Goal: Task Accomplishment & Management: Complete application form

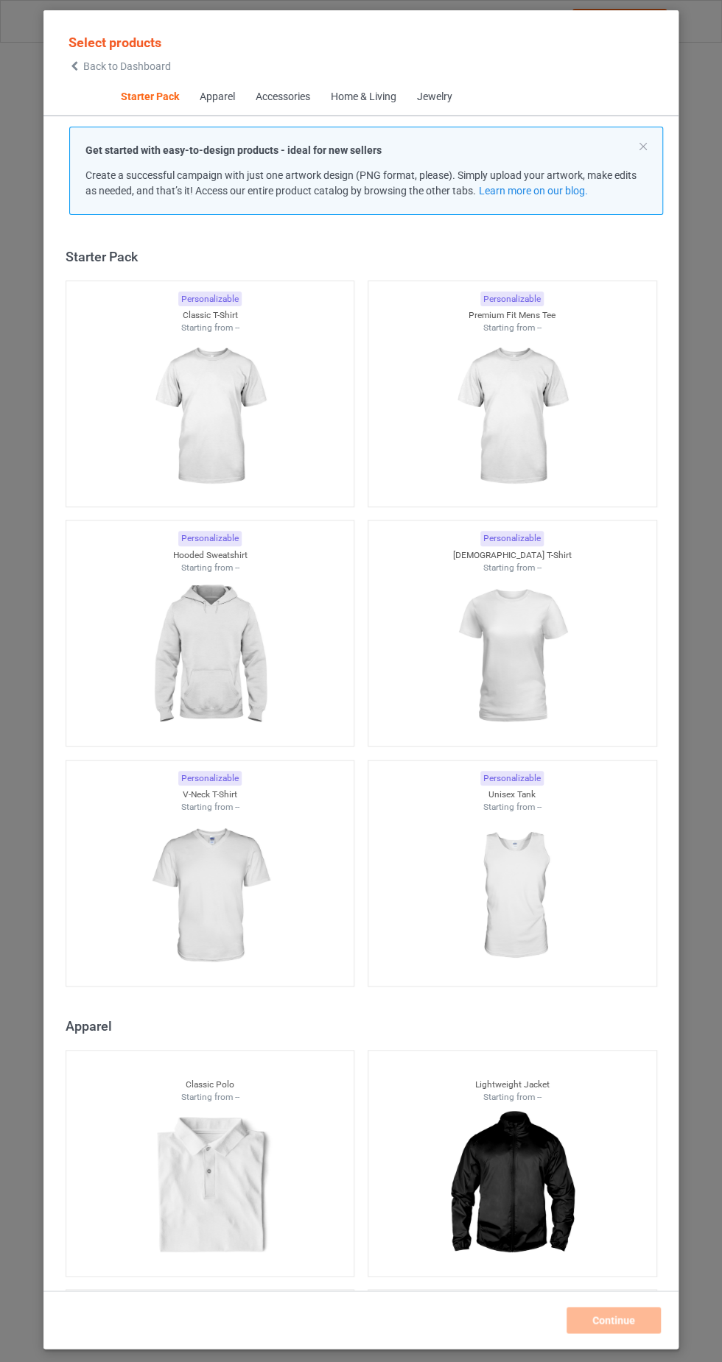
scroll to position [19, 0]
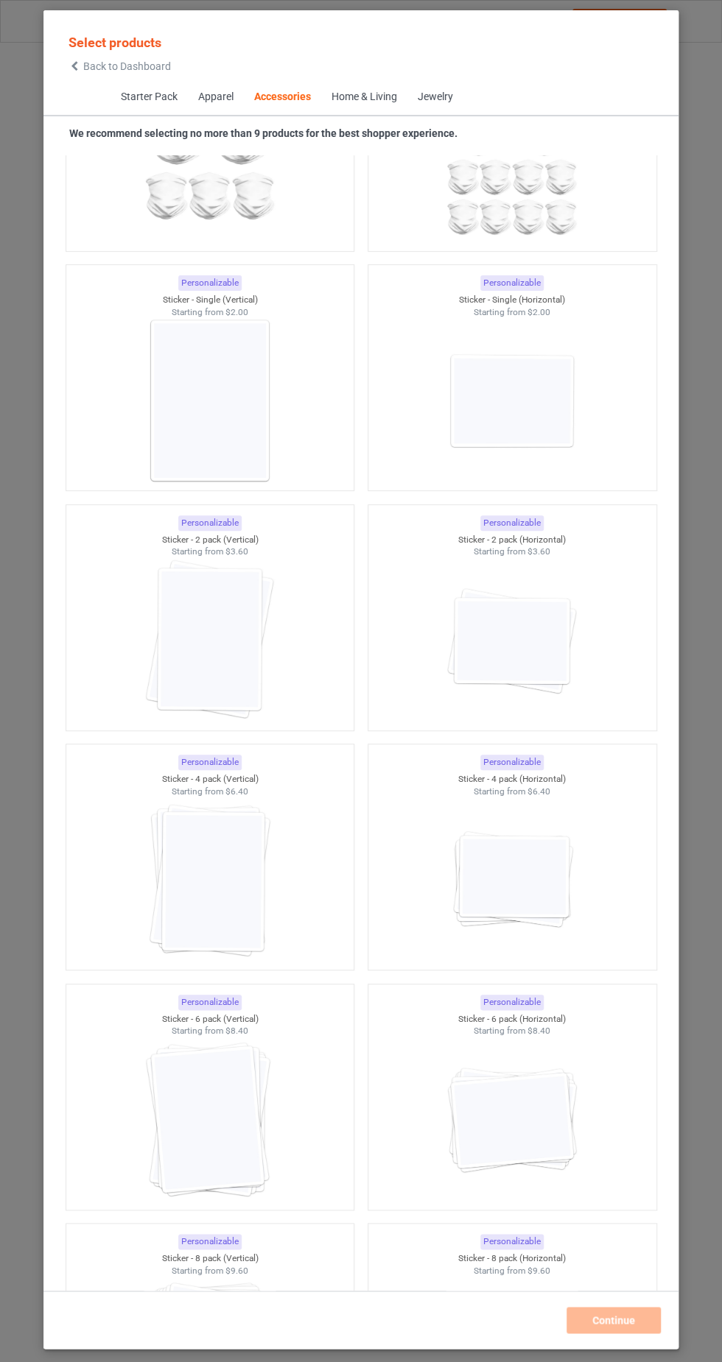
scroll to position [9630, 0]
click at [214, 376] on img at bounding box center [210, 399] width 132 height 165
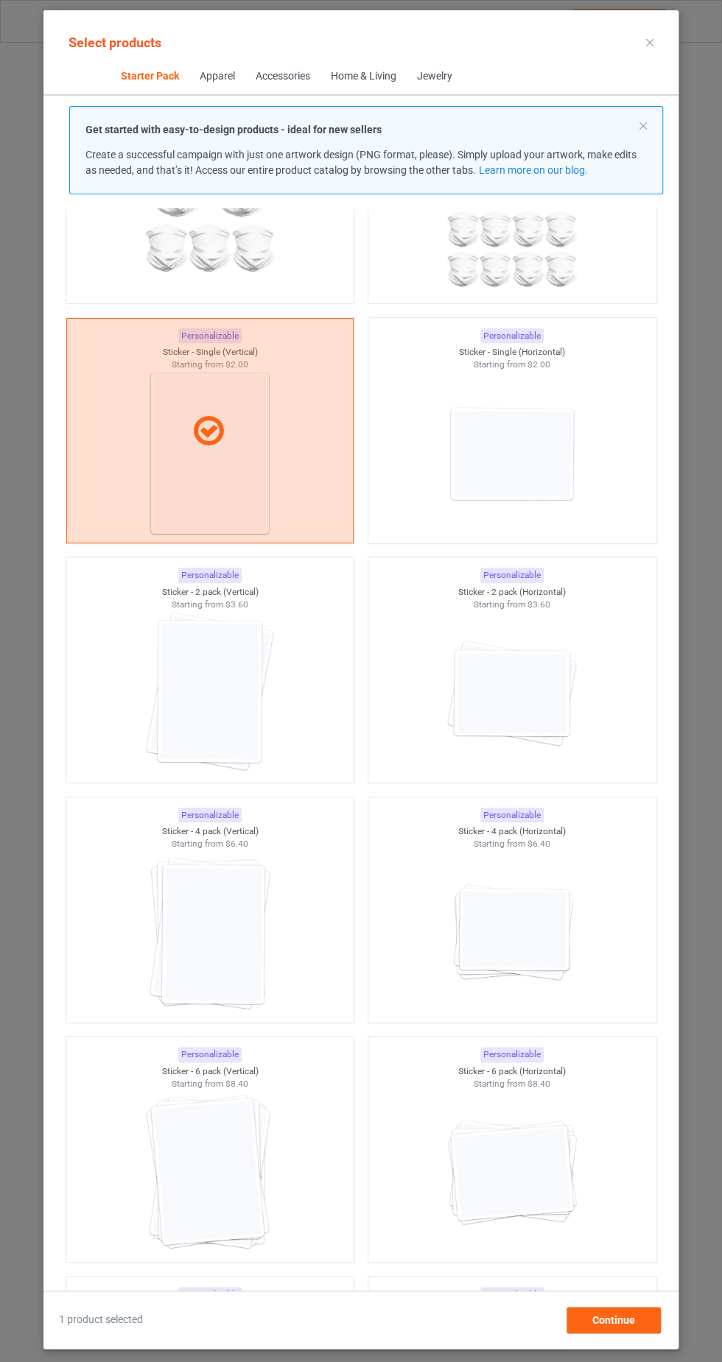
click at [543, 440] on img at bounding box center [511, 453] width 132 height 165
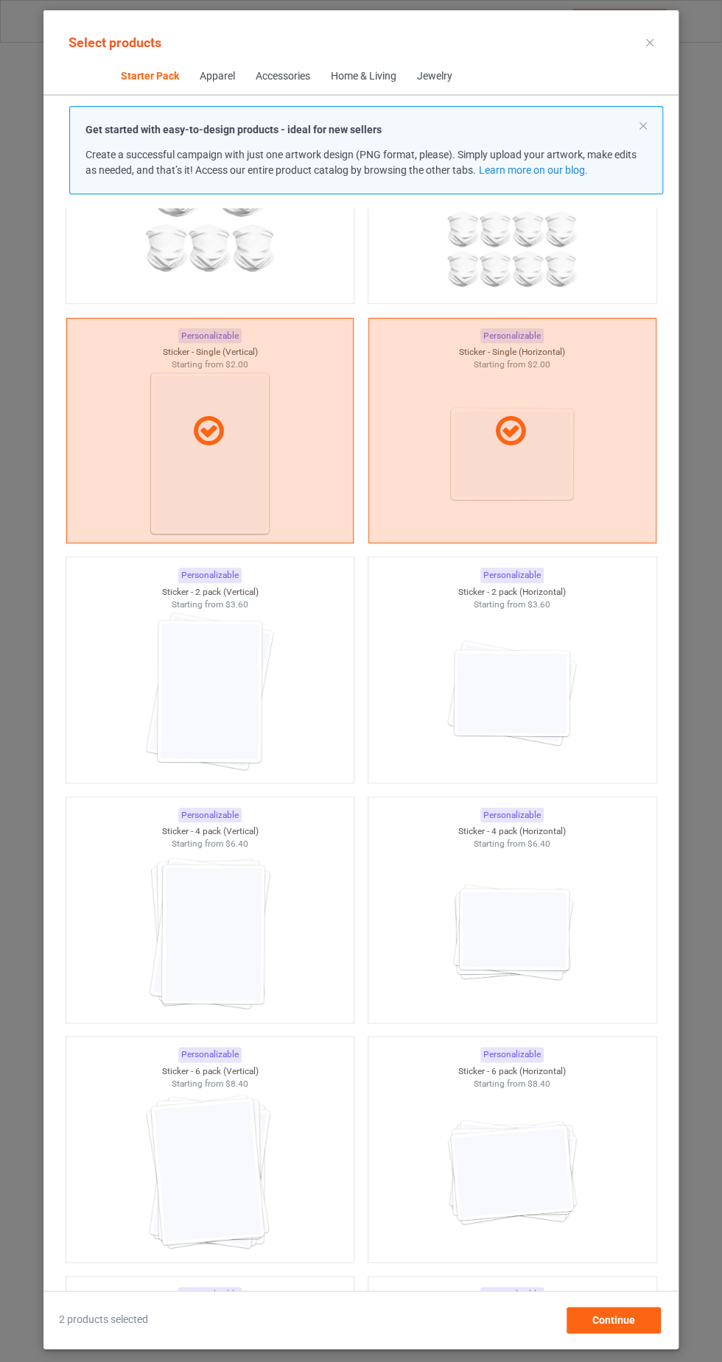
click at [196, 687] on img at bounding box center [210, 692] width 132 height 165
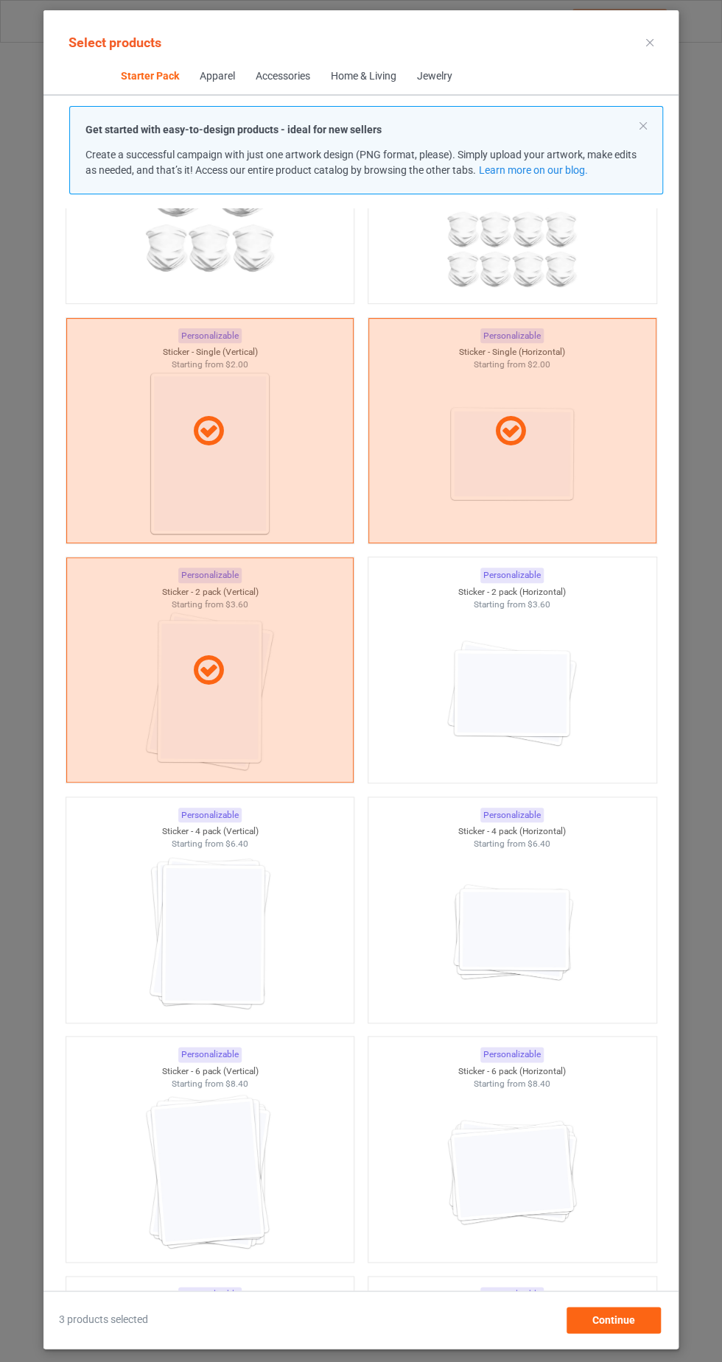
click at [537, 690] on img at bounding box center [511, 692] width 132 height 165
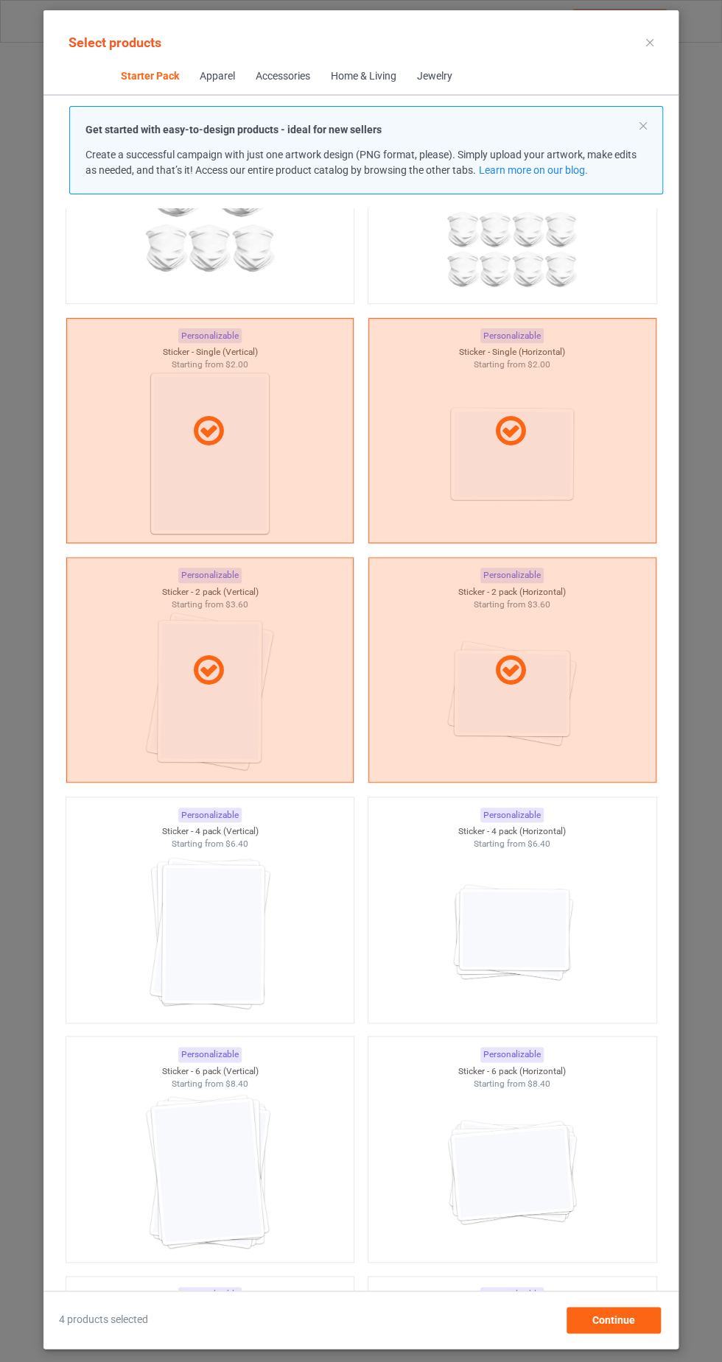
click at [211, 861] on img at bounding box center [210, 932] width 132 height 165
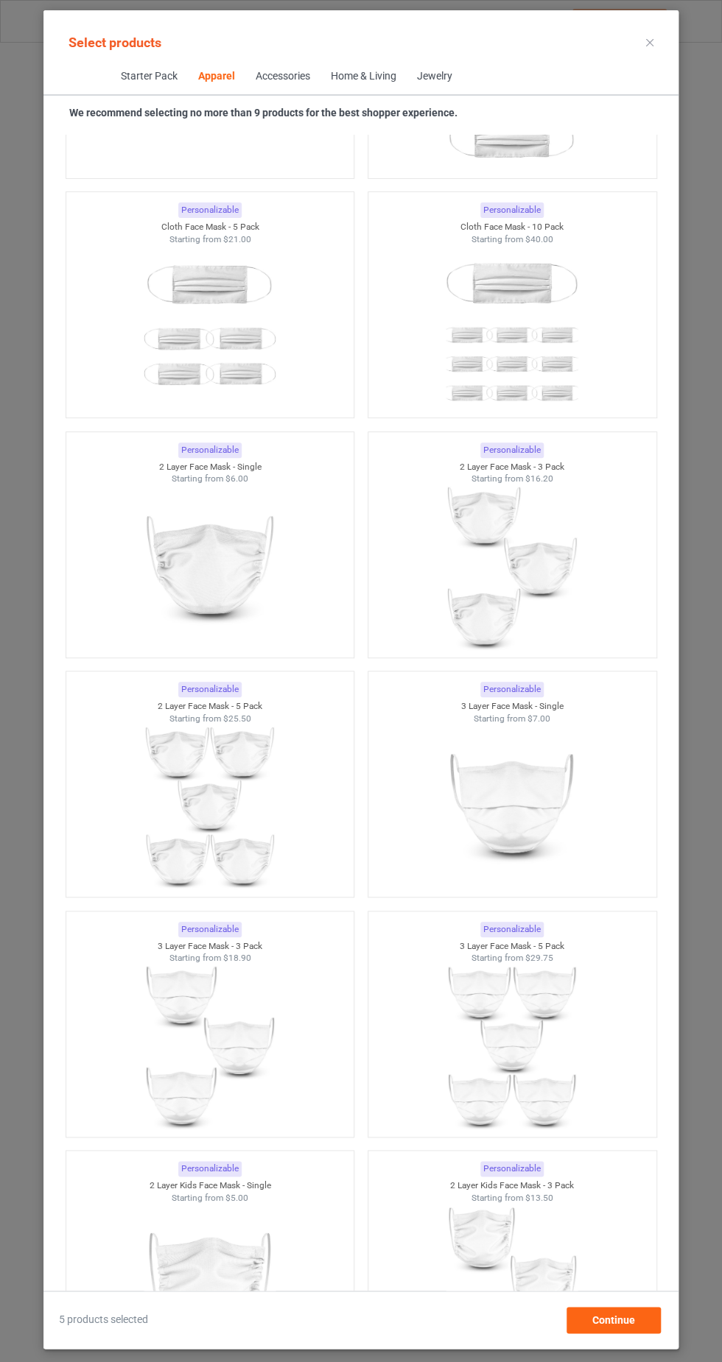
scroll to position [1711, 0]
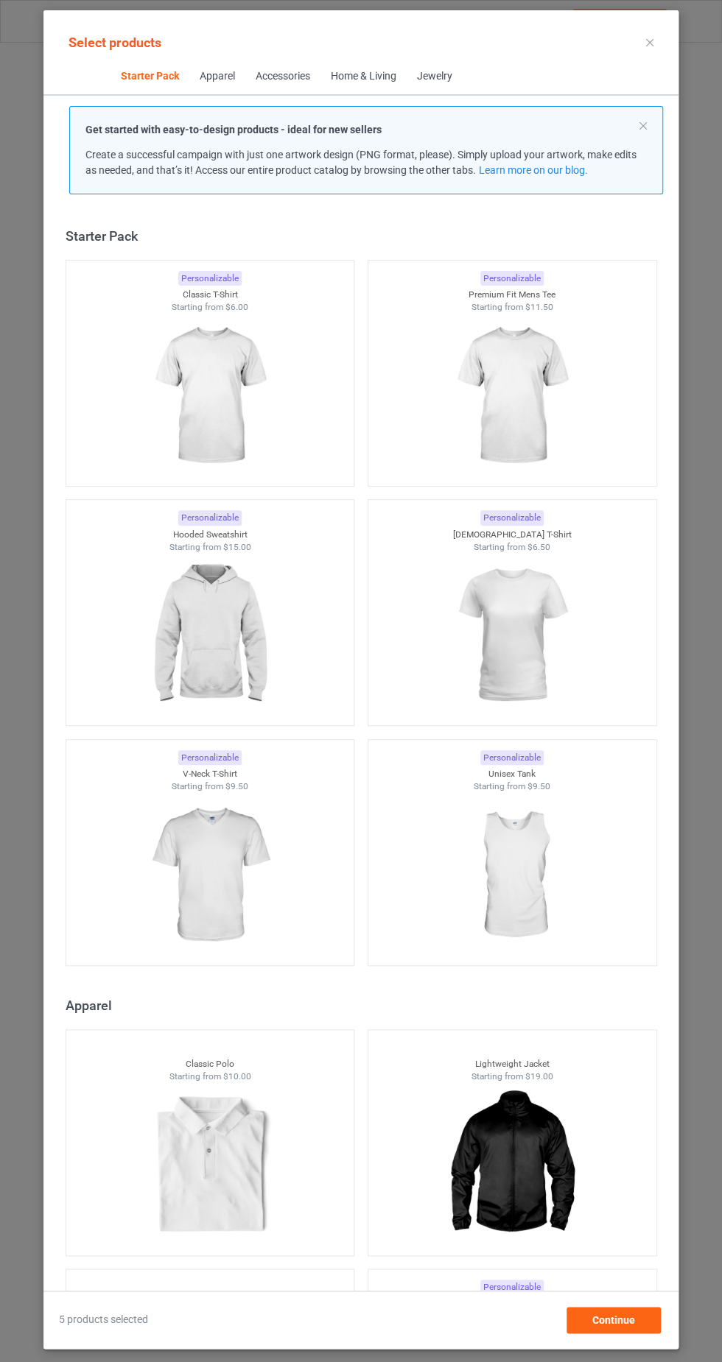
click at [220, 387] on img at bounding box center [210, 396] width 132 height 165
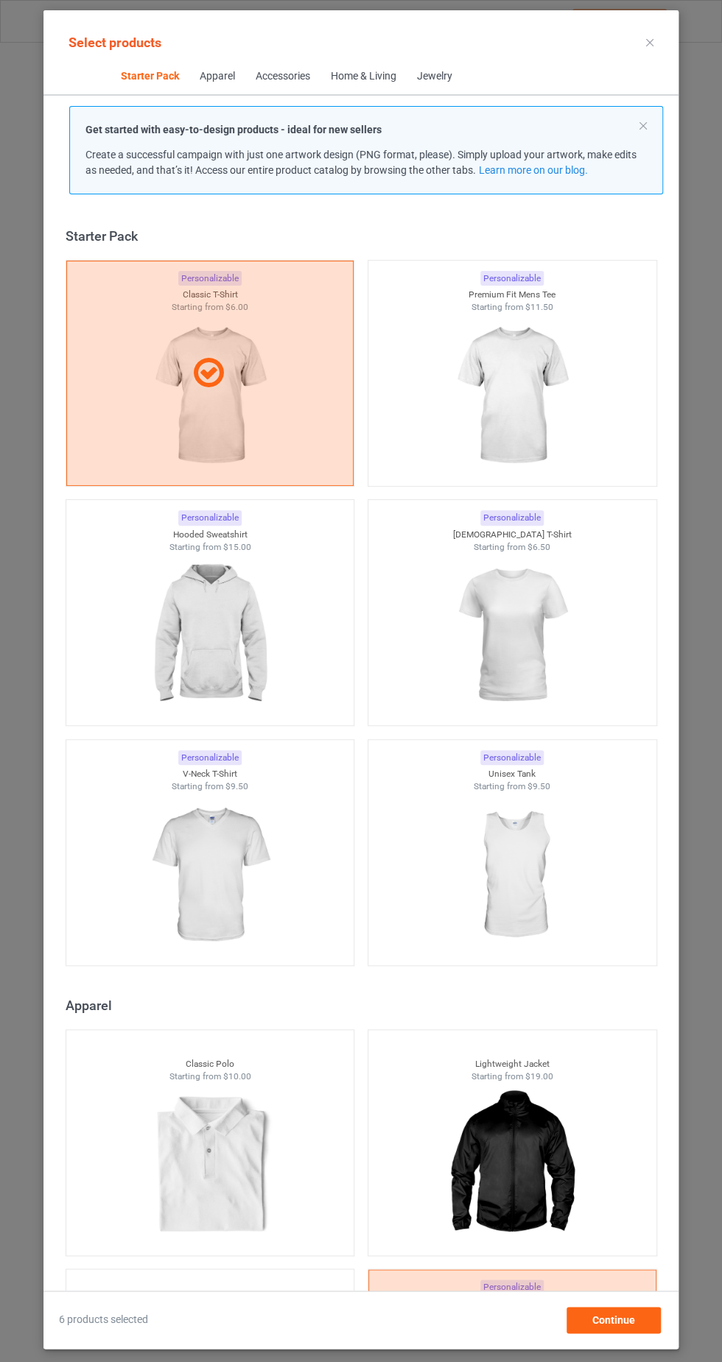
click at [222, 641] on img at bounding box center [210, 635] width 132 height 165
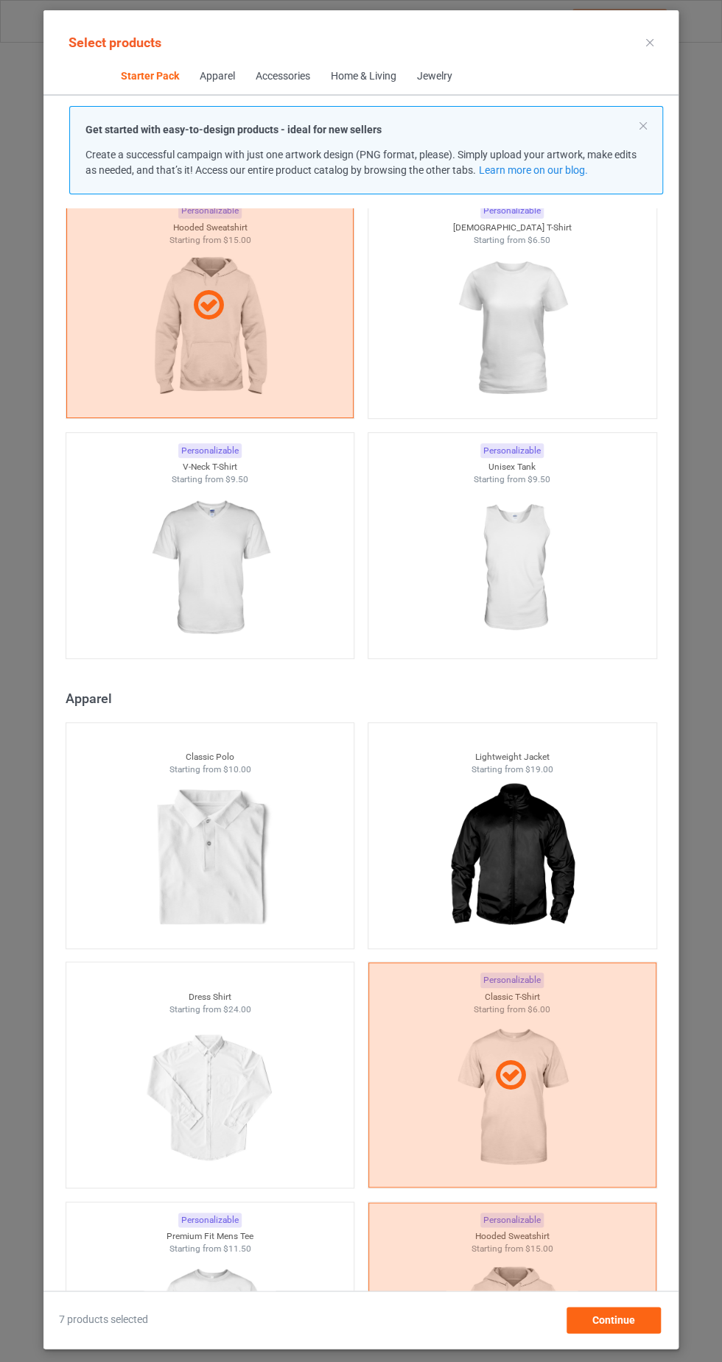
scroll to position [454, 0]
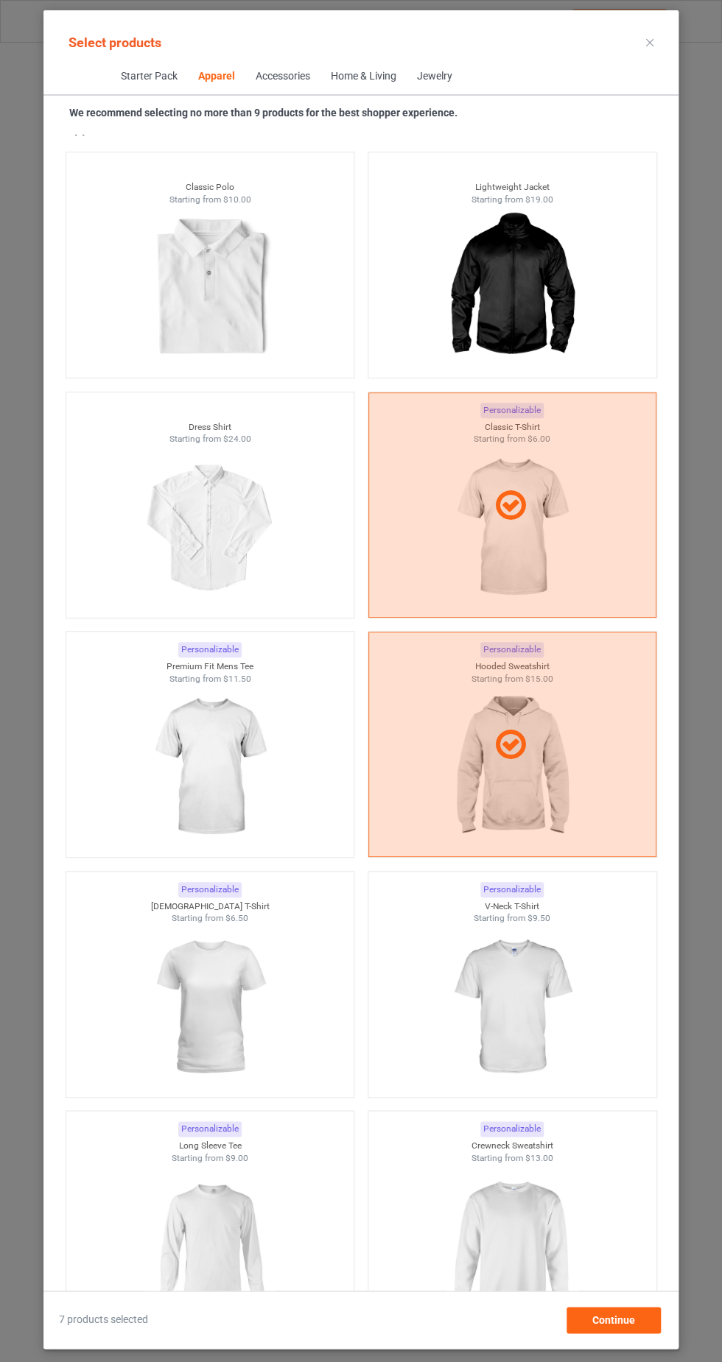
scroll to position [940, 0]
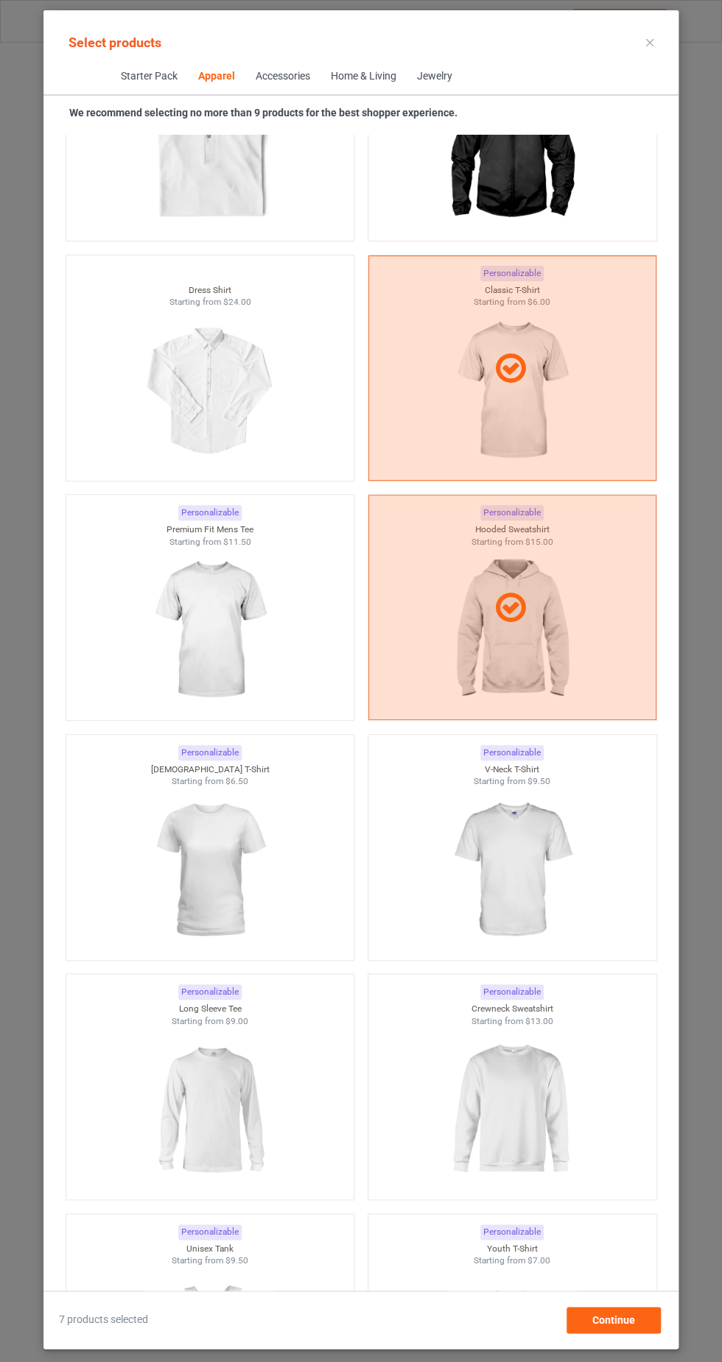
click at [520, 897] on img at bounding box center [511, 870] width 132 height 165
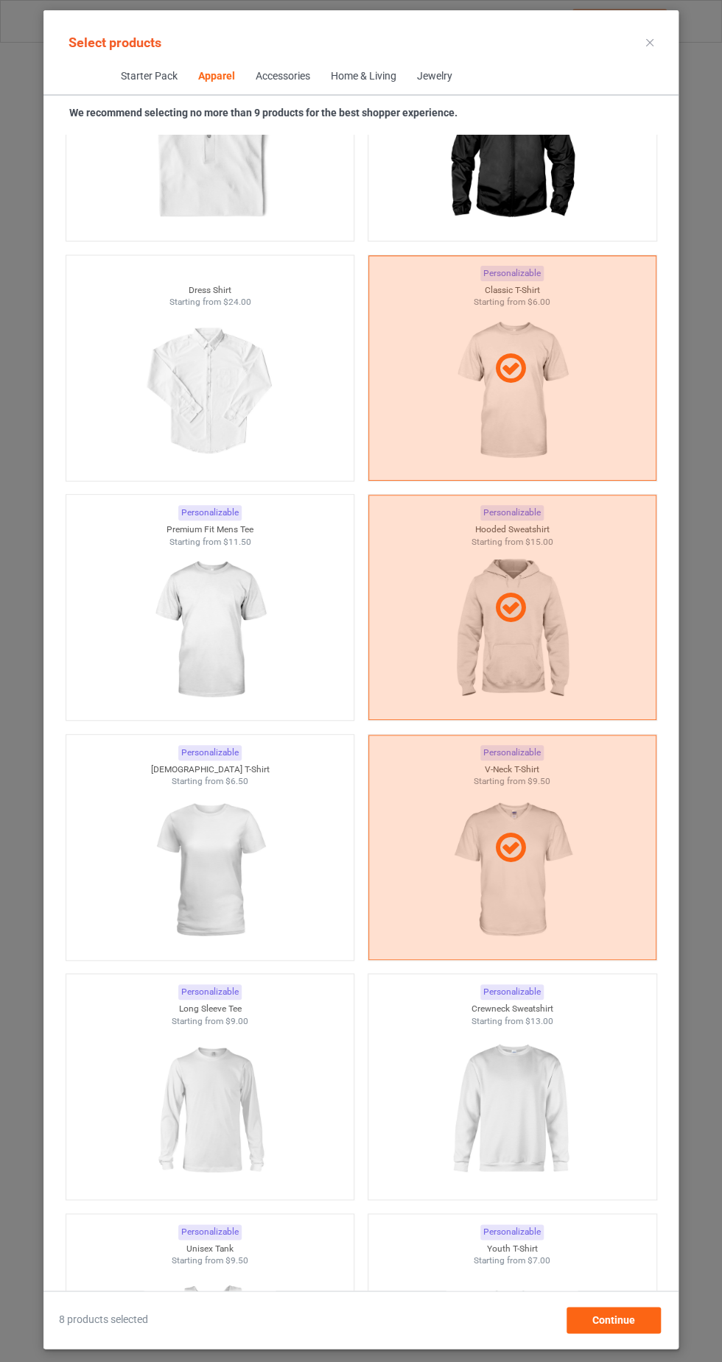
click at [509, 1117] on img at bounding box center [511, 1109] width 132 height 165
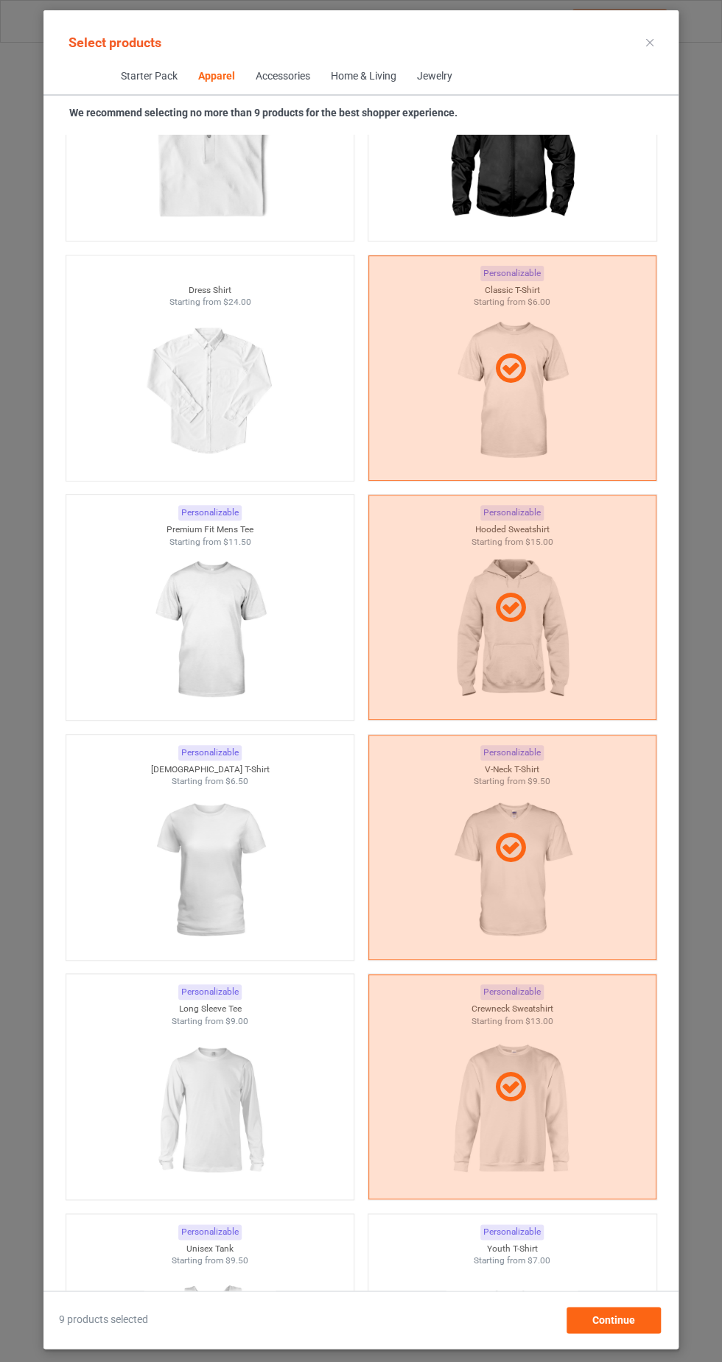
click at [222, 1122] on img at bounding box center [210, 1109] width 132 height 165
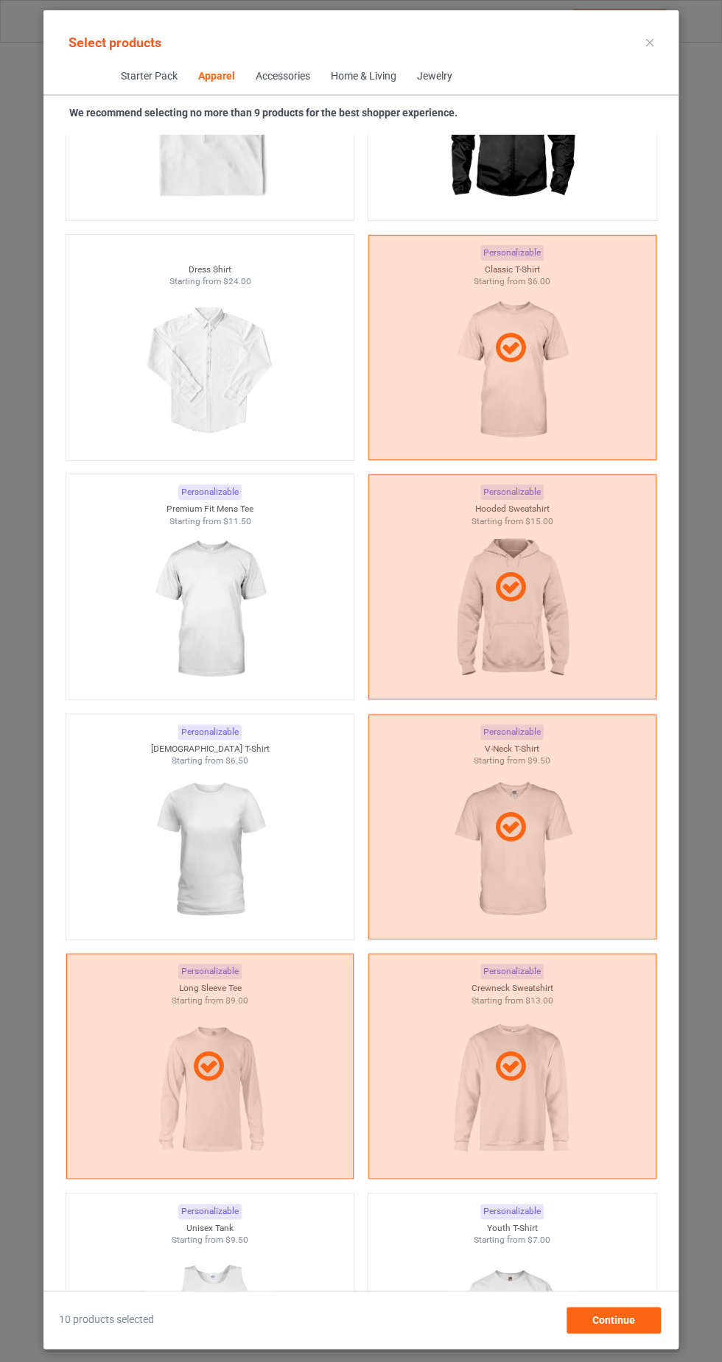
scroll to position [77, 0]
click at [624, 1333] on div "Continue" at bounding box center [613, 1320] width 94 height 27
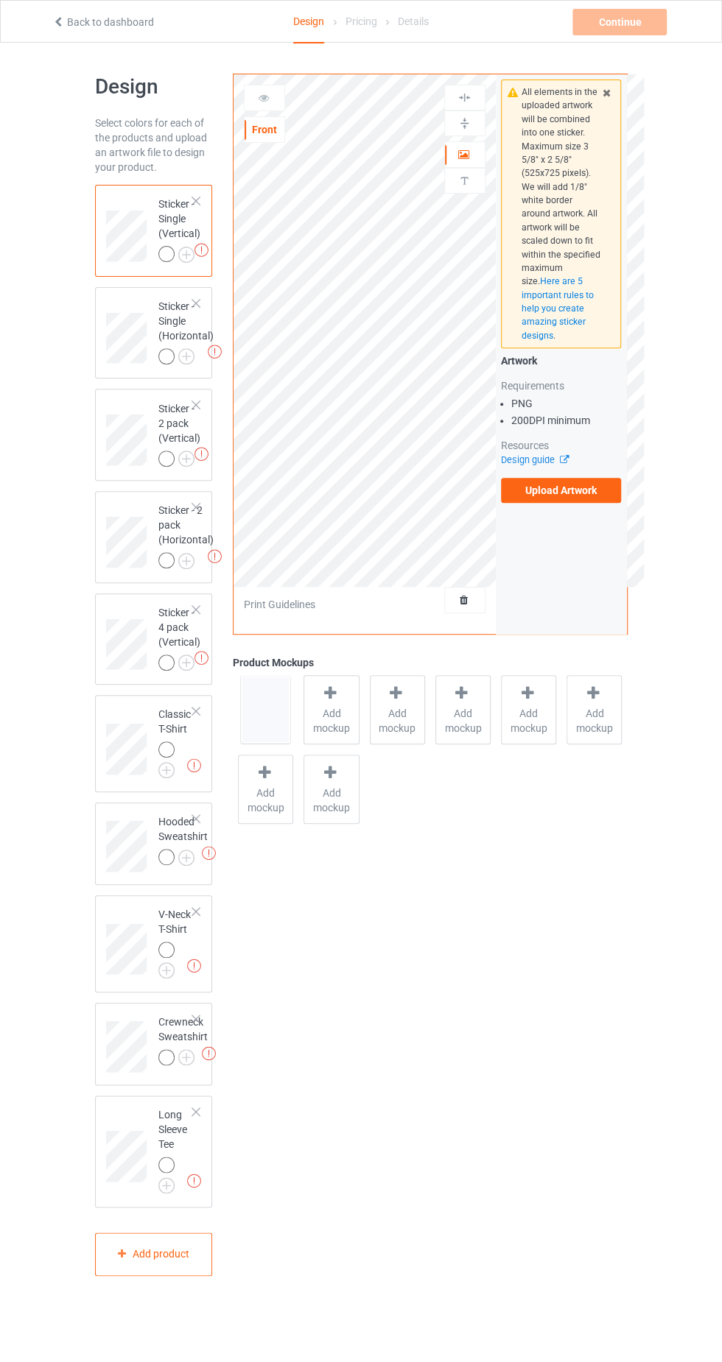
click at [0, 0] on img at bounding box center [0, 0] width 0 height 0
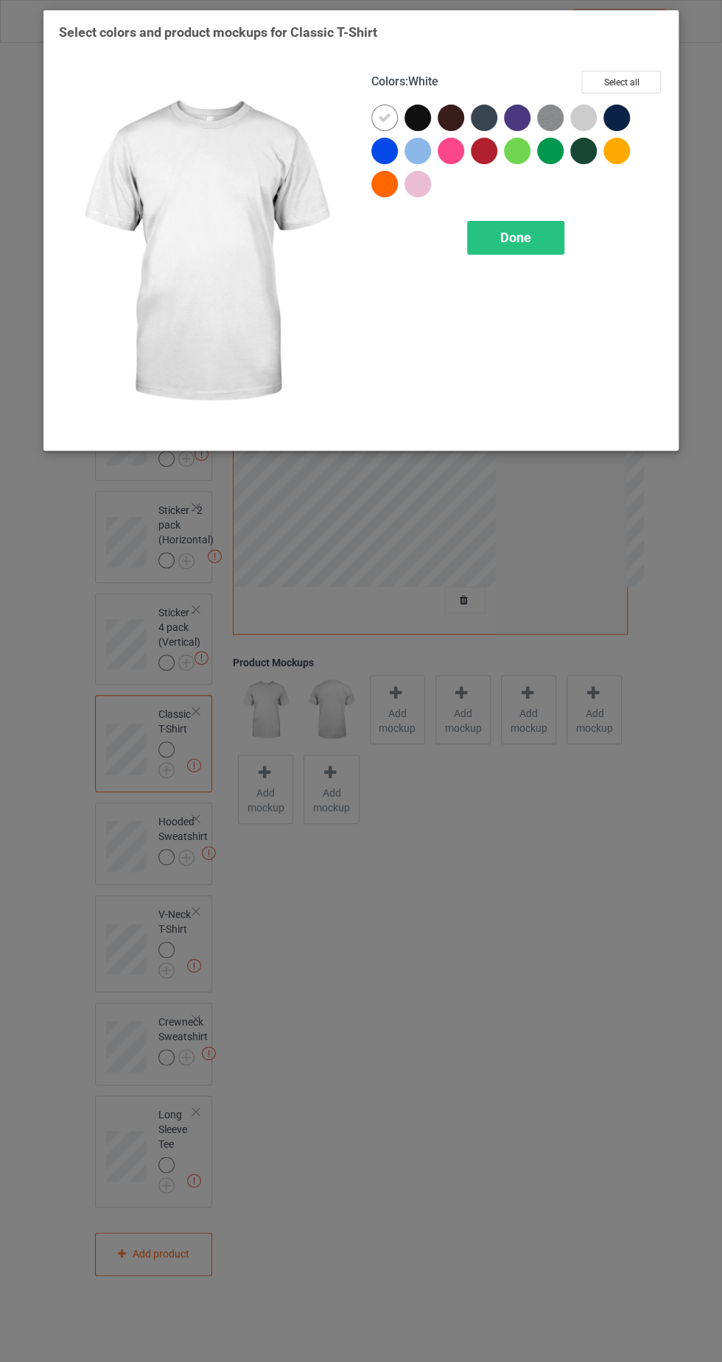
click at [637, 82] on button "Select all" at bounding box center [621, 82] width 80 height 23
click at [378, 114] on icon at bounding box center [384, 117] width 13 height 13
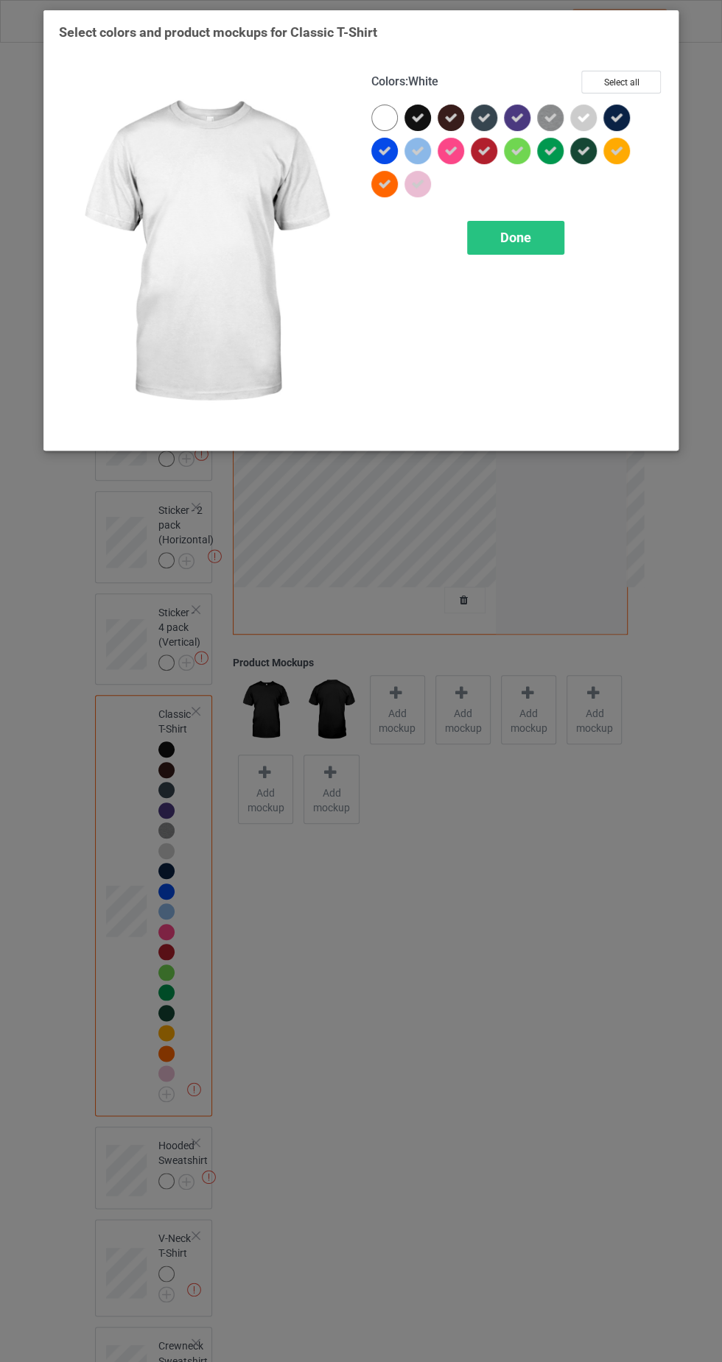
click at [387, 118] on div at bounding box center [384, 118] width 27 height 27
click at [543, 253] on div "Done" at bounding box center [515, 238] width 97 height 34
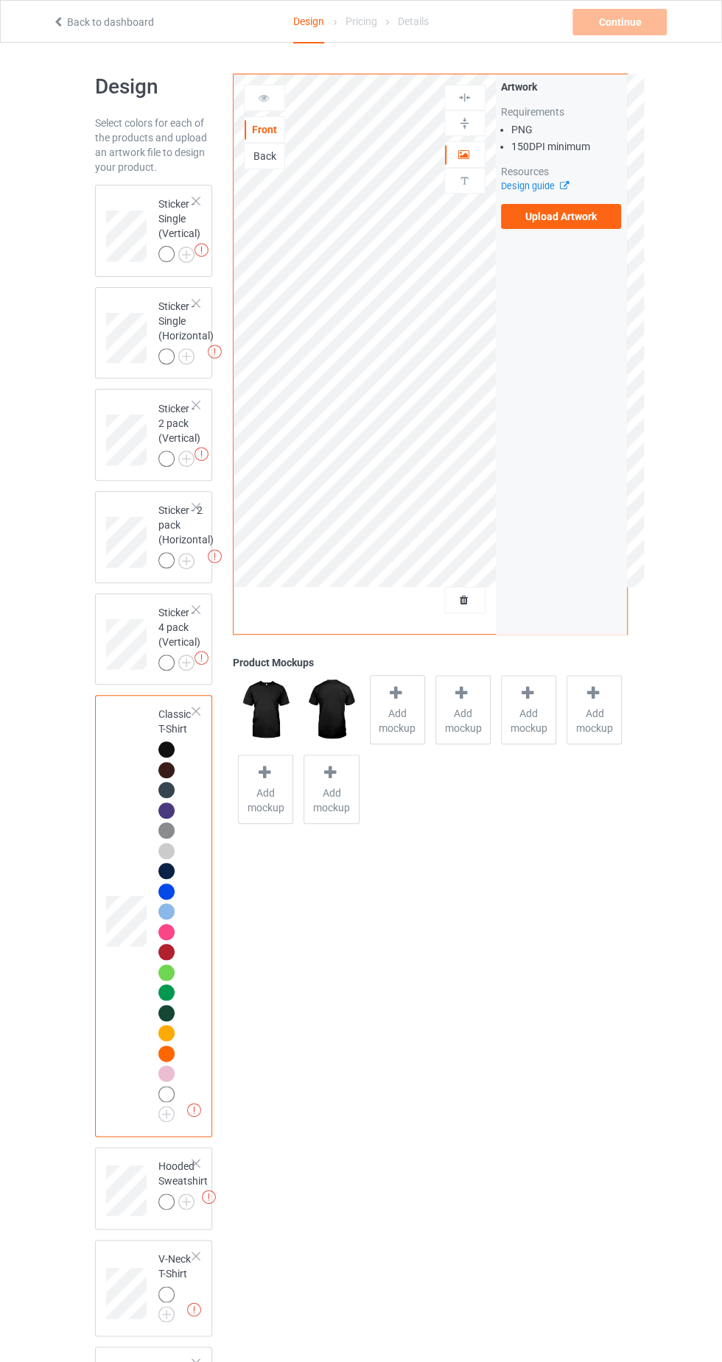
click at [581, 227] on label "Upload Artwork" at bounding box center [561, 216] width 121 height 25
click at [0, 0] on input "Upload Artwork" at bounding box center [0, 0] width 0 height 0
click at [579, 216] on label "Upload Artwork" at bounding box center [561, 216] width 121 height 25
click at [0, 0] on input "Upload Artwork" at bounding box center [0, 0] width 0 height 0
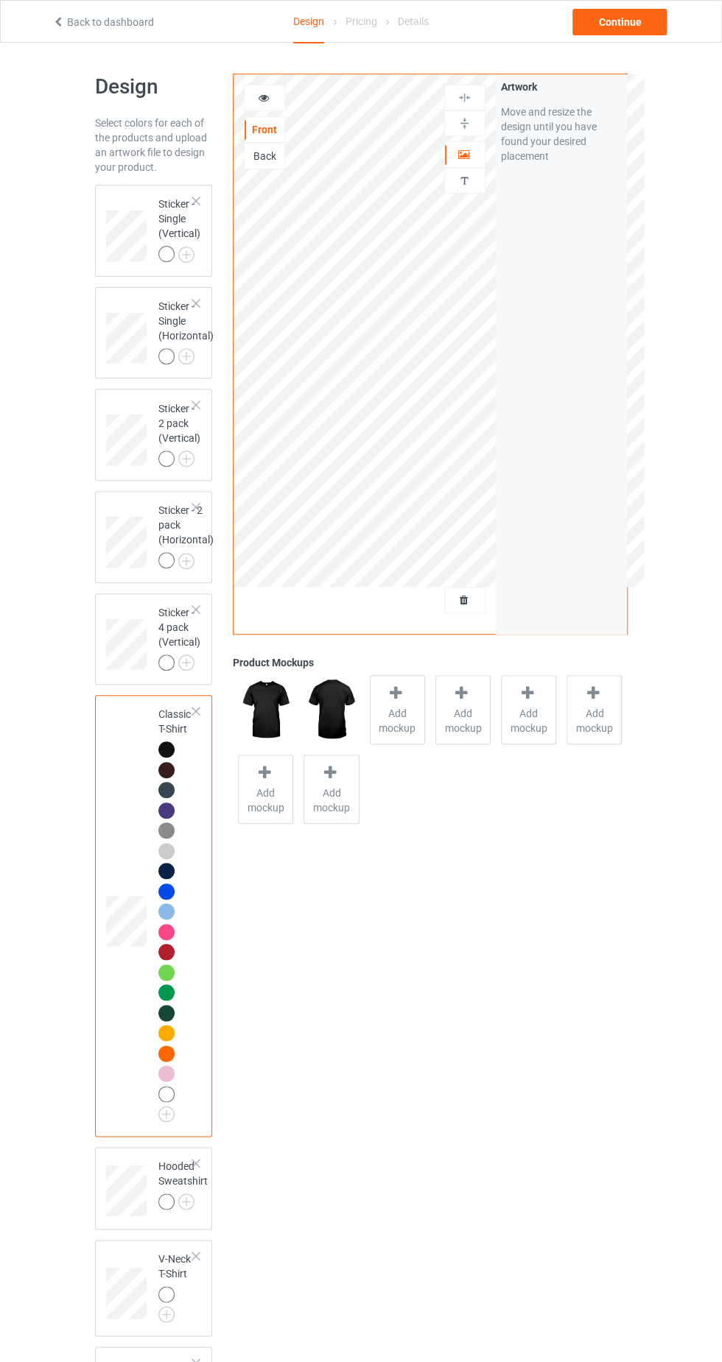
click at [267, 103] on div at bounding box center [264, 98] width 40 height 15
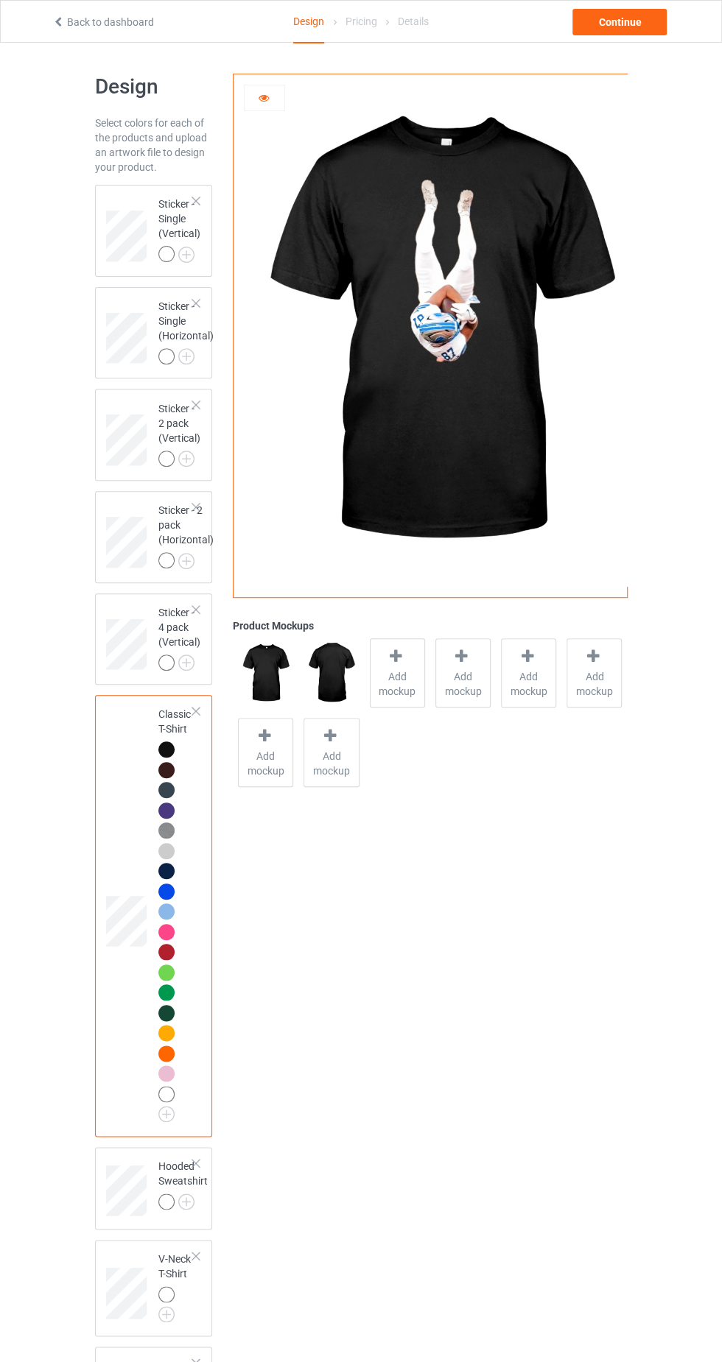
click at [0, 0] on img at bounding box center [0, 0] width 0 height 0
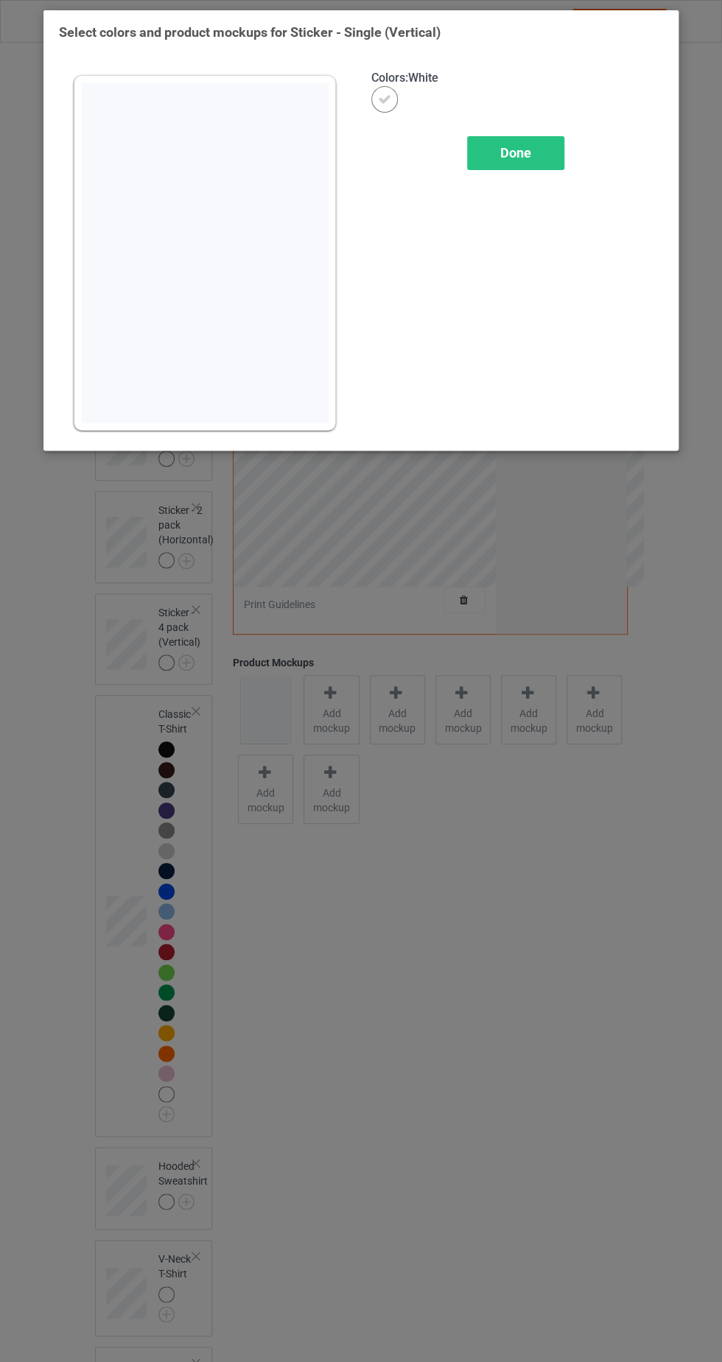
click at [515, 149] on span "Done" at bounding box center [515, 152] width 31 height 15
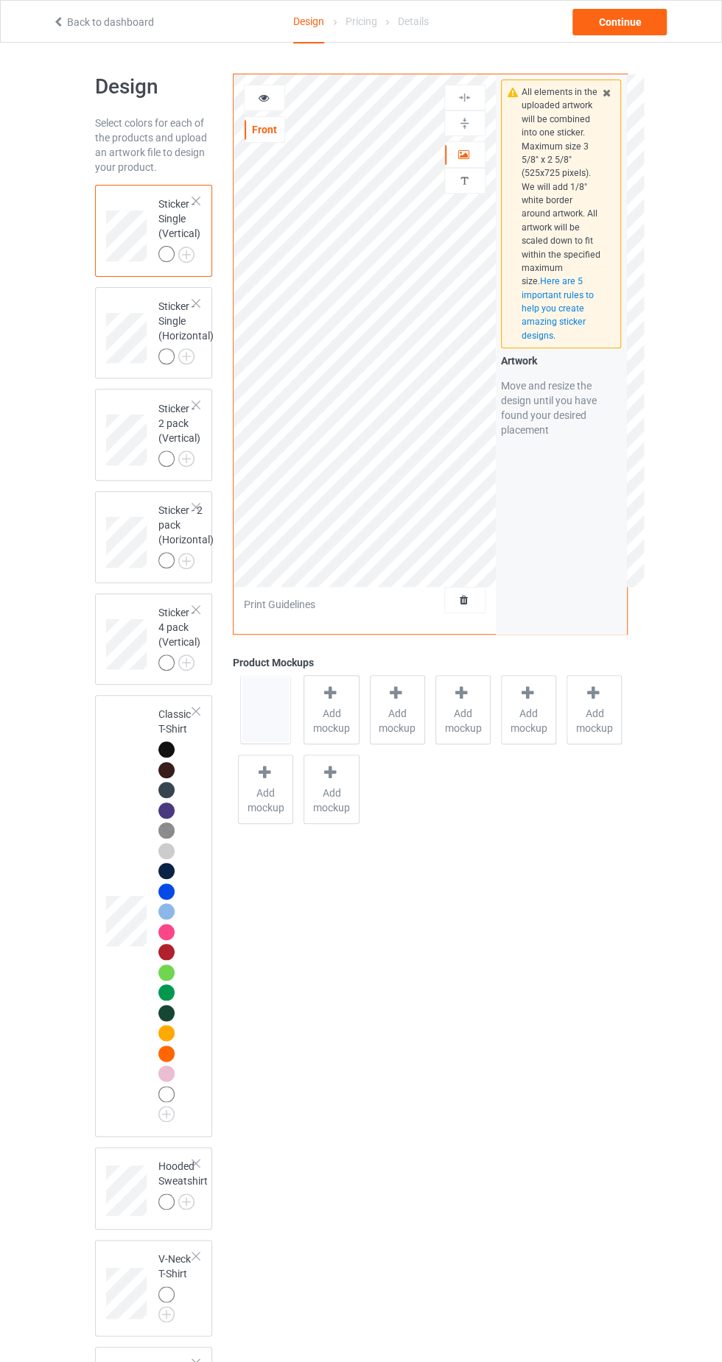
click at [172, 890] on div at bounding box center [166, 892] width 16 height 16
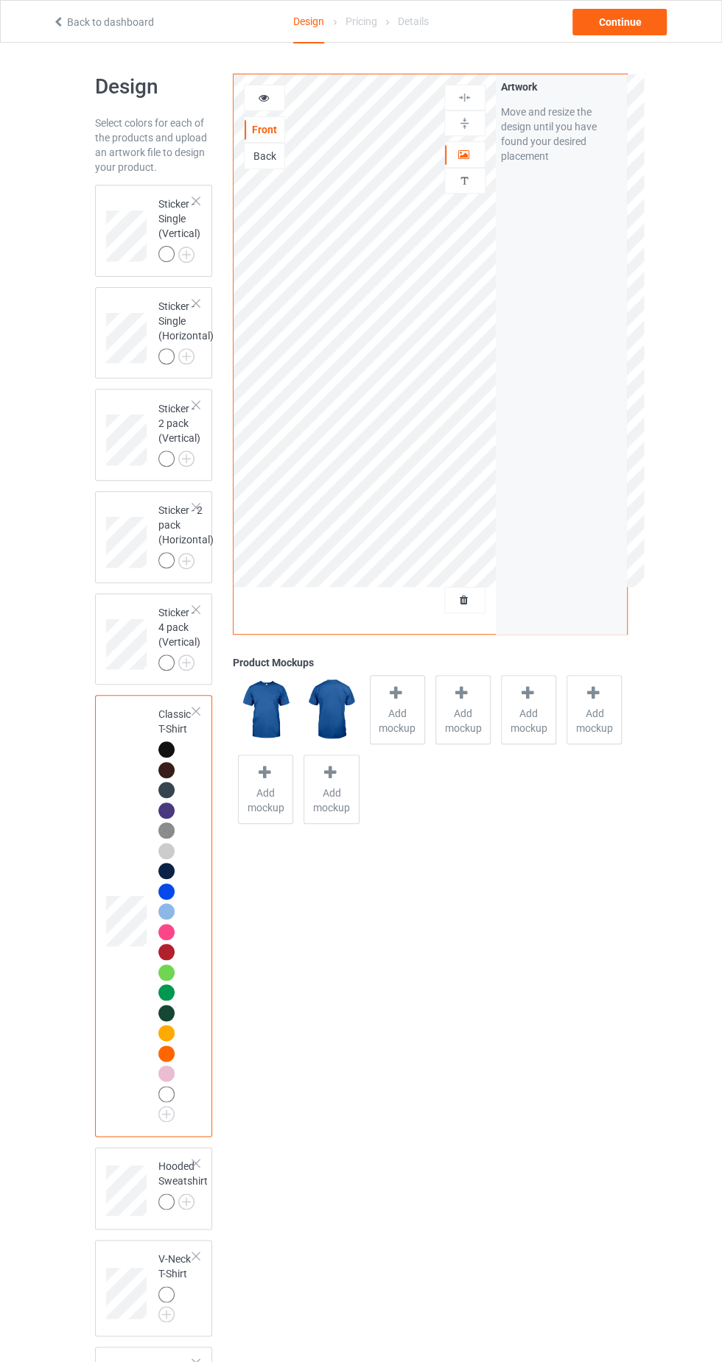
click at [262, 96] on icon at bounding box center [263, 96] width 13 height 10
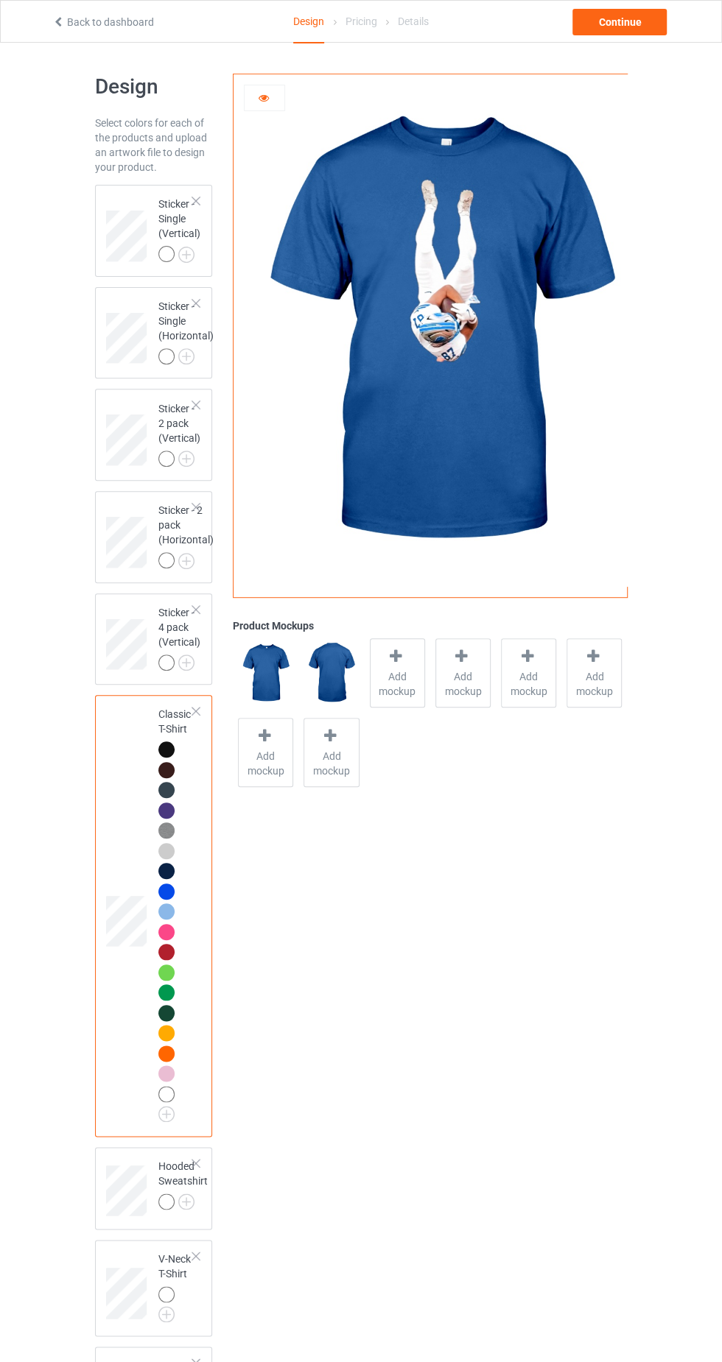
click at [211, 320] on div "Sticker - Single (Horizontal)" at bounding box center [185, 331] width 55 height 65
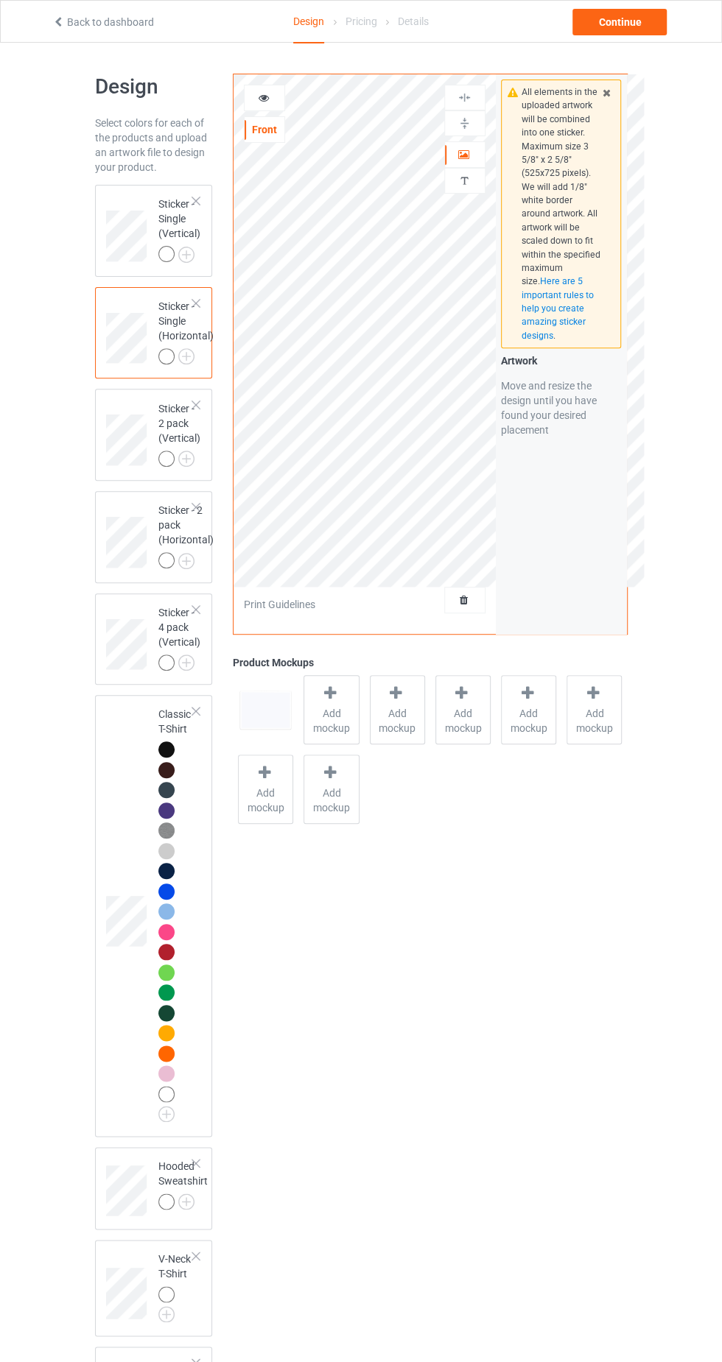
click at [0, 0] on img at bounding box center [0, 0] width 0 height 0
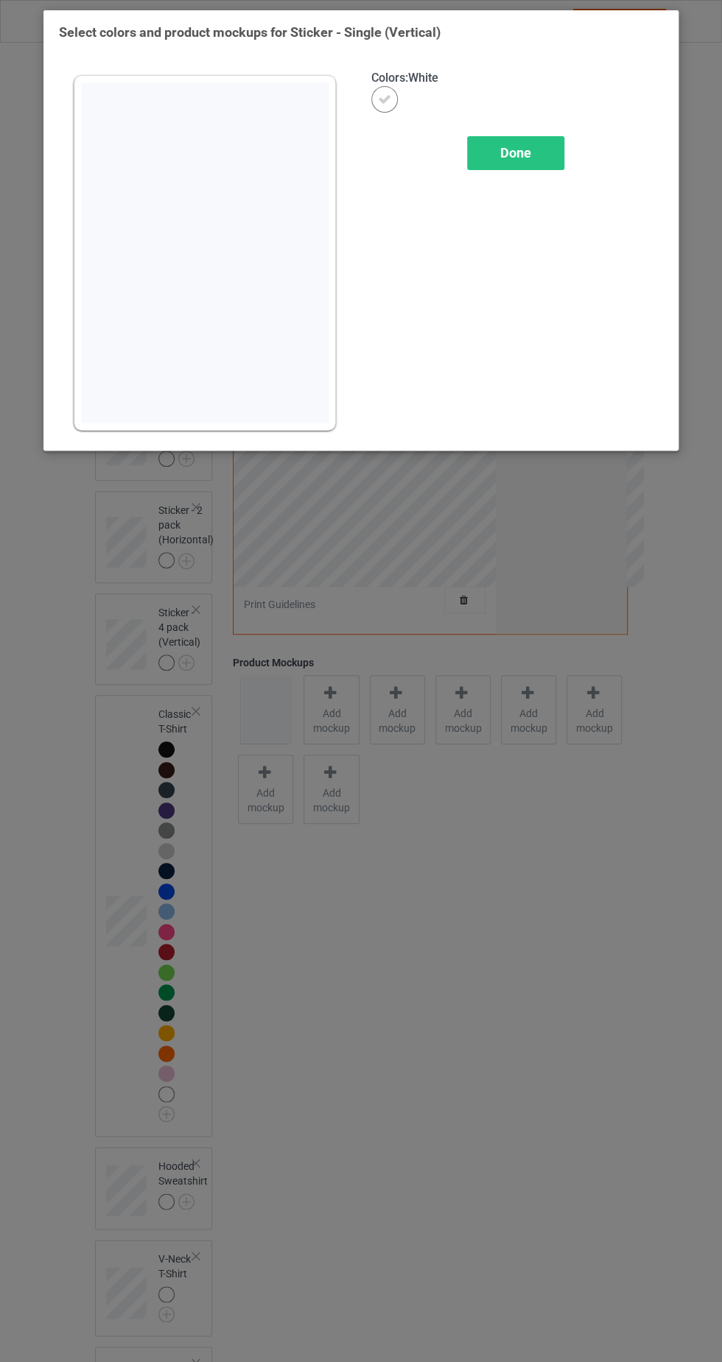
click at [520, 150] on span "Done" at bounding box center [515, 152] width 31 height 15
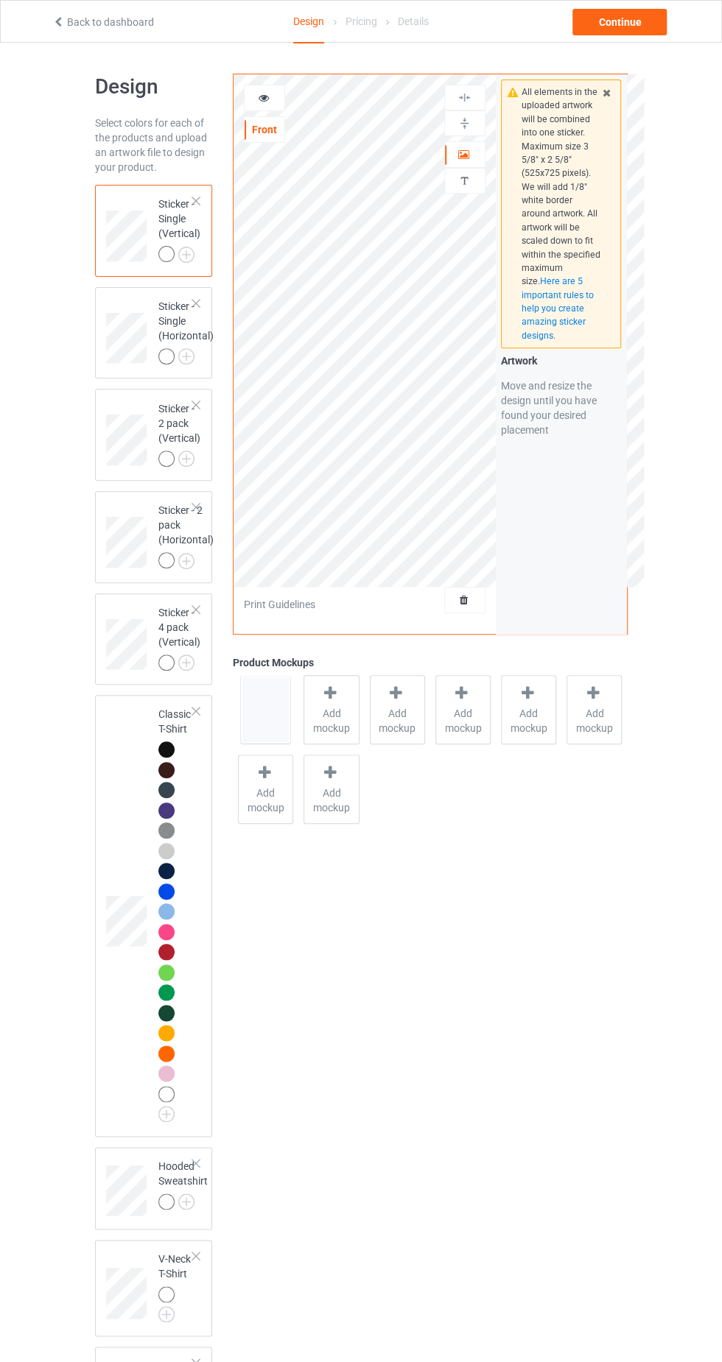
click at [264, 93] on icon at bounding box center [263, 96] width 13 height 10
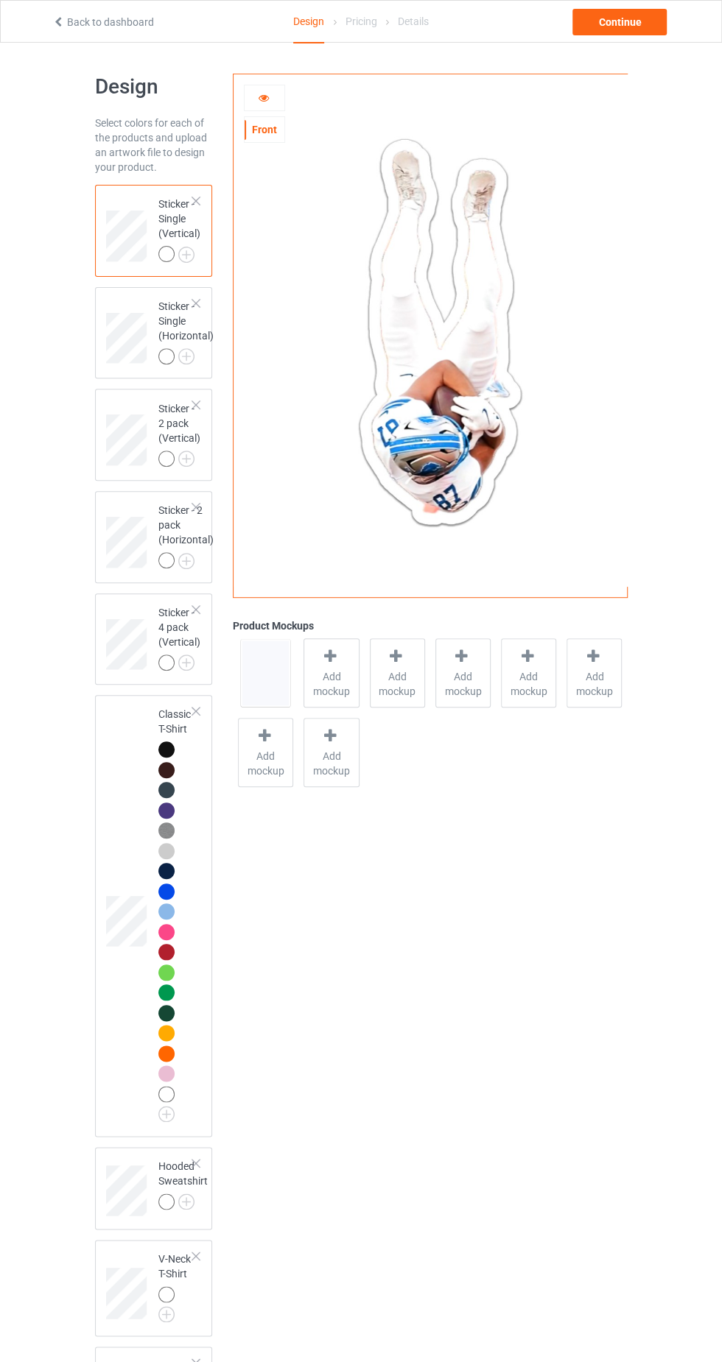
click at [0, 0] on img at bounding box center [0, 0] width 0 height 0
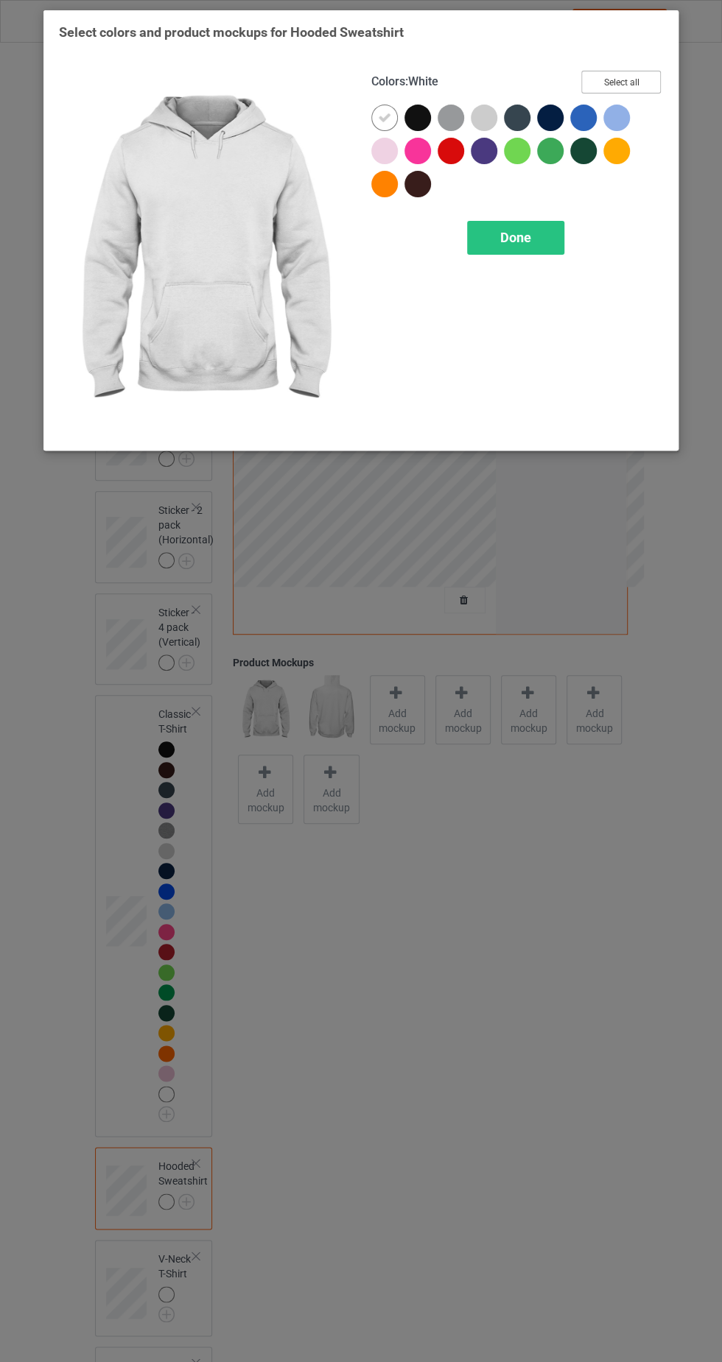
click at [655, 80] on button "Select all" at bounding box center [621, 82] width 80 height 23
click at [615, 88] on button "Reset to Default" at bounding box center [607, 82] width 107 height 23
click at [588, 125] on div at bounding box center [583, 118] width 27 height 27
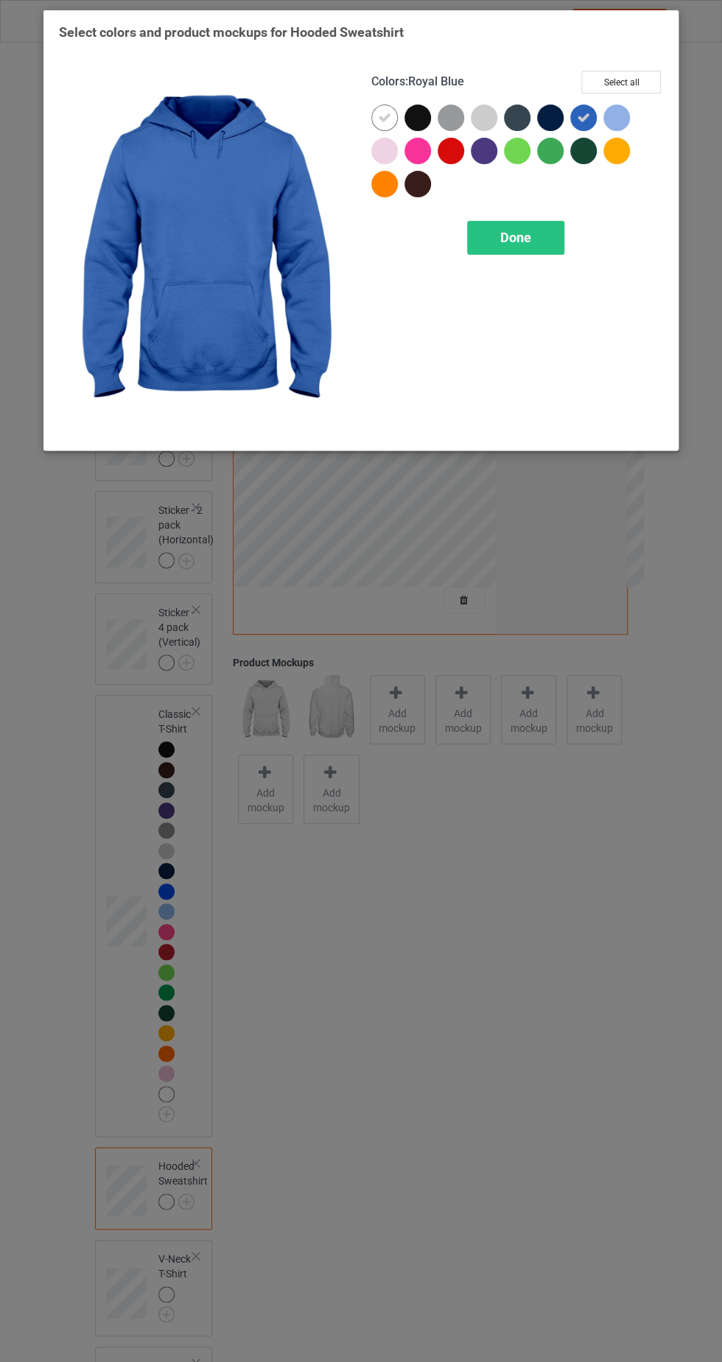
click at [385, 121] on icon at bounding box center [384, 117] width 13 height 13
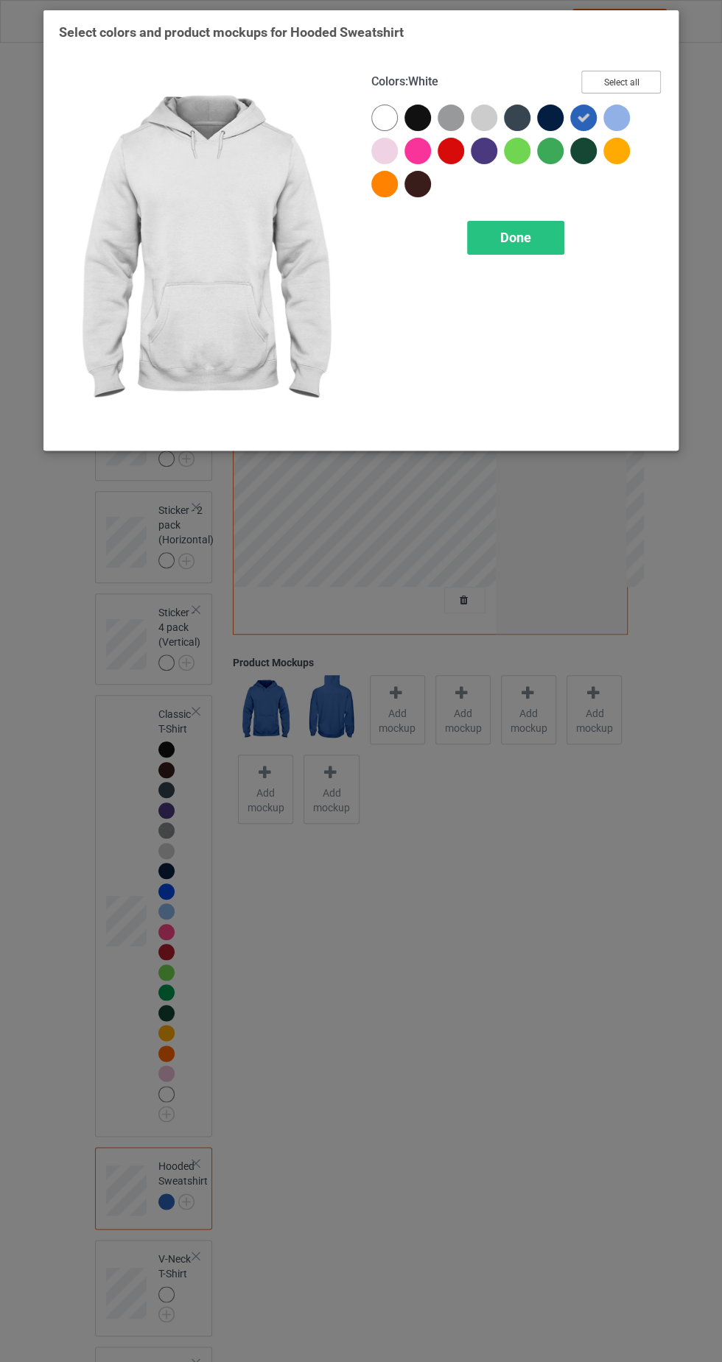
click at [626, 88] on button "Select all" at bounding box center [621, 82] width 80 height 23
click at [517, 237] on span "Done" at bounding box center [515, 237] width 31 height 15
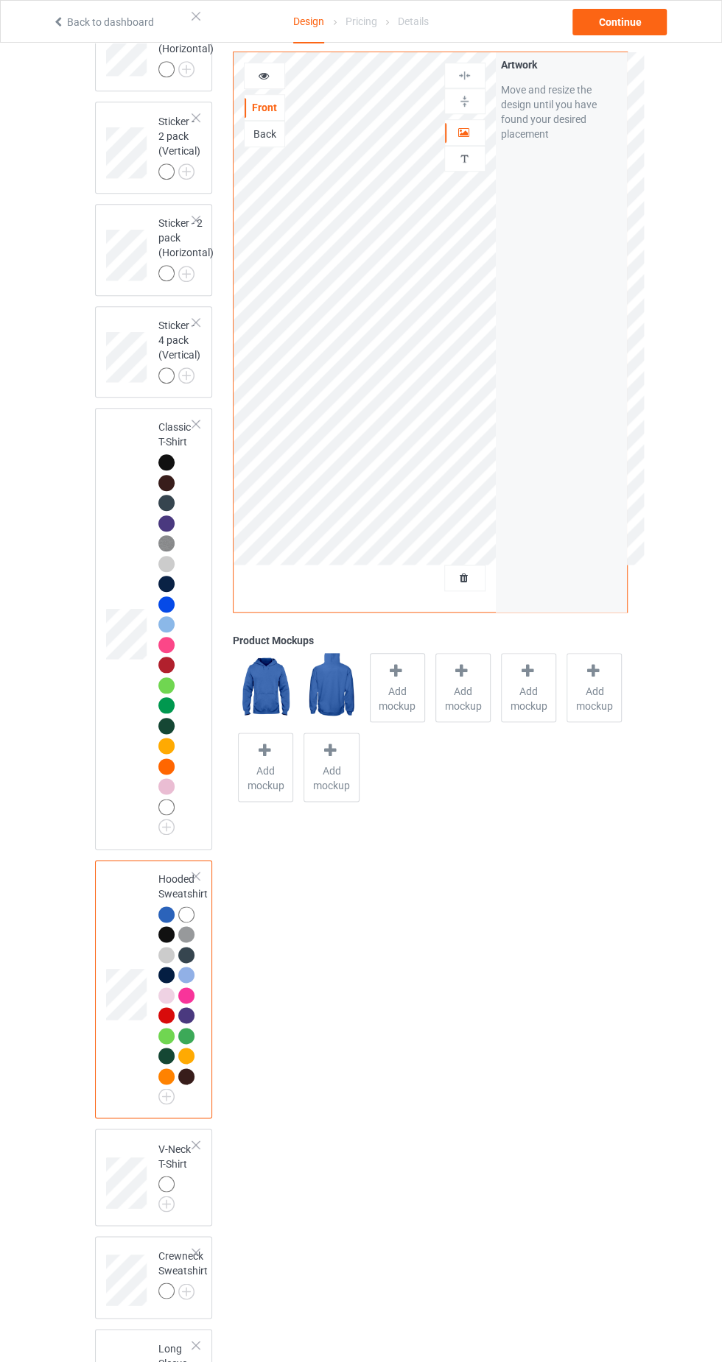
scroll to position [361, 0]
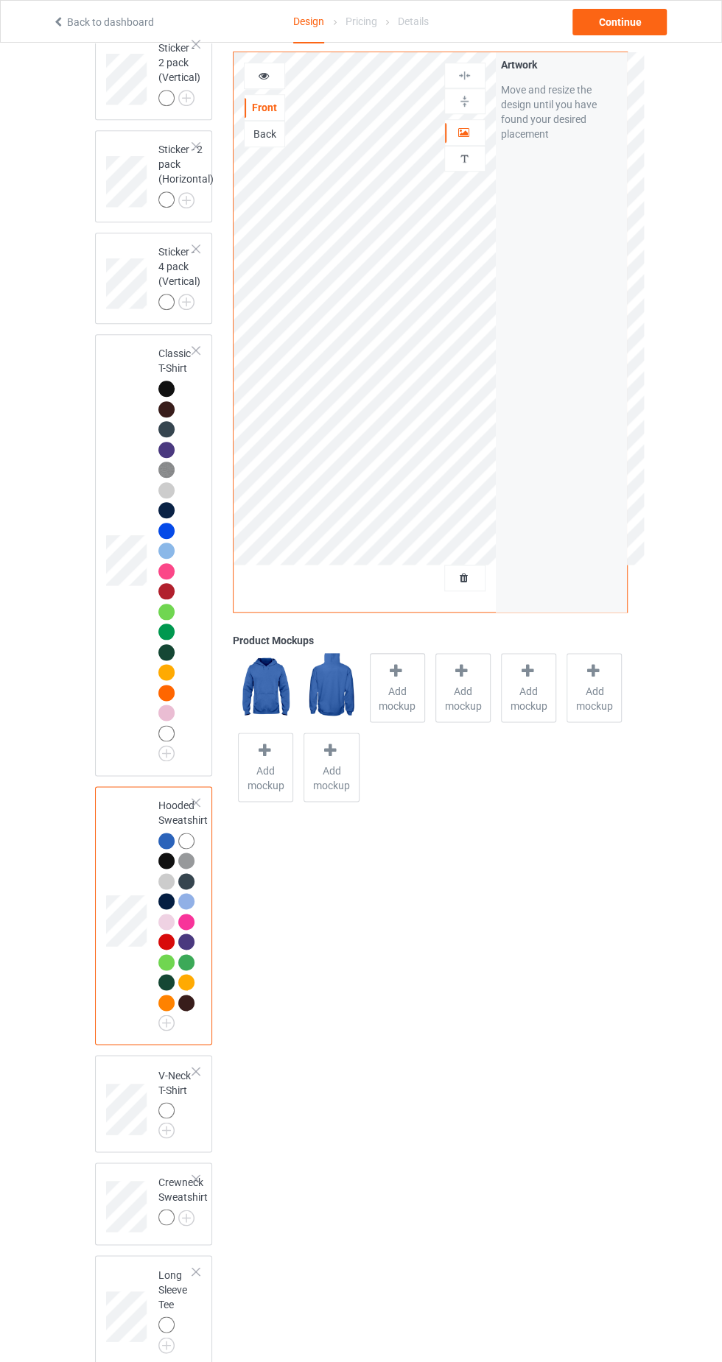
click at [0, 0] on img at bounding box center [0, 0] width 0 height 0
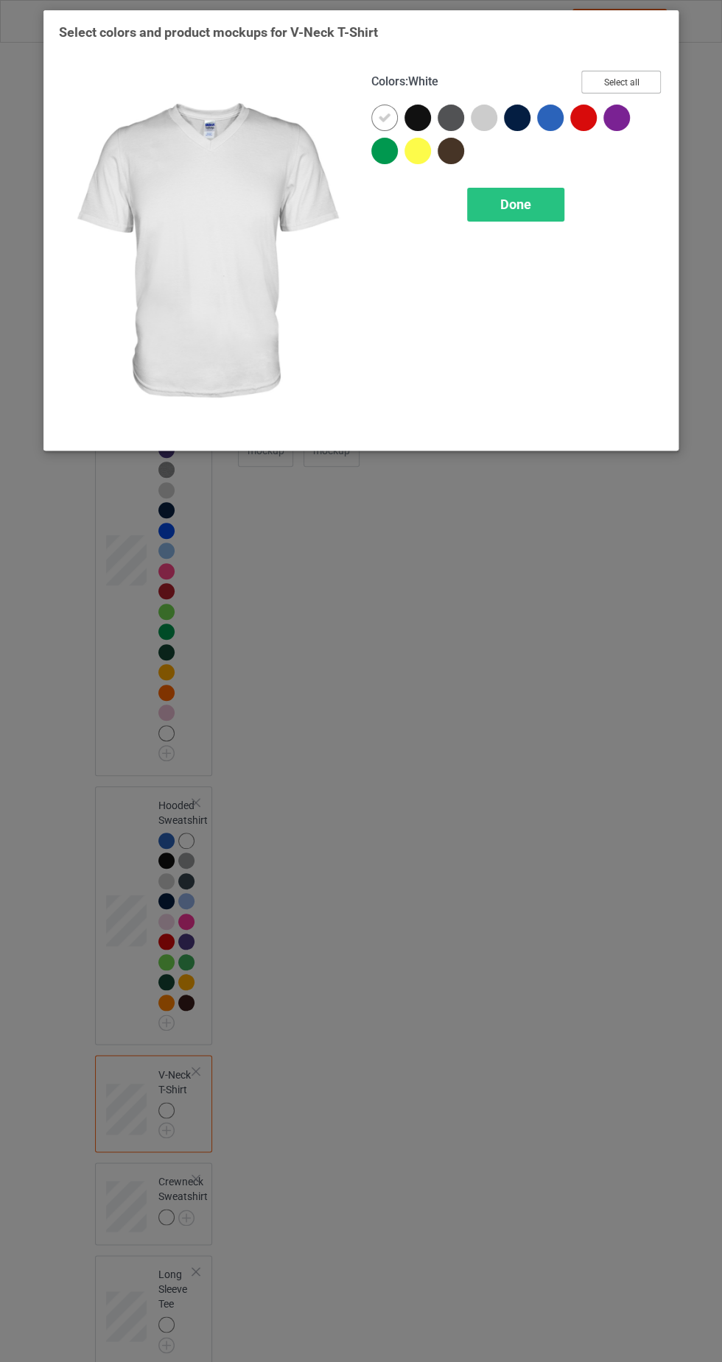
click at [637, 87] on button "Select all" at bounding box center [621, 82] width 80 height 23
click at [384, 116] on icon at bounding box center [384, 117] width 13 height 13
click at [384, 126] on div at bounding box center [384, 118] width 27 height 27
click at [526, 201] on span "Done" at bounding box center [515, 204] width 31 height 15
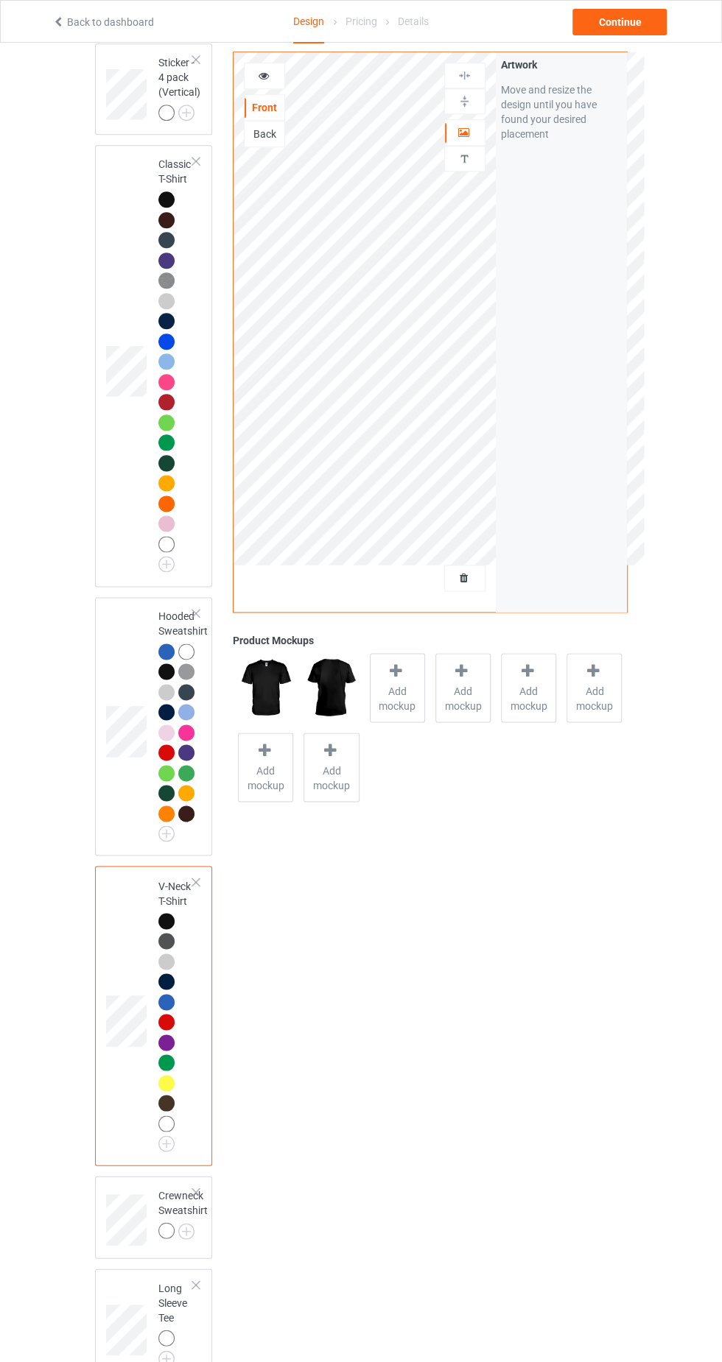
scroll to position [563, 0]
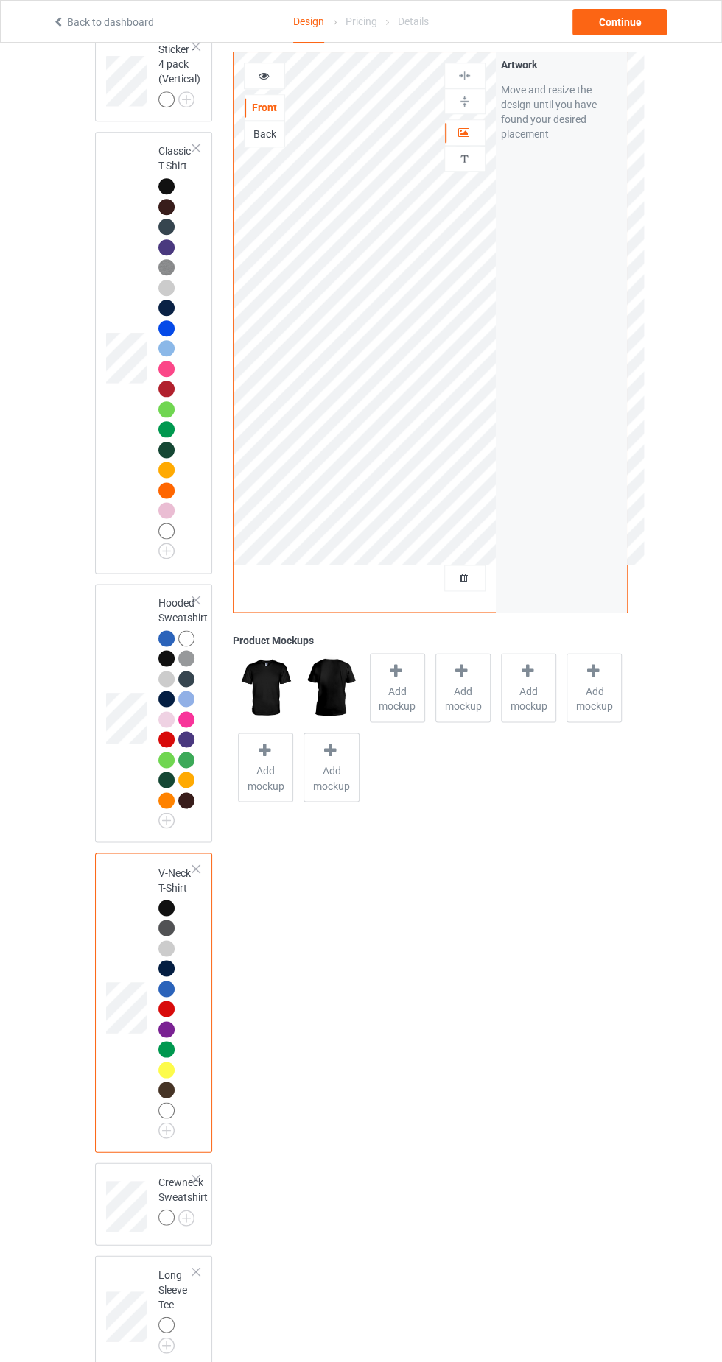
click at [0, 0] on img at bounding box center [0, 0] width 0 height 0
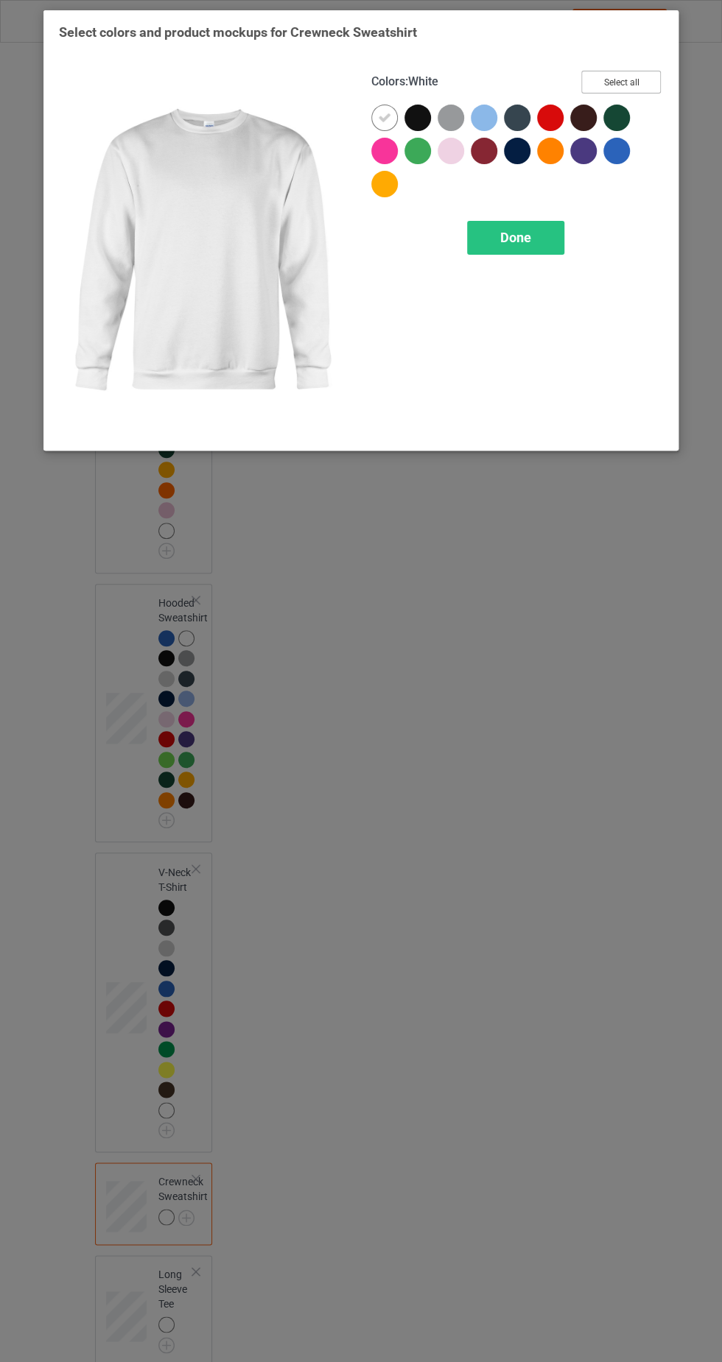
click at [637, 78] on button "Select all" at bounding box center [621, 82] width 80 height 23
click at [387, 123] on icon at bounding box center [384, 117] width 13 height 13
click at [387, 112] on div at bounding box center [384, 118] width 27 height 27
click at [543, 237] on div "Done" at bounding box center [515, 238] width 97 height 34
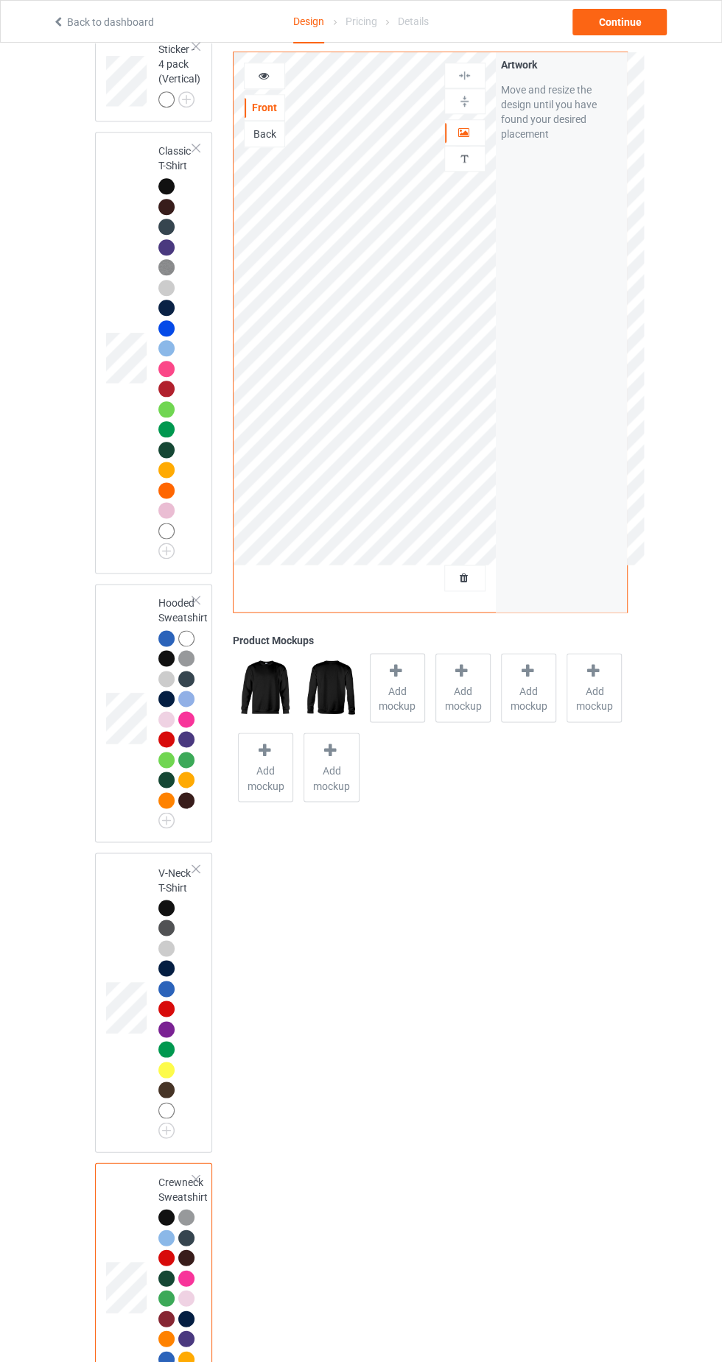
scroll to position [720, 0]
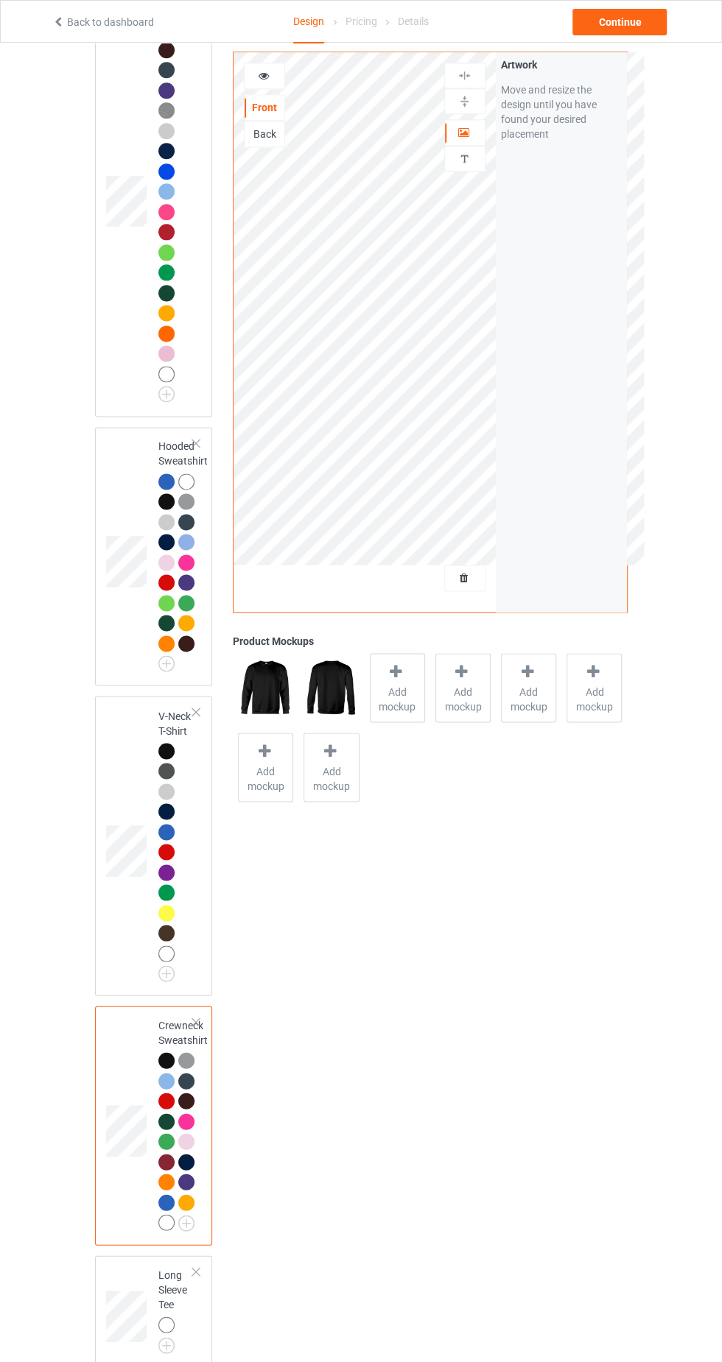
click at [0, 0] on img at bounding box center [0, 0] width 0 height 0
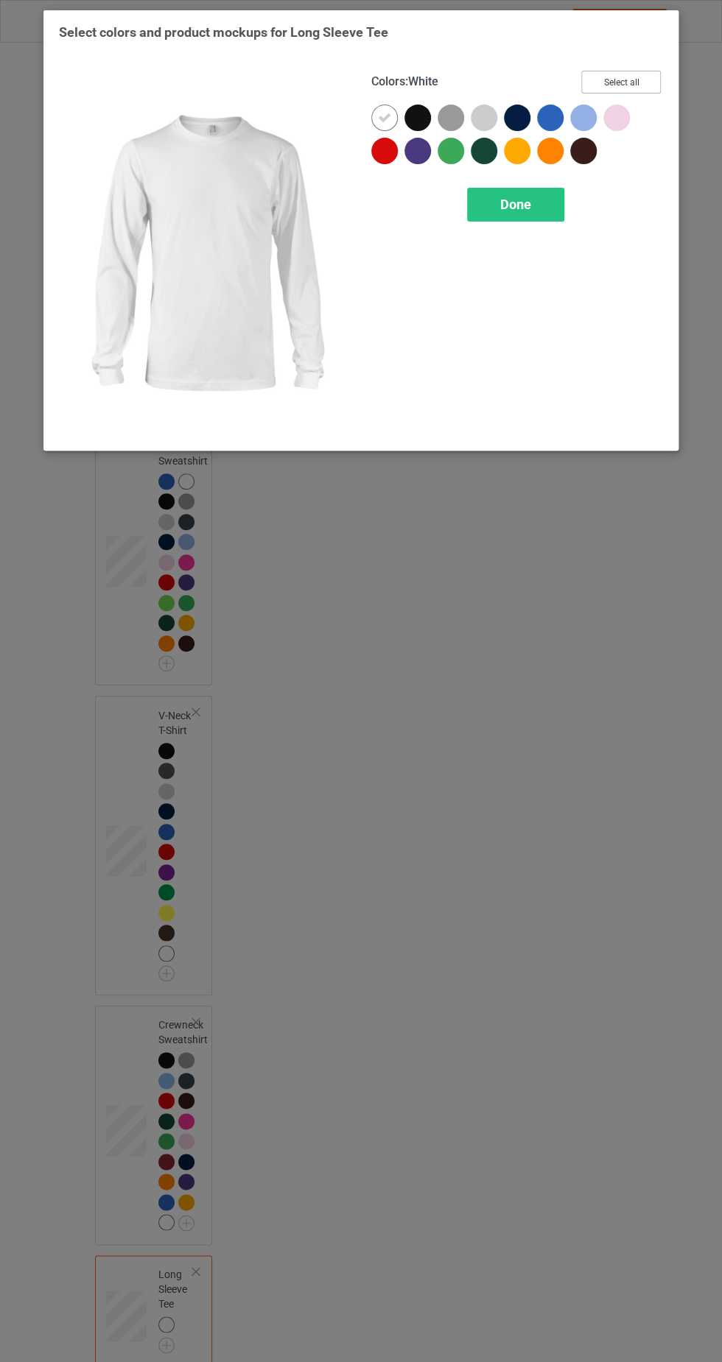
click at [638, 83] on button "Select all" at bounding box center [621, 82] width 80 height 23
click at [382, 116] on icon at bounding box center [384, 117] width 13 height 13
click at [381, 113] on div at bounding box center [384, 118] width 27 height 27
click at [532, 197] on div "Done" at bounding box center [515, 205] width 97 height 34
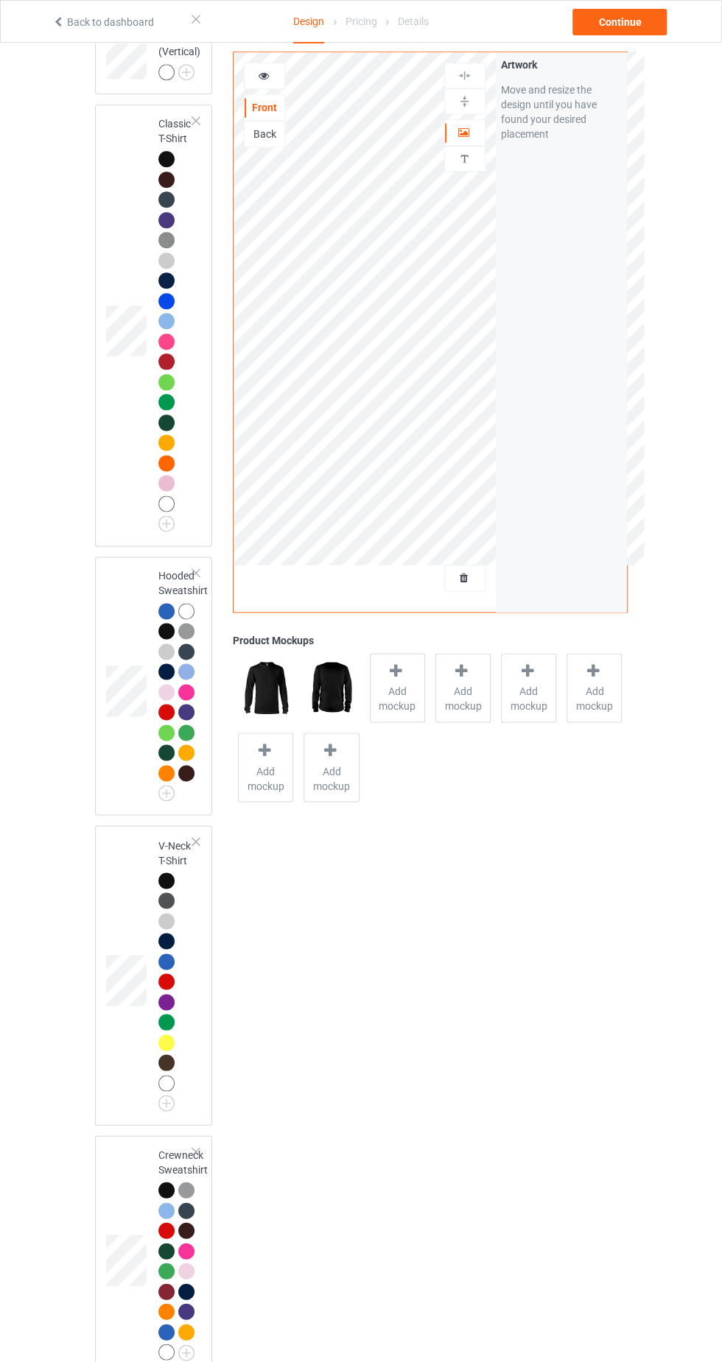
scroll to position [566, 0]
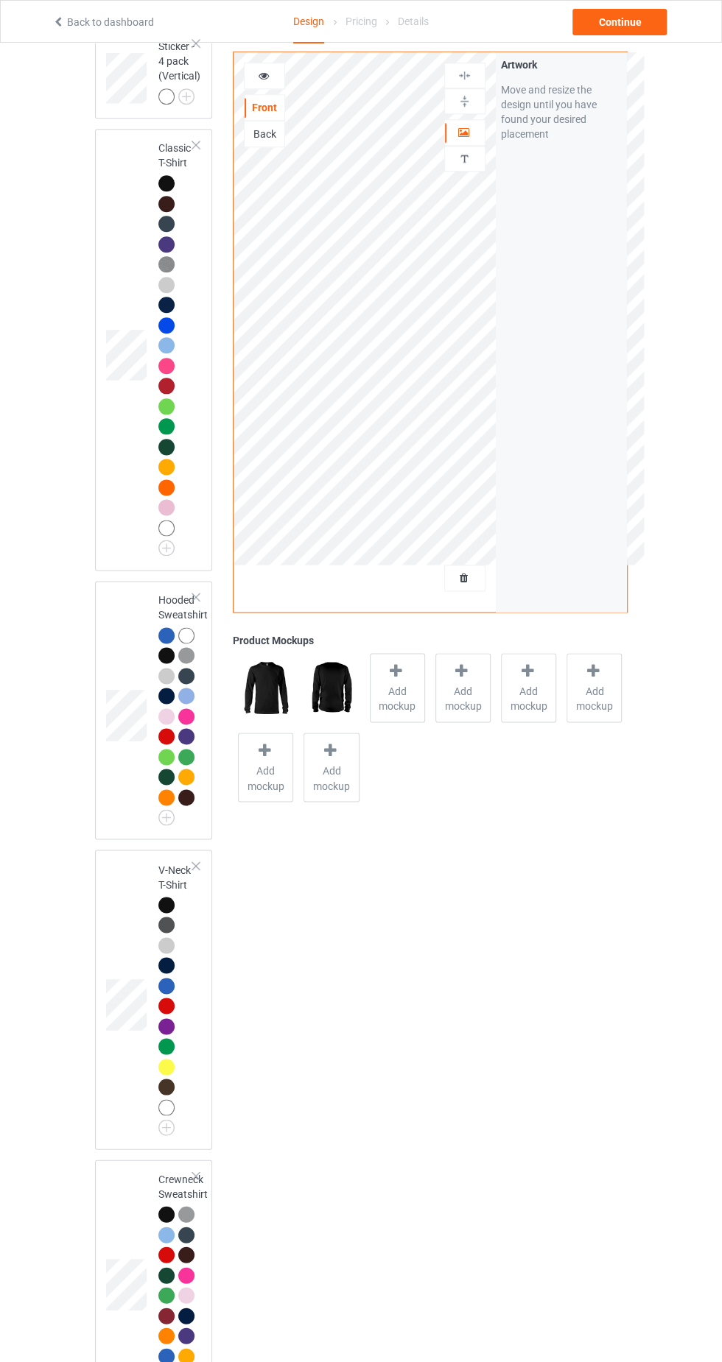
click at [167, 523] on div at bounding box center [166, 528] width 16 height 16
click at [269, 78] on div at bounding box center [264, 75] width 40 height 15
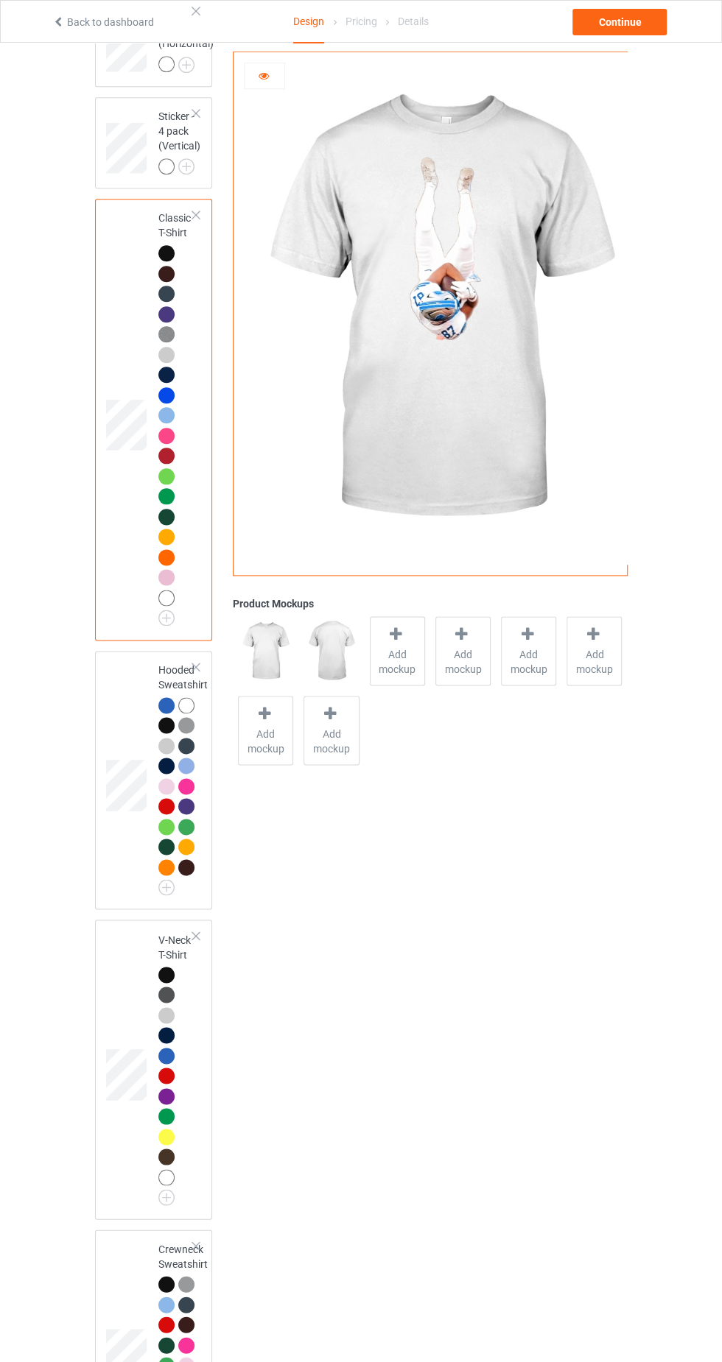
scroll to position [489, 0]
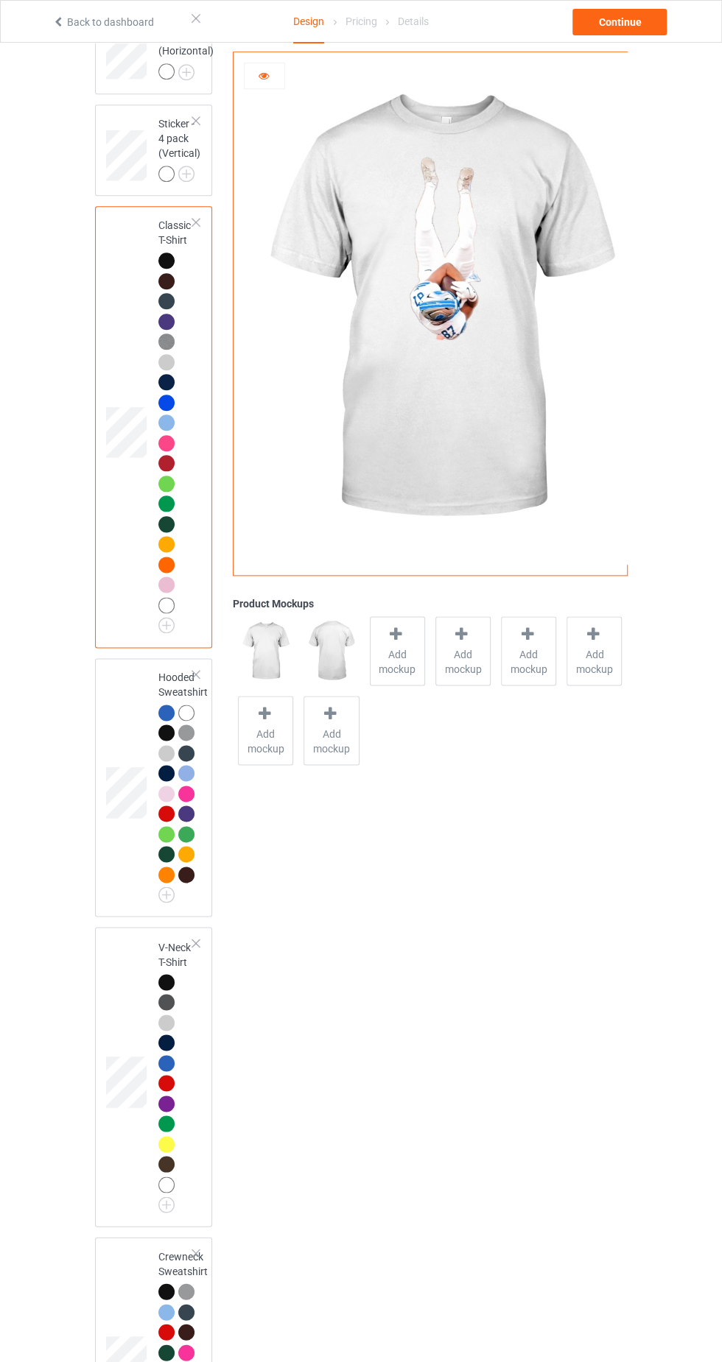
click at [0, 0] on img at bounding box center [0, 0] width 0 height 0
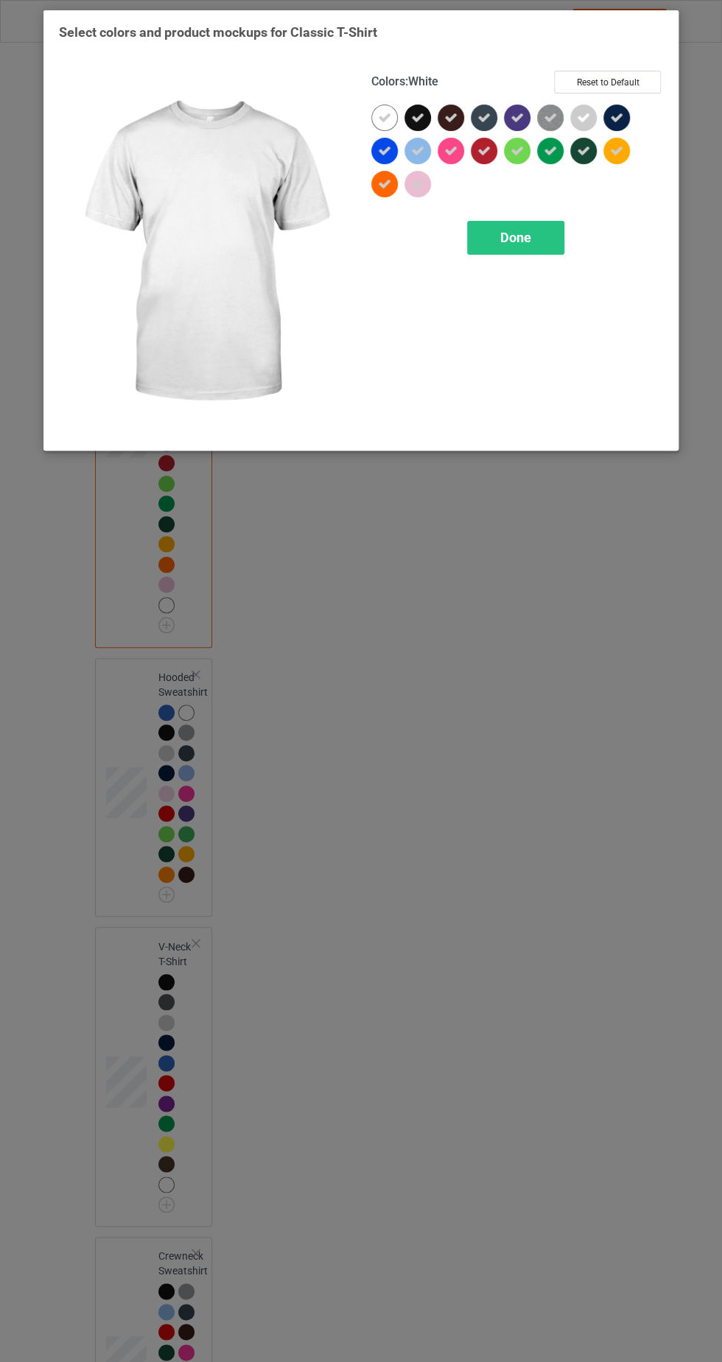
click at [378, 121] on icon at bounding box center [384, 117] width 13 height 13
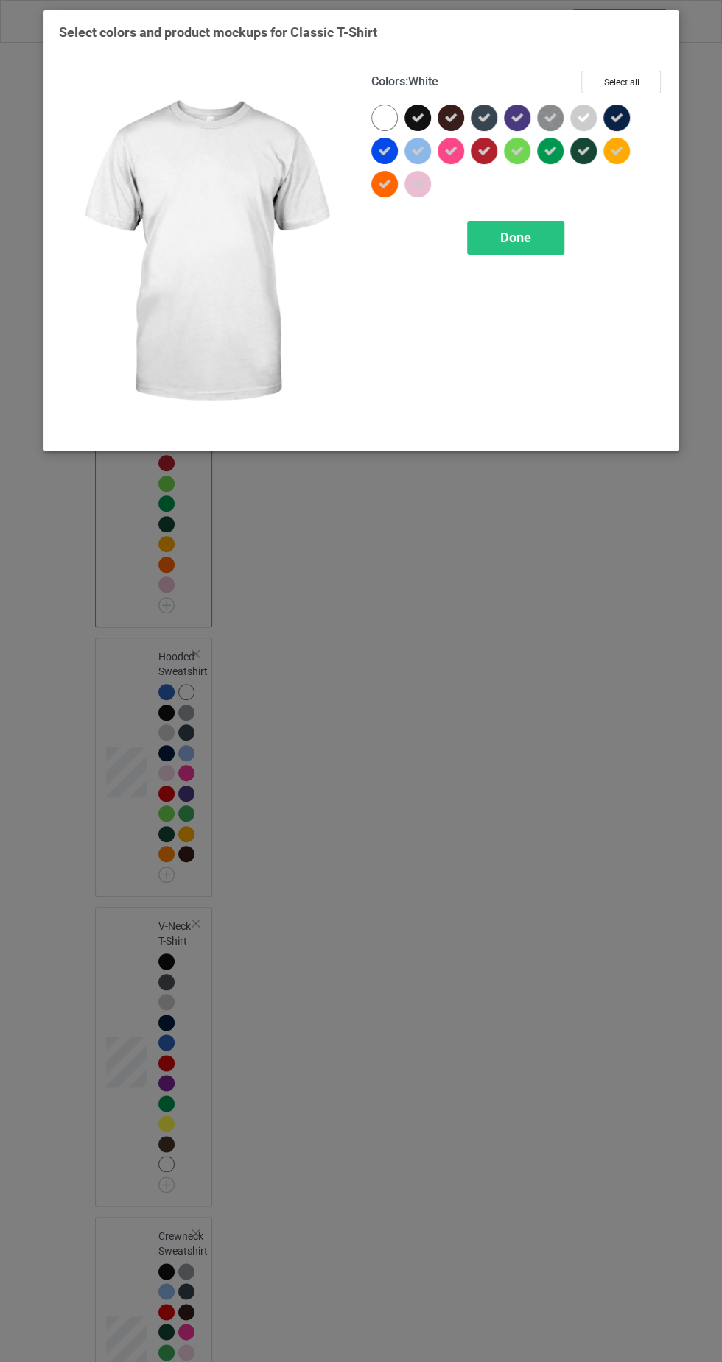
click at [532, 245] on div "Done" at bounding box center [515, 238] width 97 height 34
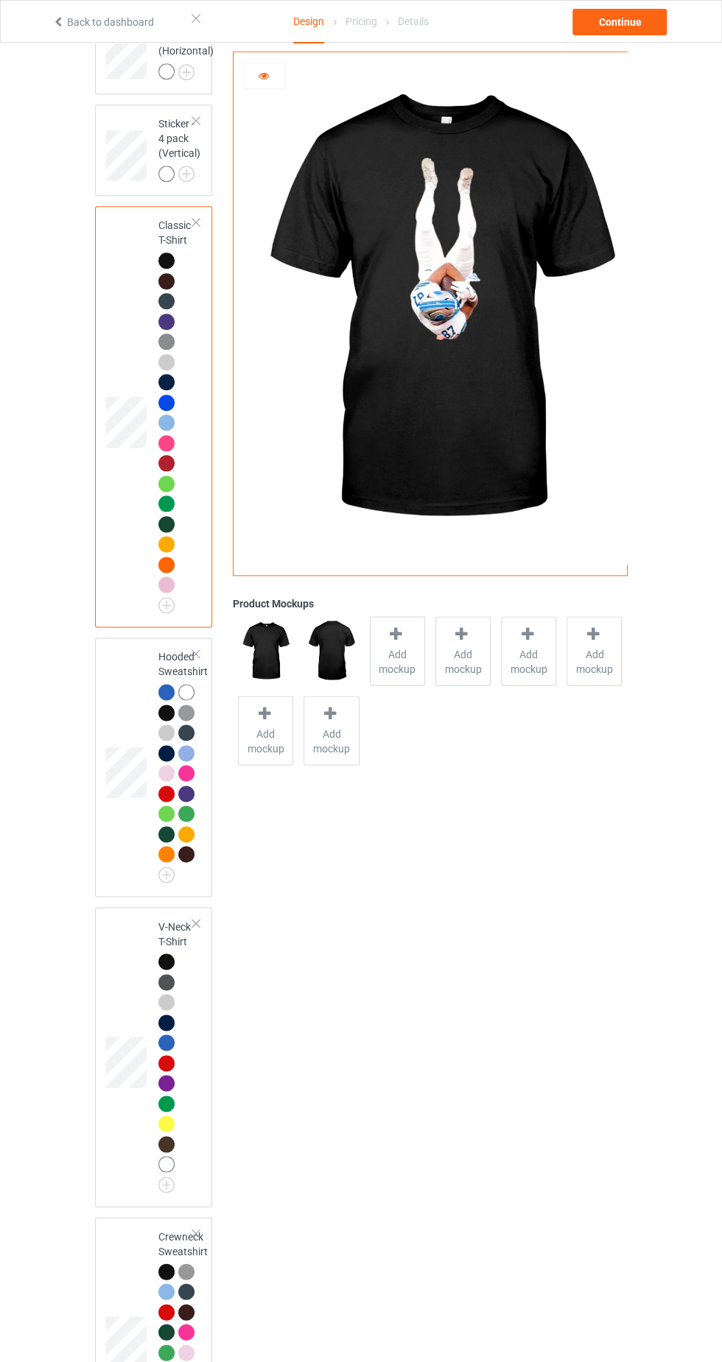
click at [0, 0] on img at bounding box center [0, 0] width 0 height 0
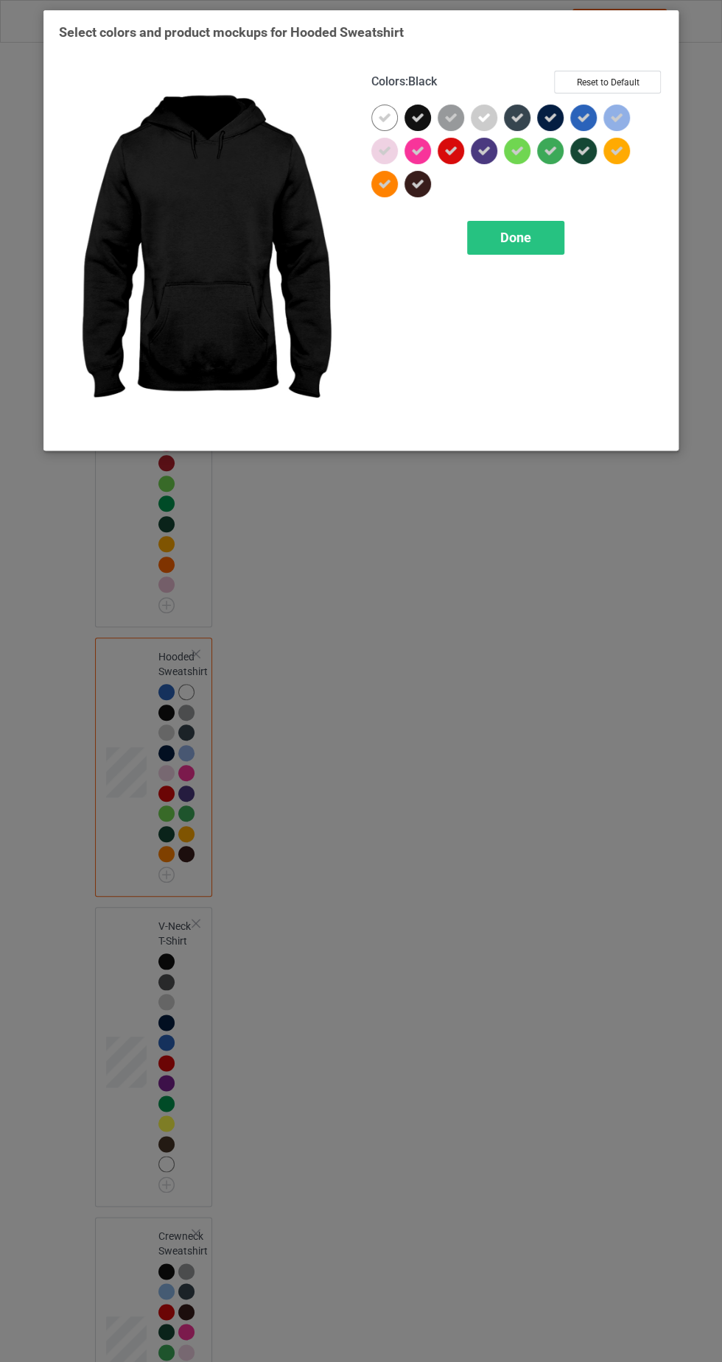
click at [384, 118] on icon at bounding box center [384, 117] width 13 height 13
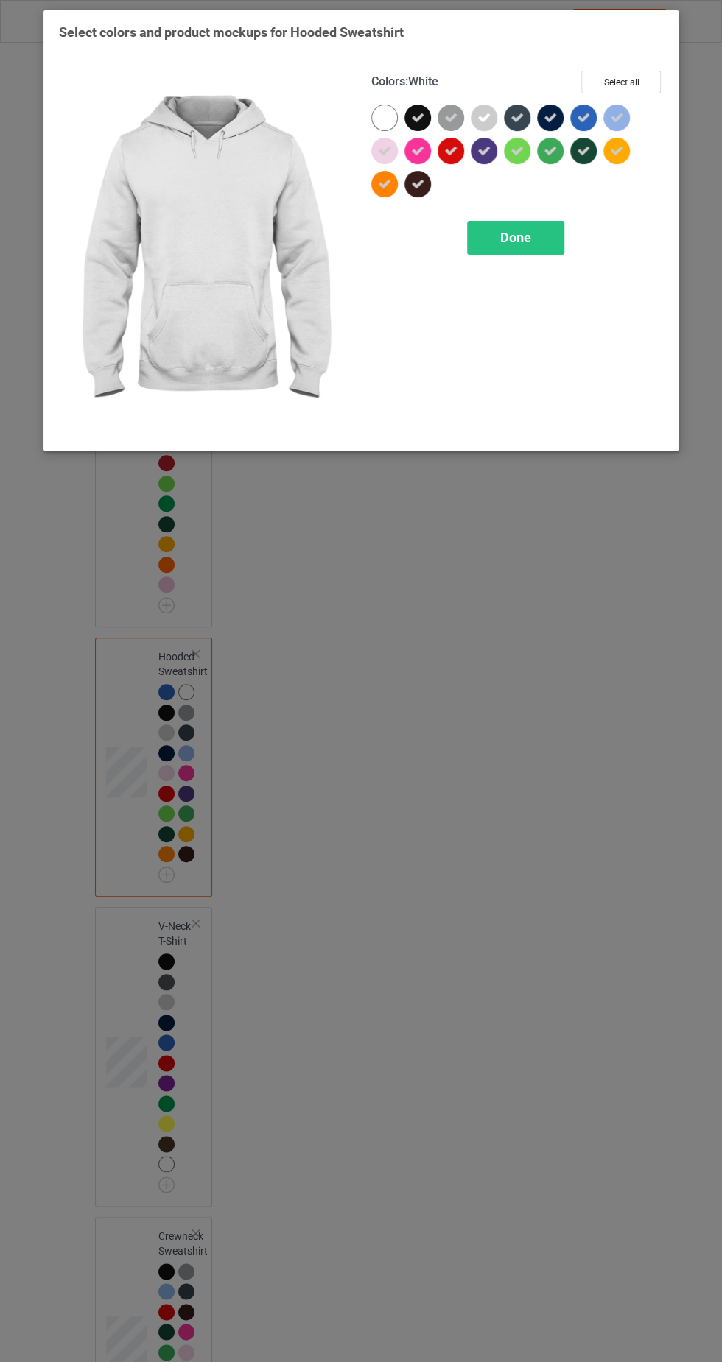
click at [549, 245] on div "Done" at bounding box center [515, 238] width 97 height 34
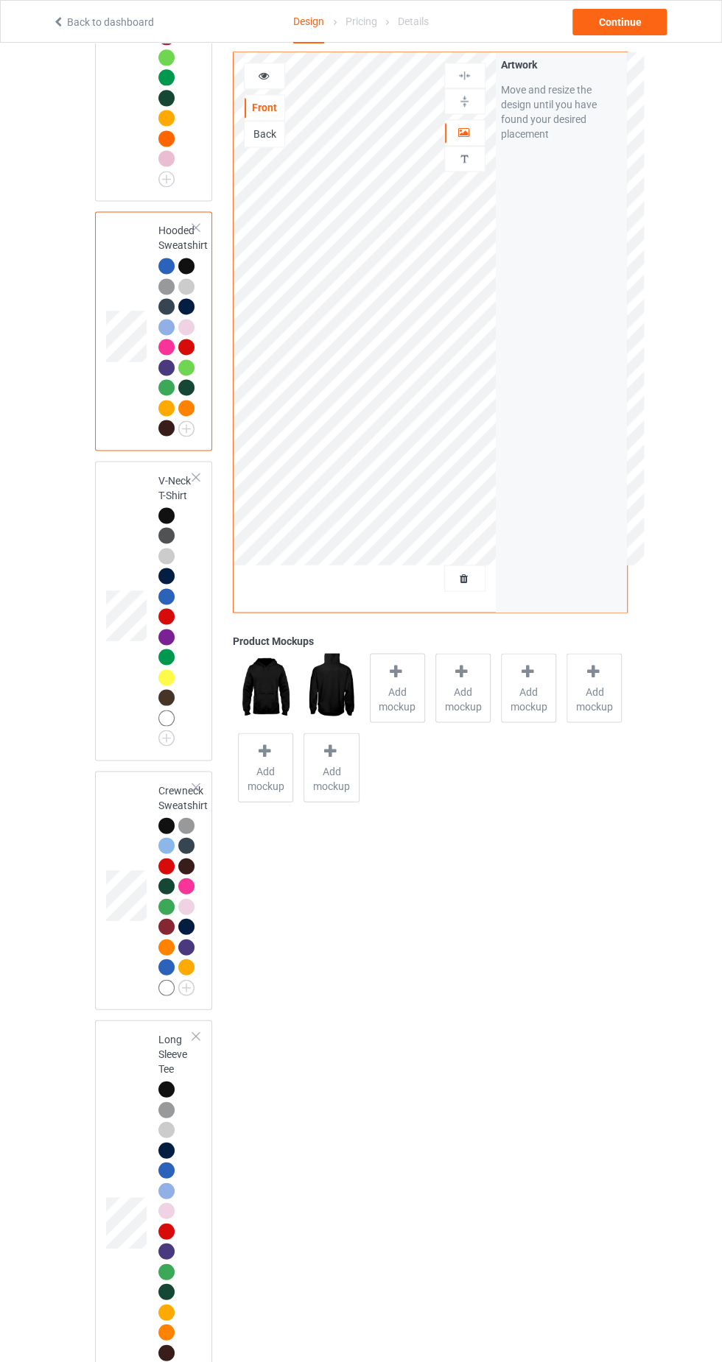
scroll to position [919, 0]
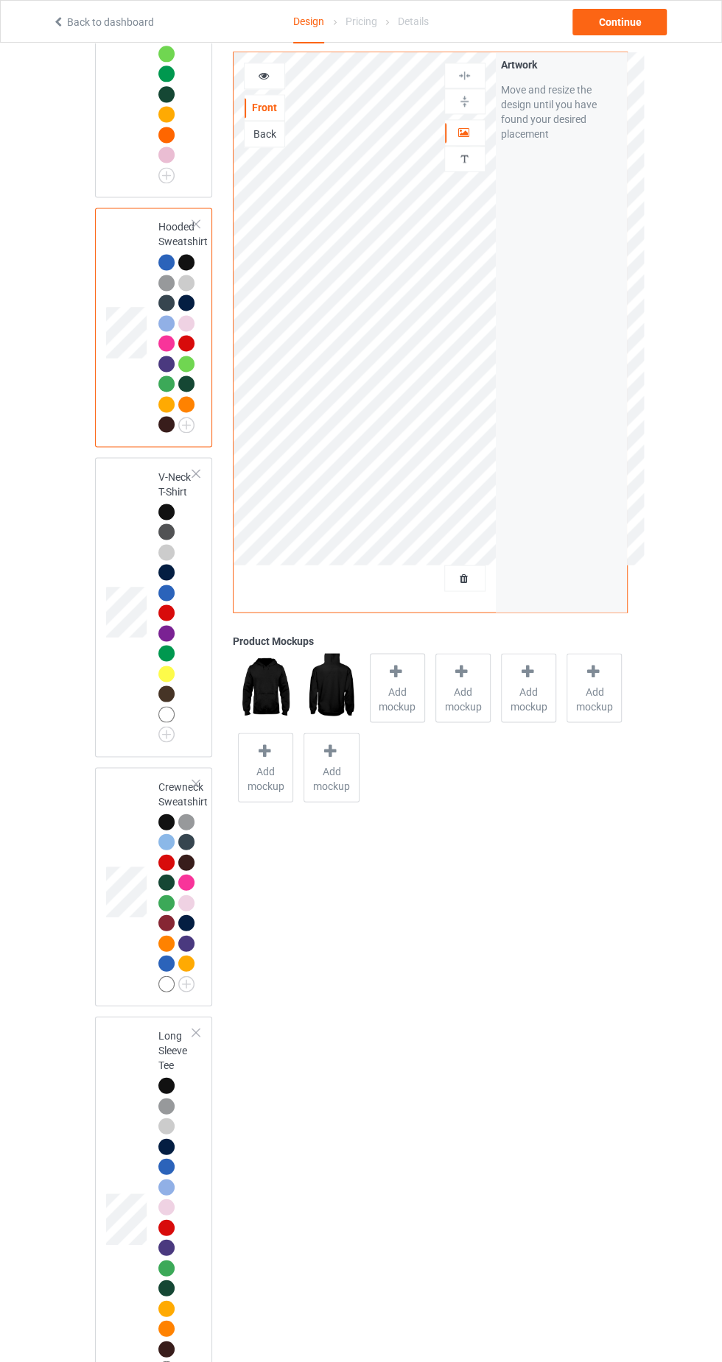
click at [0, 0] on img at bounding box center [0, 0] width 0 height 0
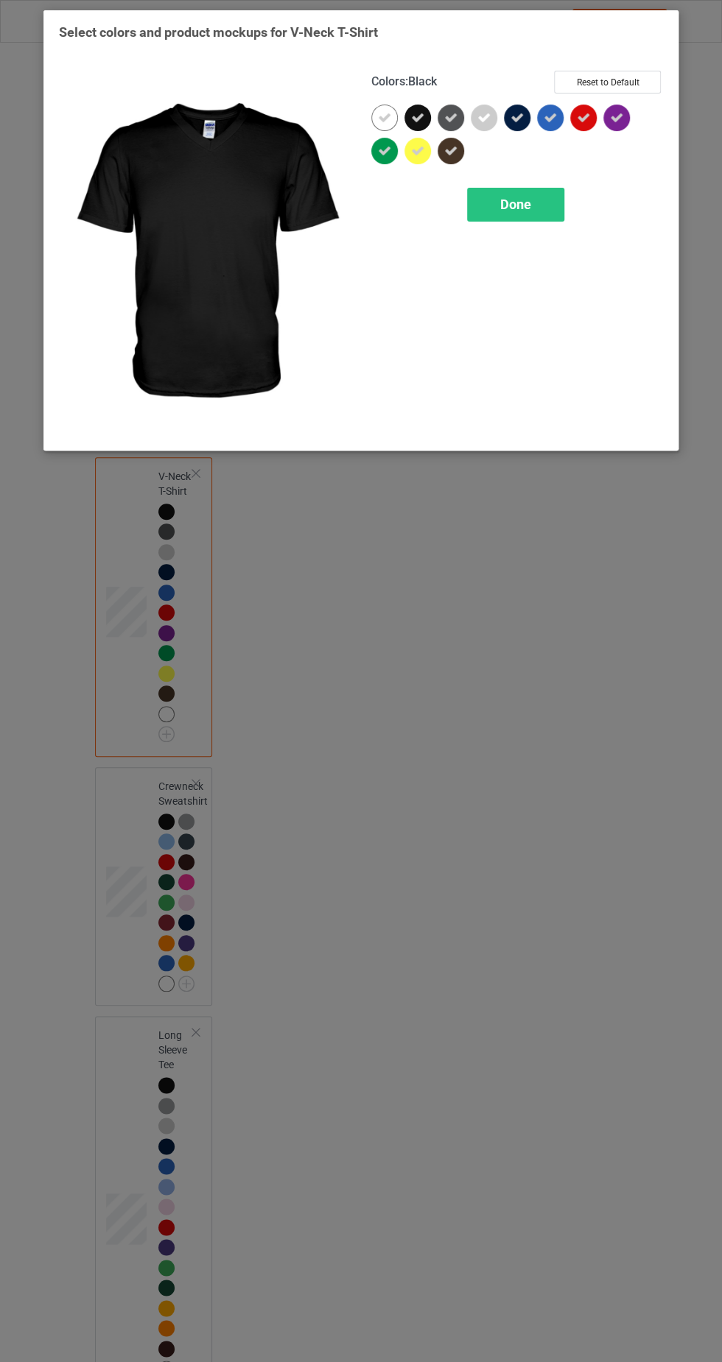
click at [381, 113] on icon at bounding box center [384, 117] width 13 height 13
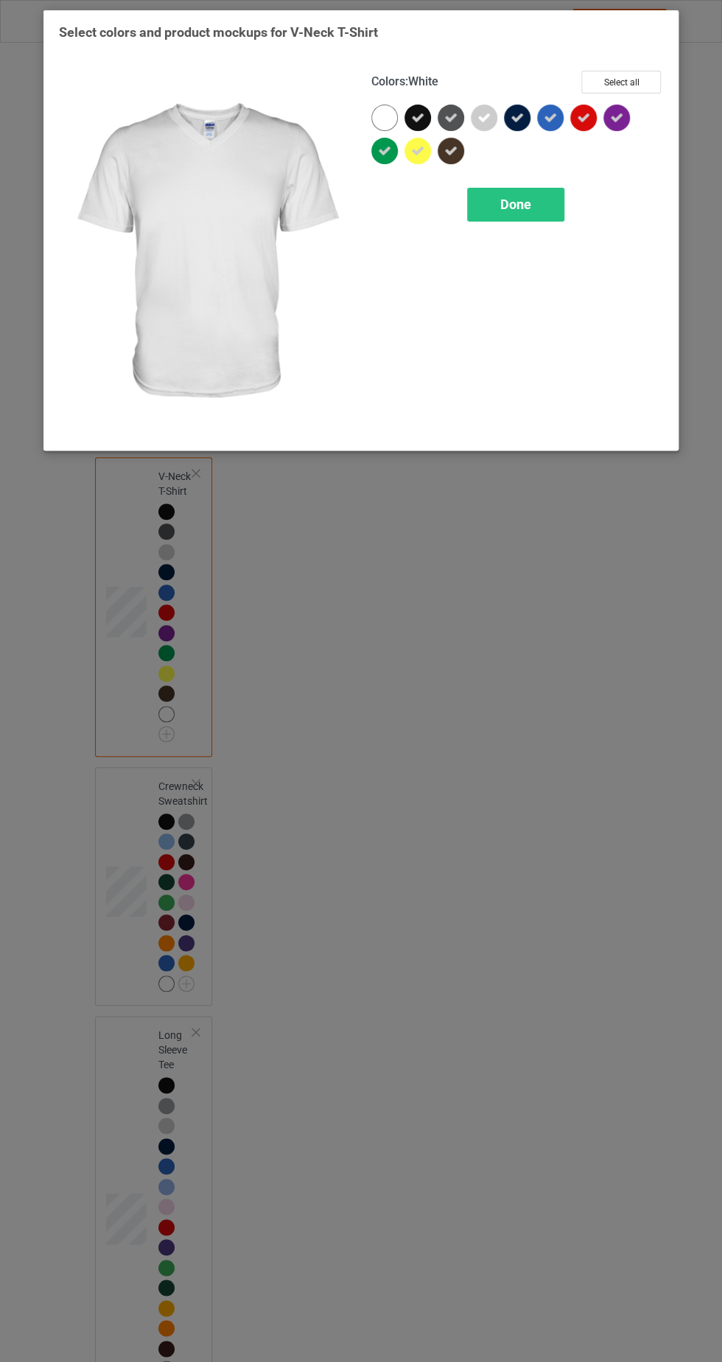
click at [515, 203] on span "Done" at bounding box center [515, 204] width 31 height 15
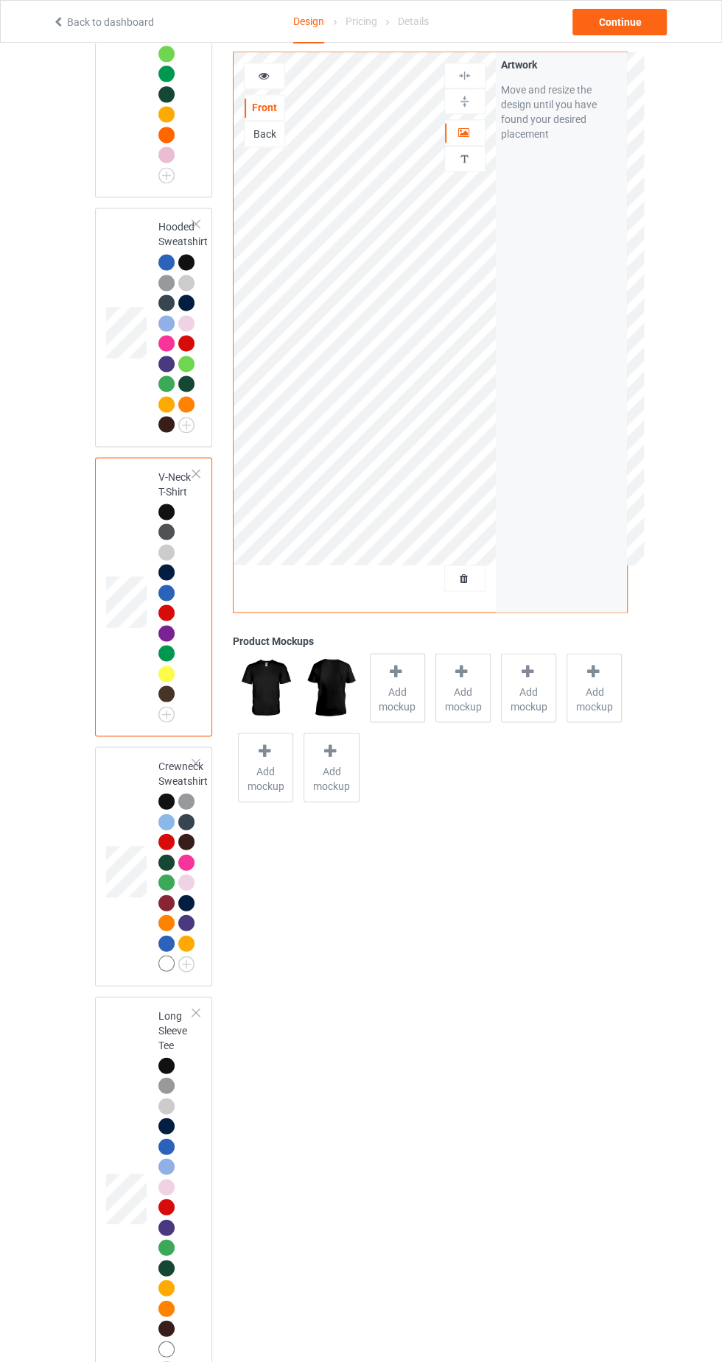
scroll to position [943, 0]
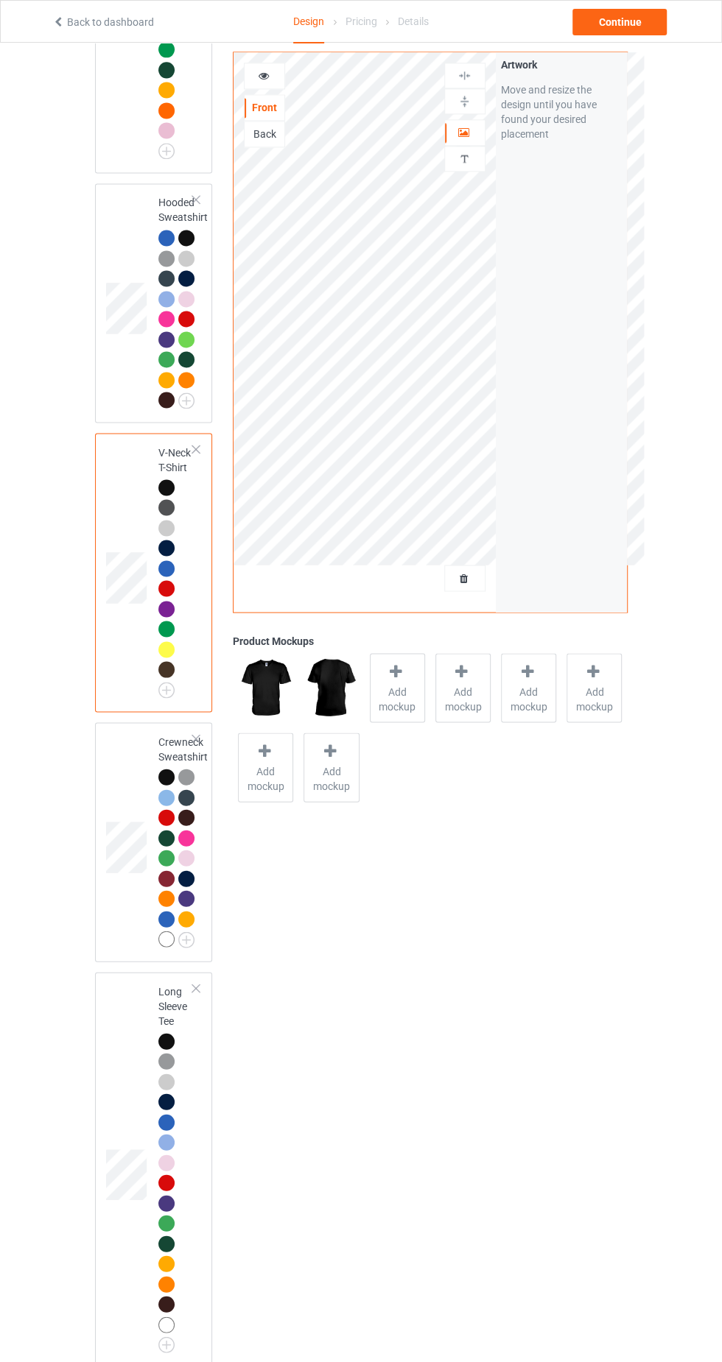
click at [0, 0] on img at bounding box center [0, 0] width 0 height 0
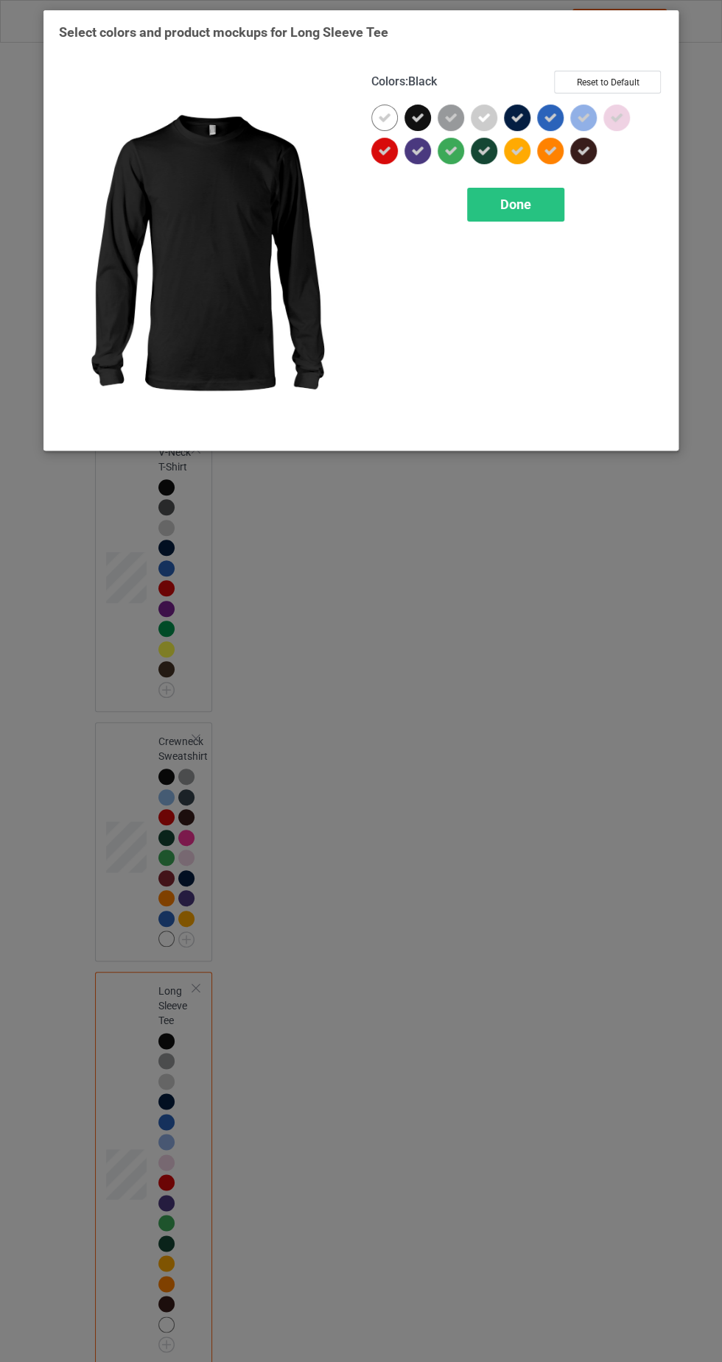
click at [383, 117] on icon at bounding box center [384, 117] width 13 height 13
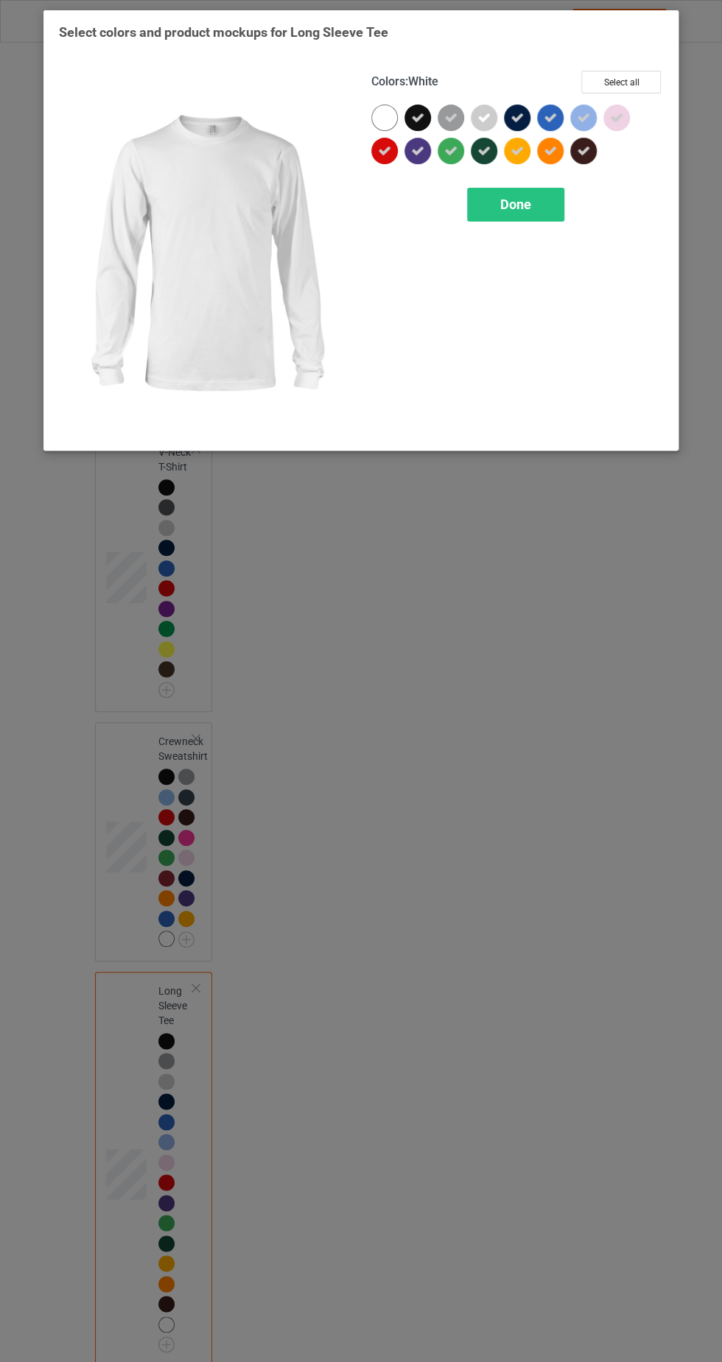
click at [526, 210] on span "Done" at bounding box center [515, 204] width 31 height 15
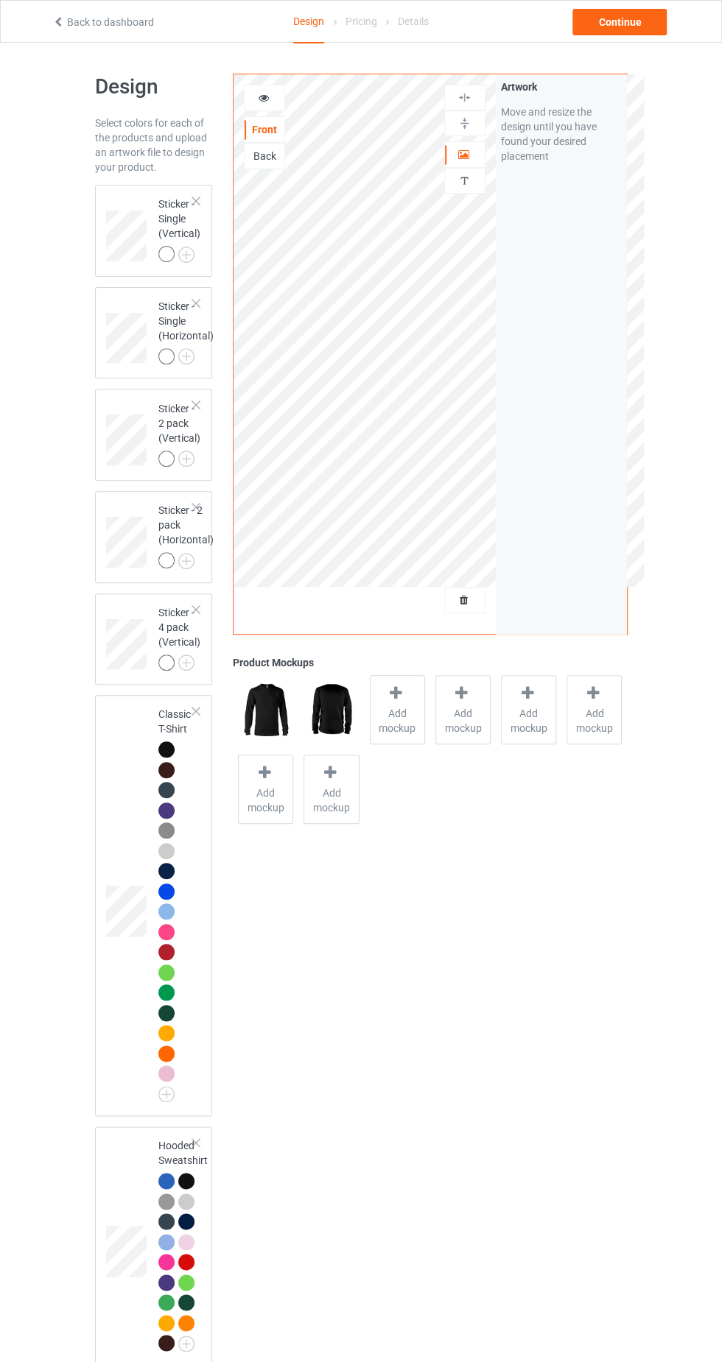
click at [0, 0] on img at bounding box center [0, 0] width 0 height 0
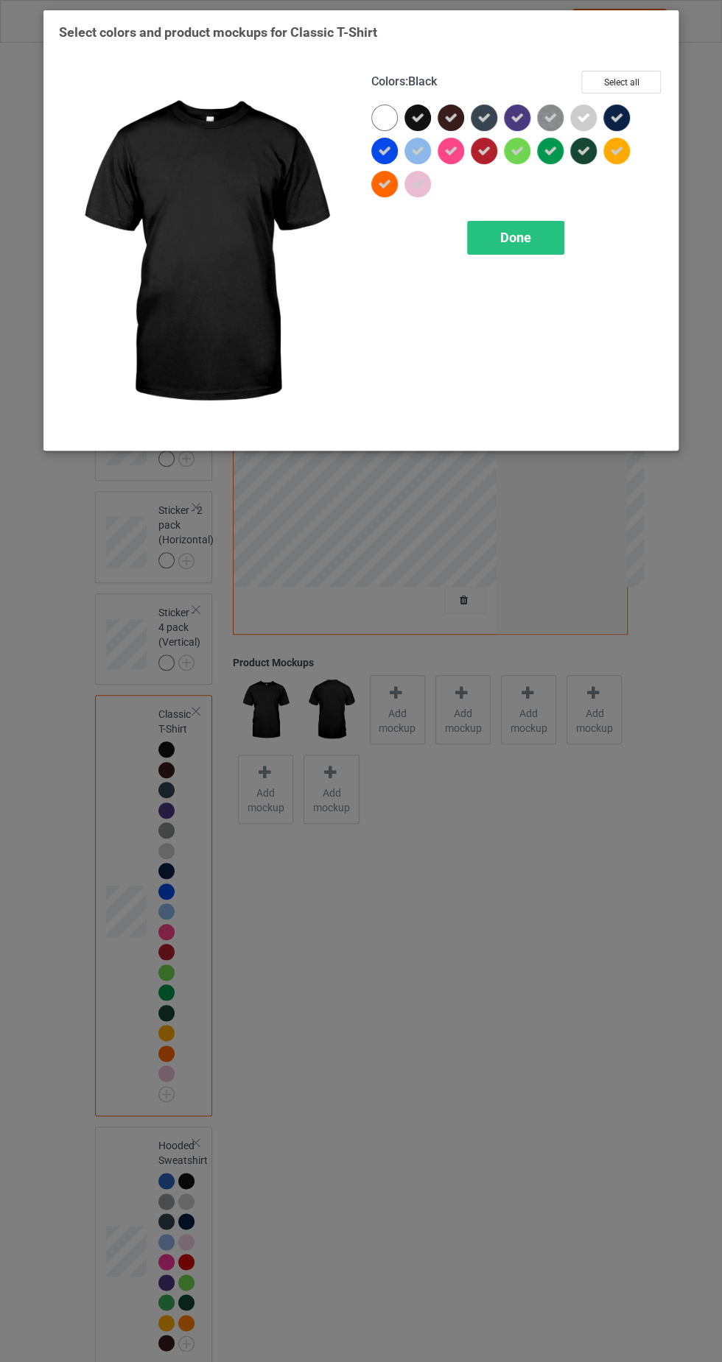
click at [503, 238] on span "Done" at bounding box center [515, 237] width 31 height 15
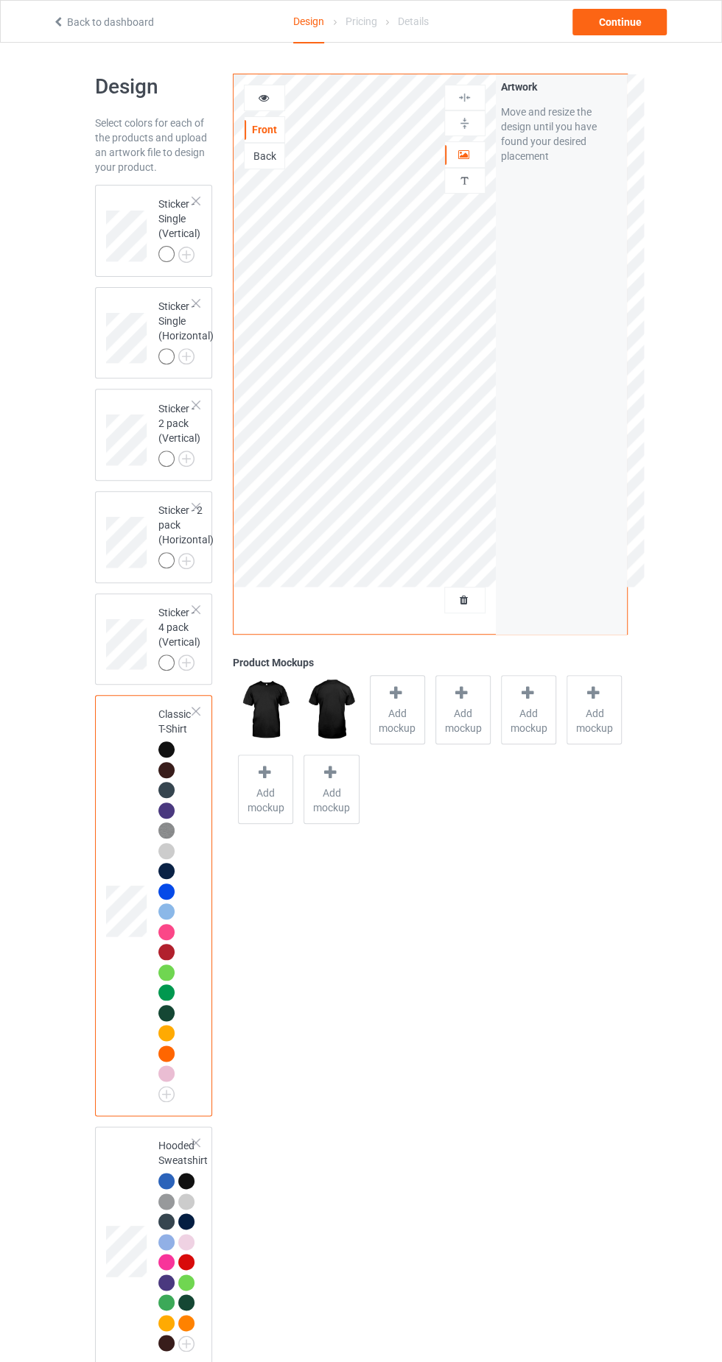
click at [395, 691] on icon at bounding box center [396, 692] width 18 height 15
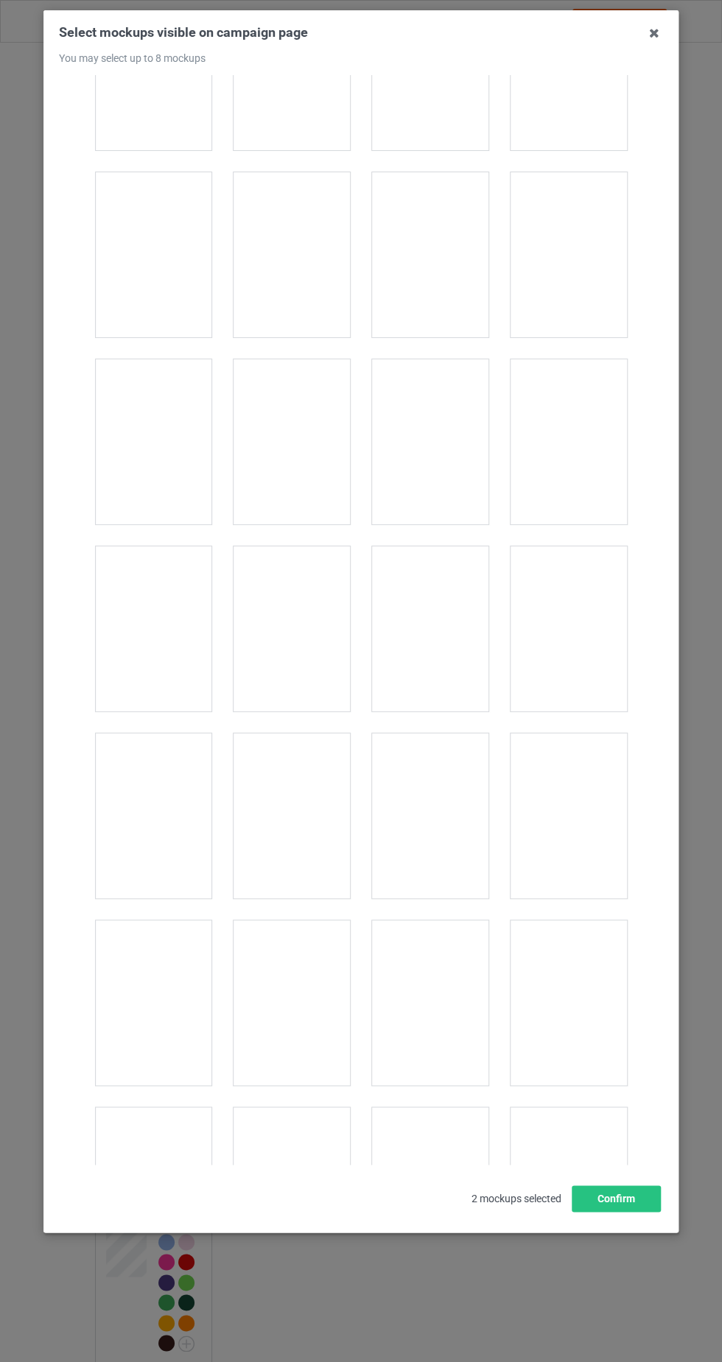
scroll to position [3665, 0]
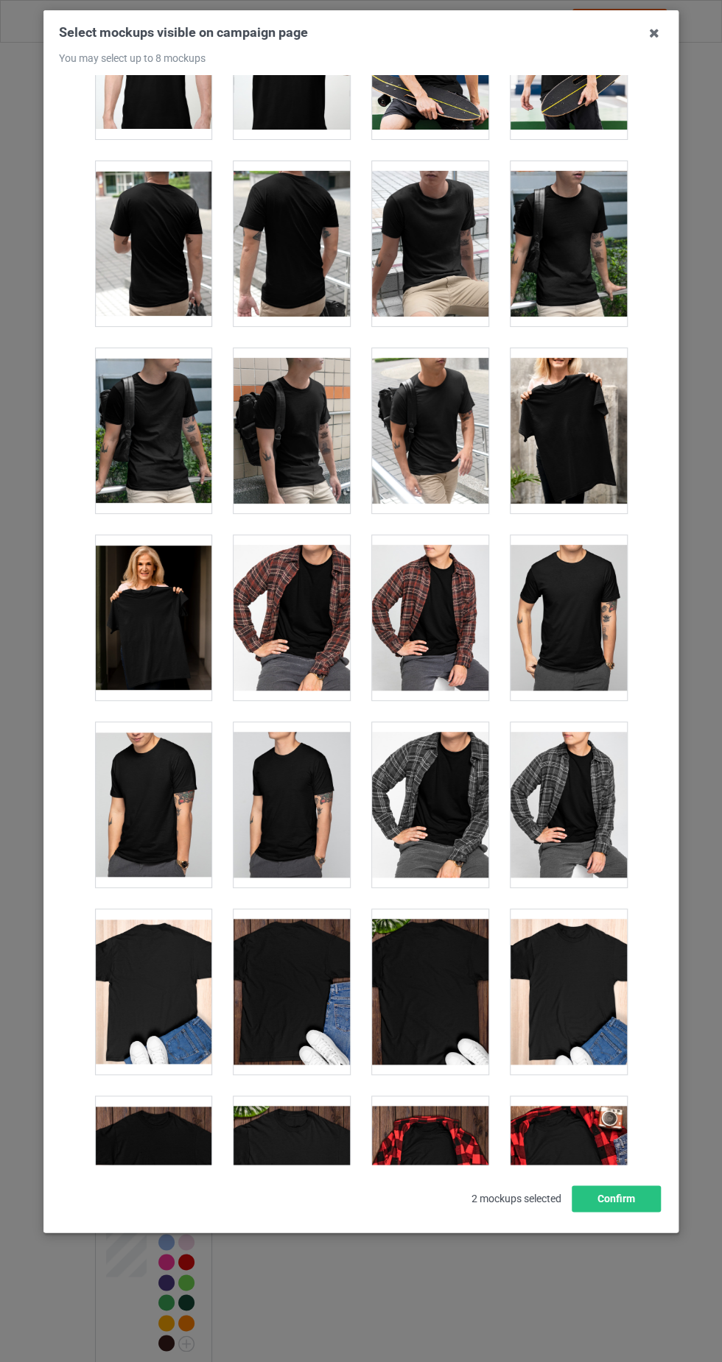
click at [157, 591] on div at bounding box center [153, 617] width 116 height 165
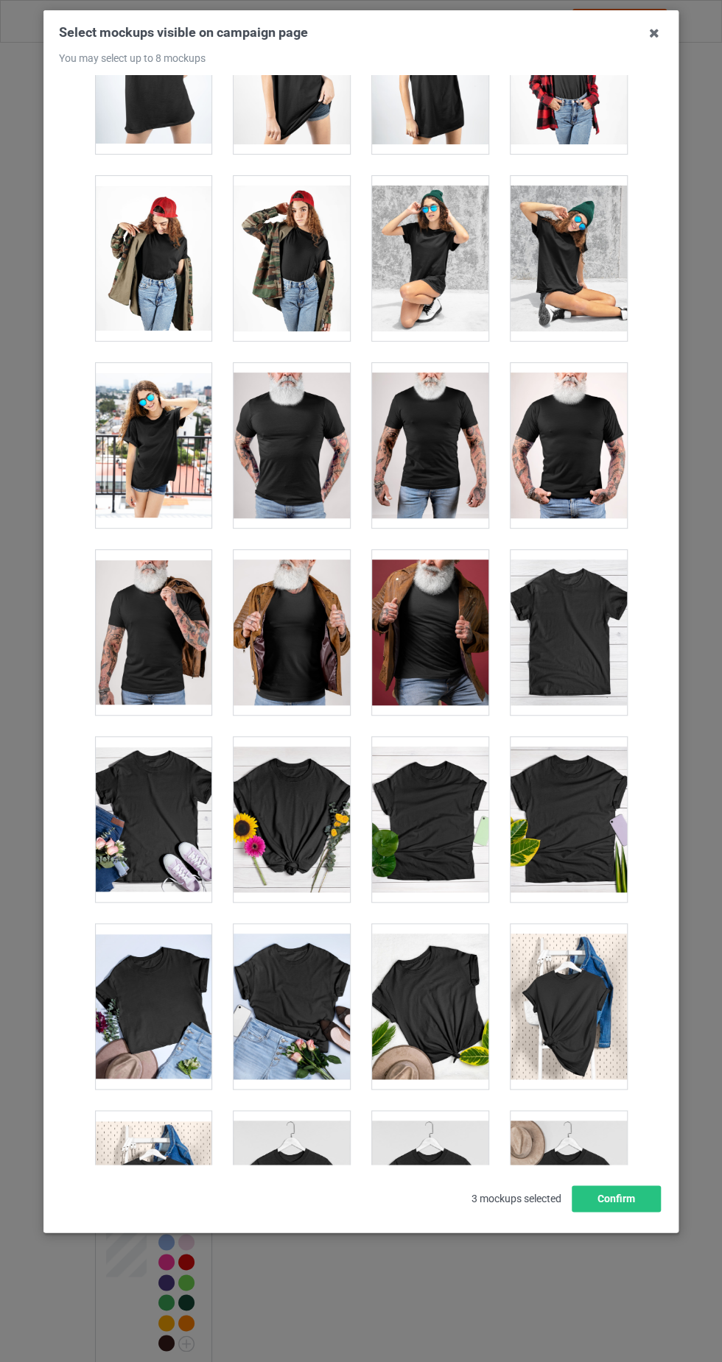
scroll to position [20254, 0]
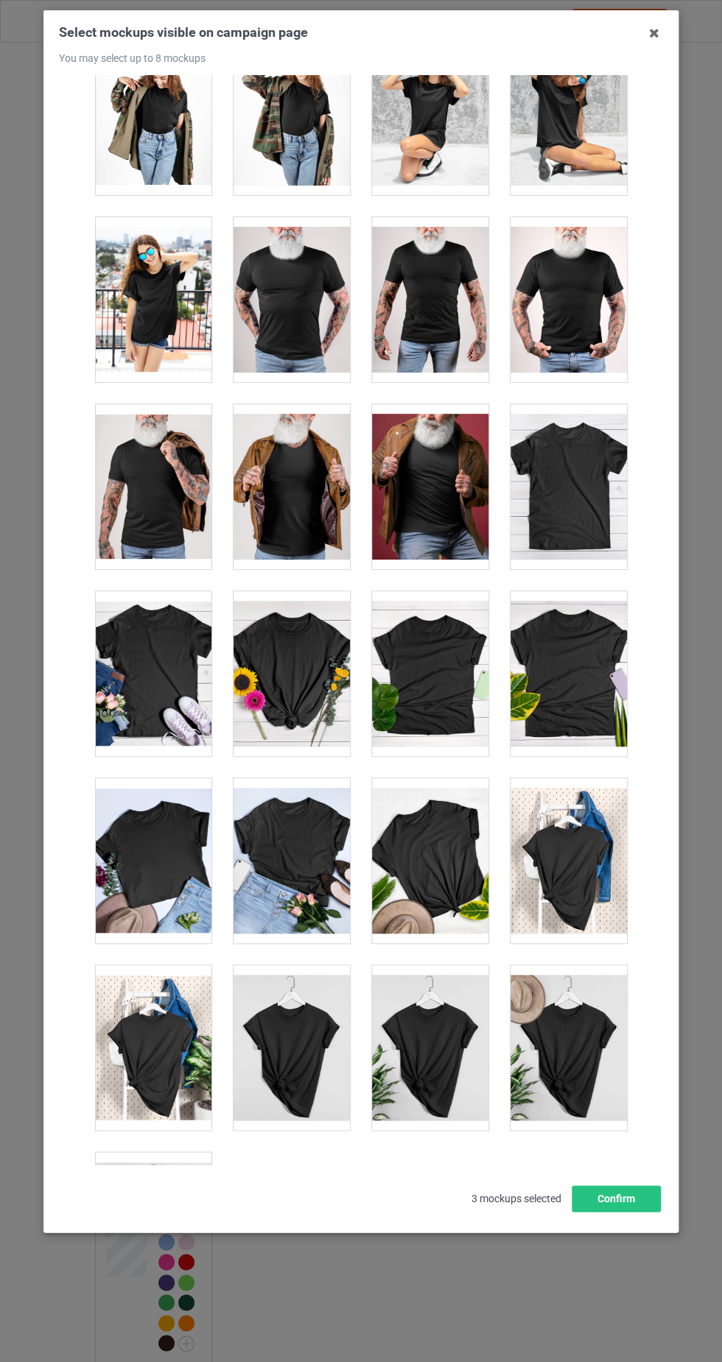
click at [126, 1152] on div at bounding box center [153, 1234] width 116 height 165
click at [632, 1212] on button "Confirm" at bounding box center [615, 1198] width 89 height 27
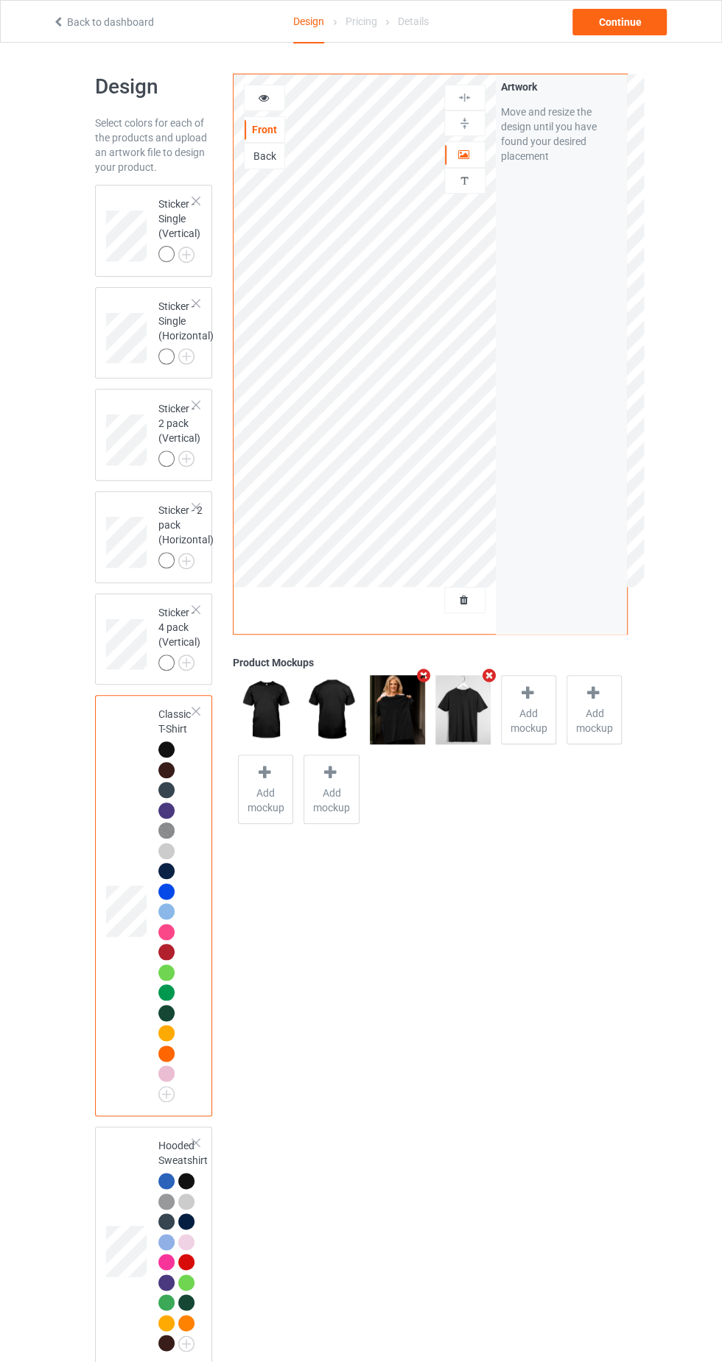
click at [0, 0] on img at bounding box center [0, 0] width 0 height 0
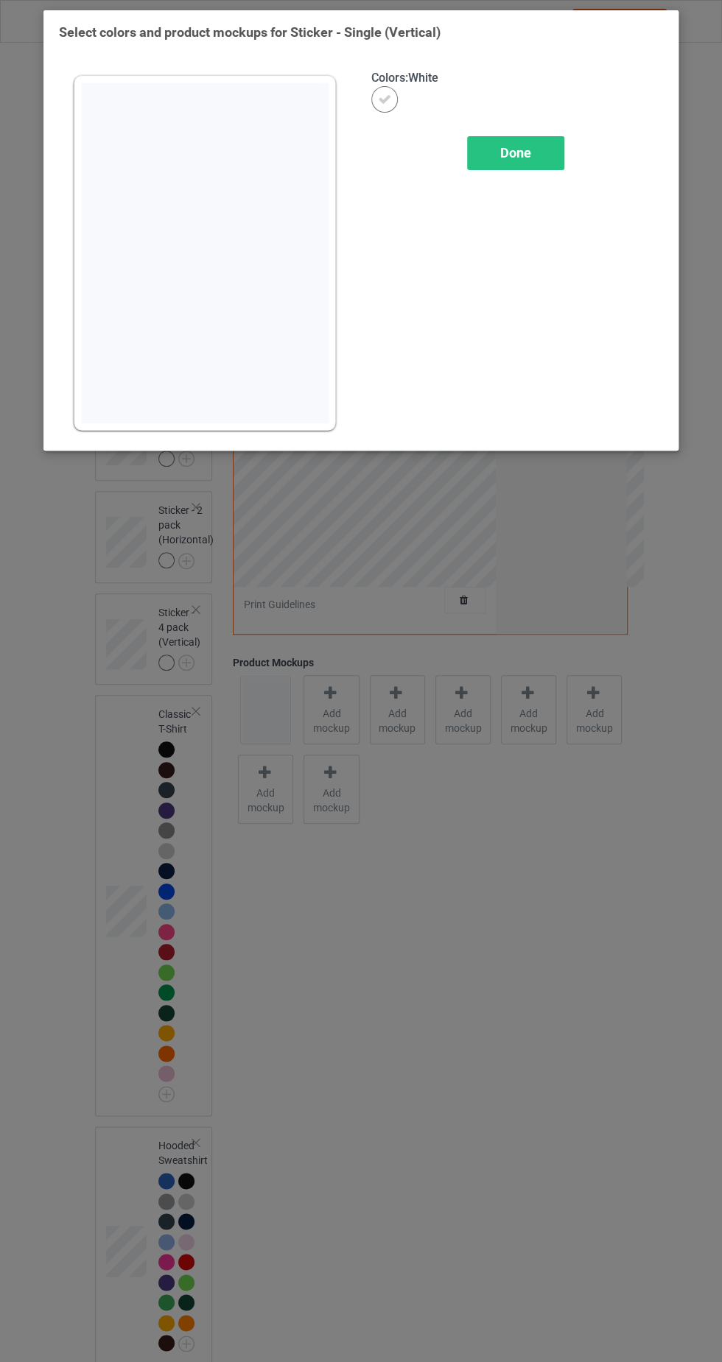
click at [515, 151] on span "Done" at bounding box center [515, 152] width 31 height 15
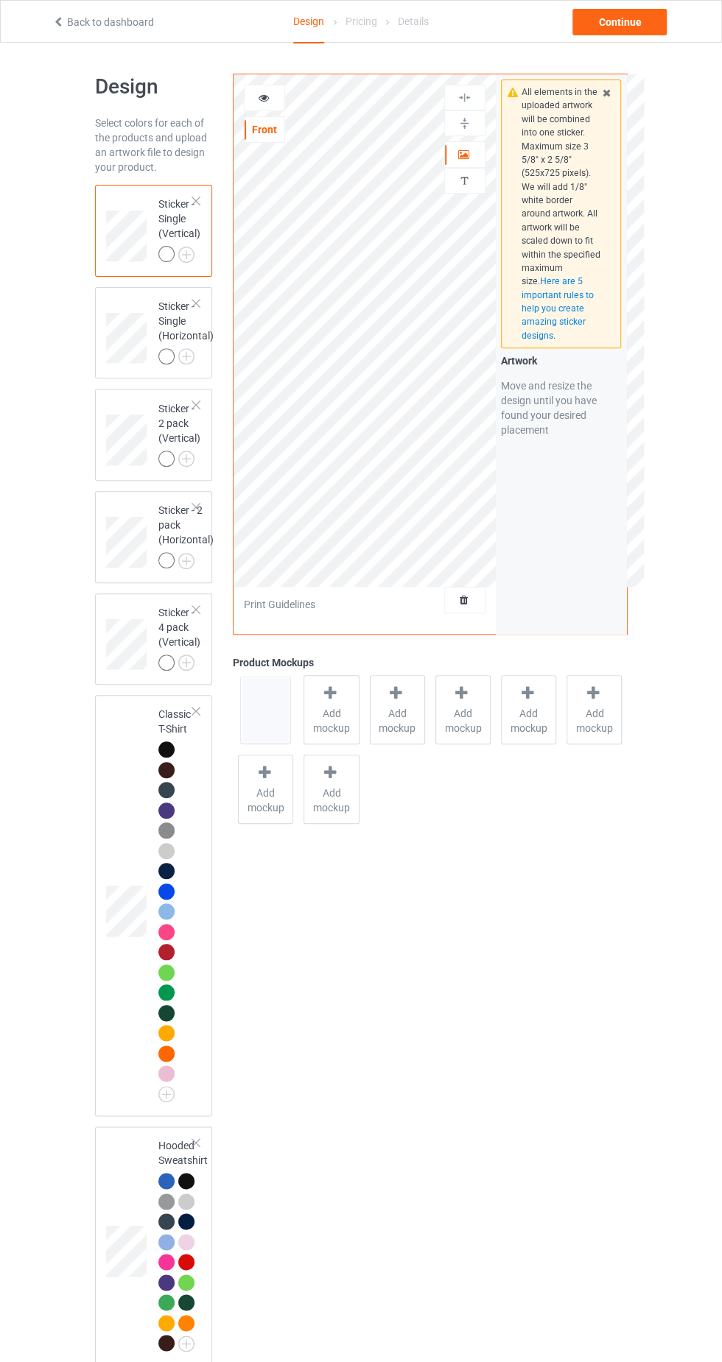
click at [331, 694] on icon at bounding box center [330, 692] width 18 height 15
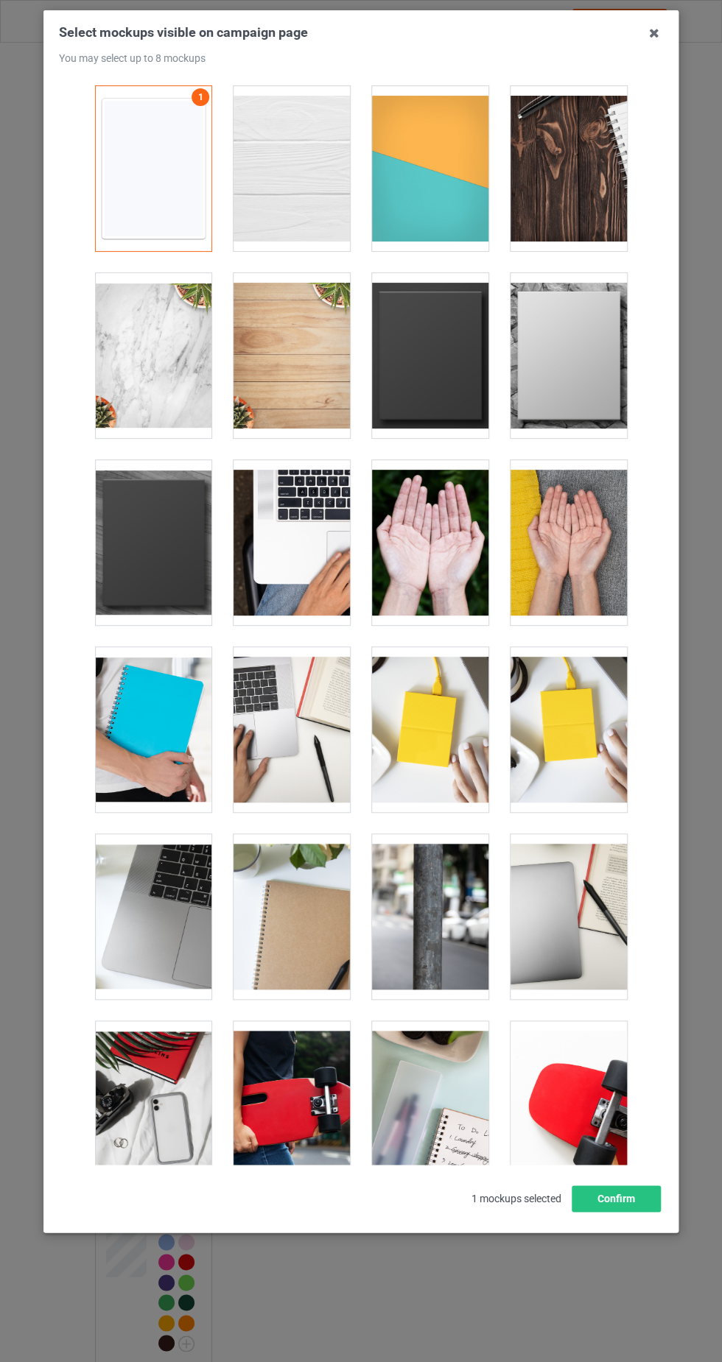
click at [430, 369] on div at bounding box center [430, 355] width 116 height 165
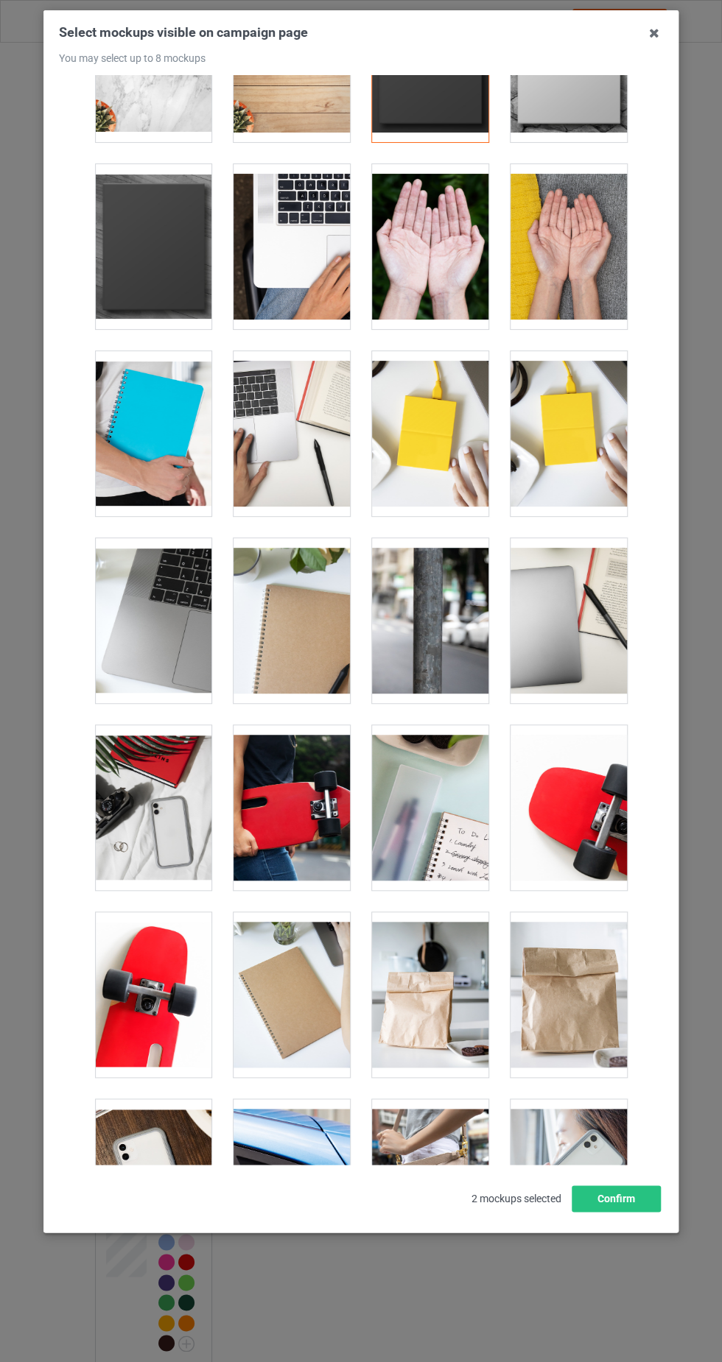
scroll to position [309, 0]
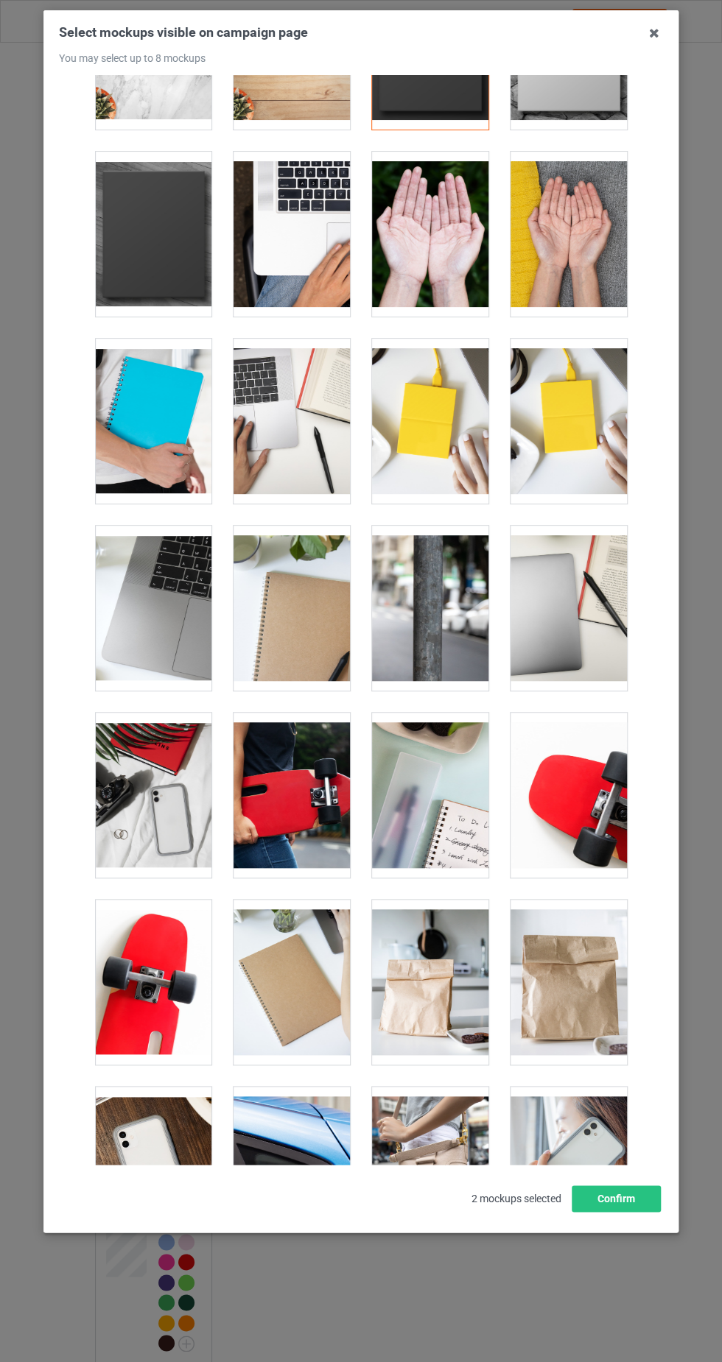
click at [149, 625] on div at bounding box center [153, 608] width 116 height 165
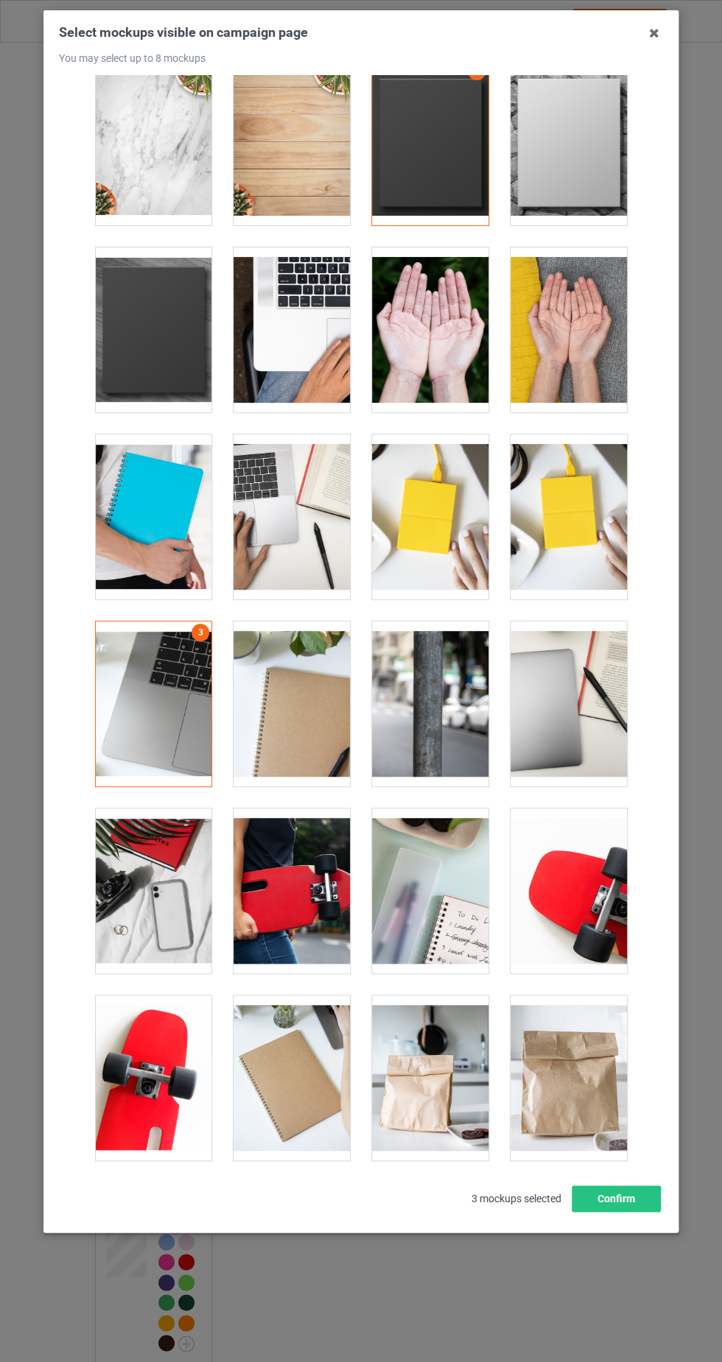
scroll to position [208, 0]
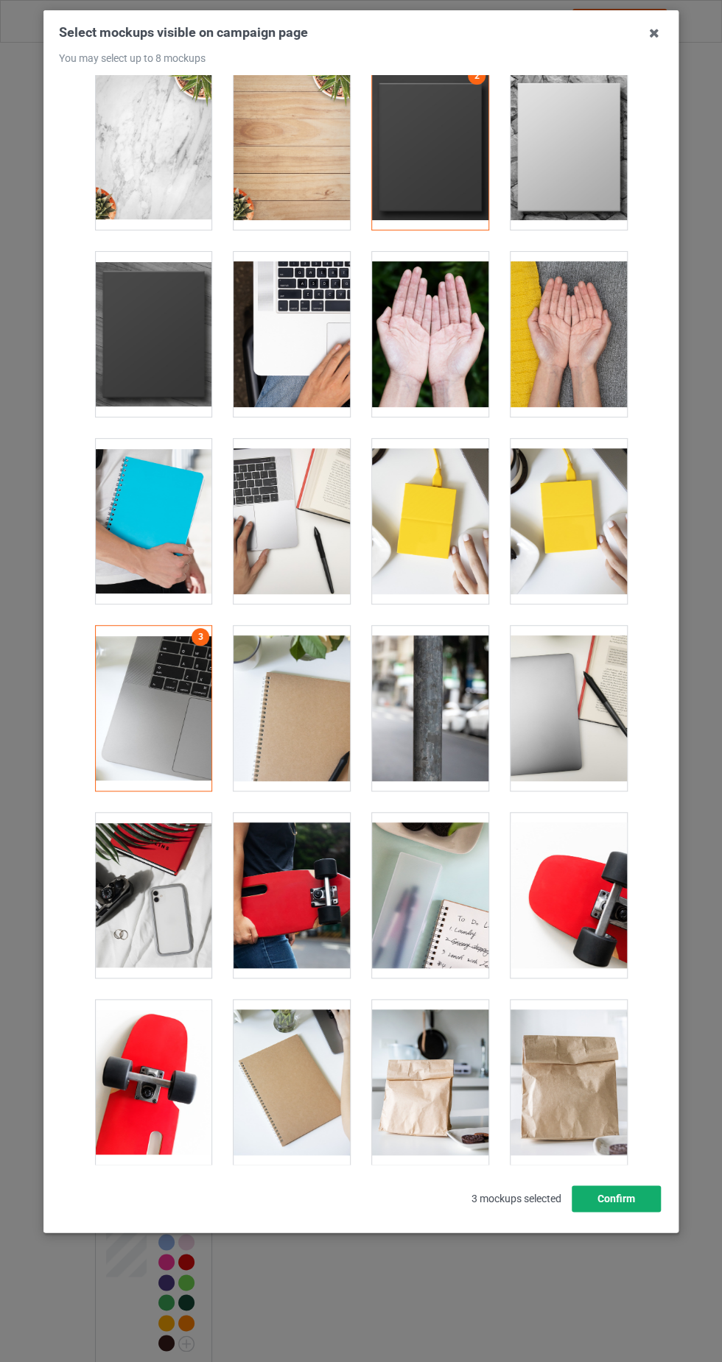
click at [642, 1212] on button "Confirm" at bounding box center [615, 1198] width 89 height 27
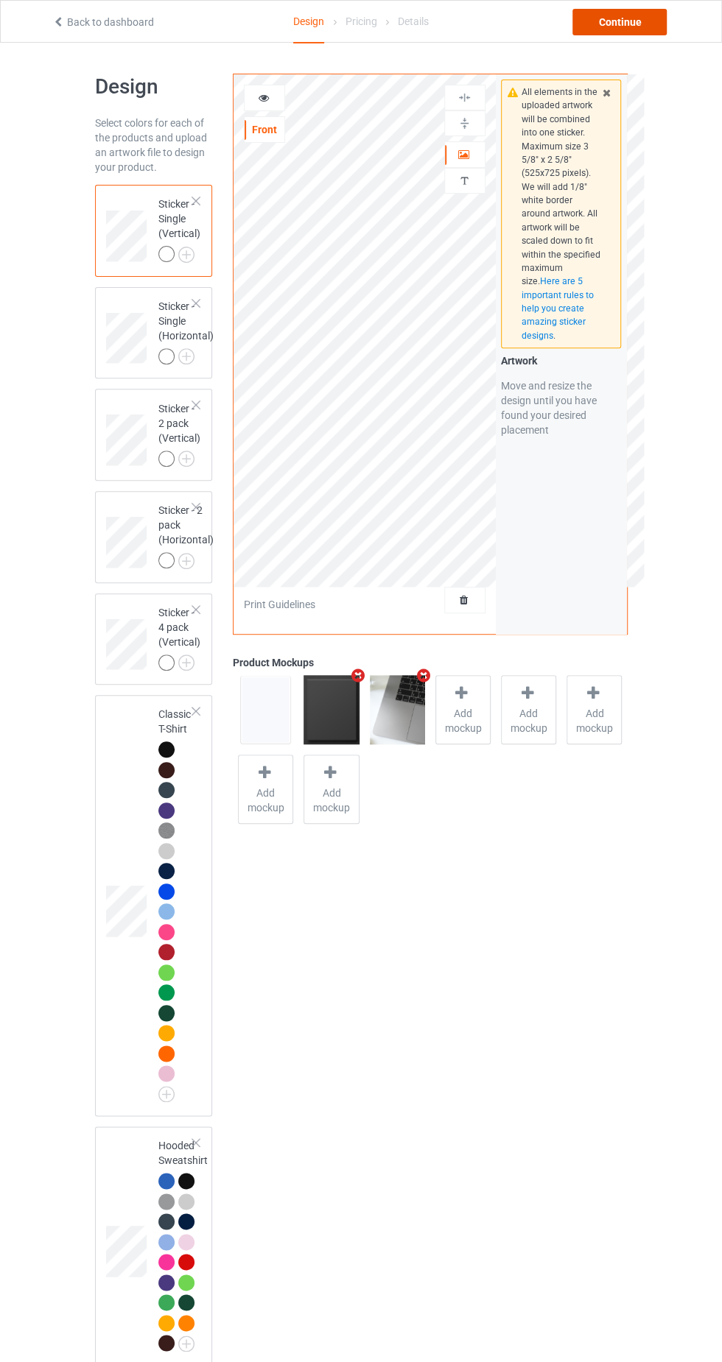
click at [614, 18] on div "Continue" at bounding box center [619, 22] width 94 height 27
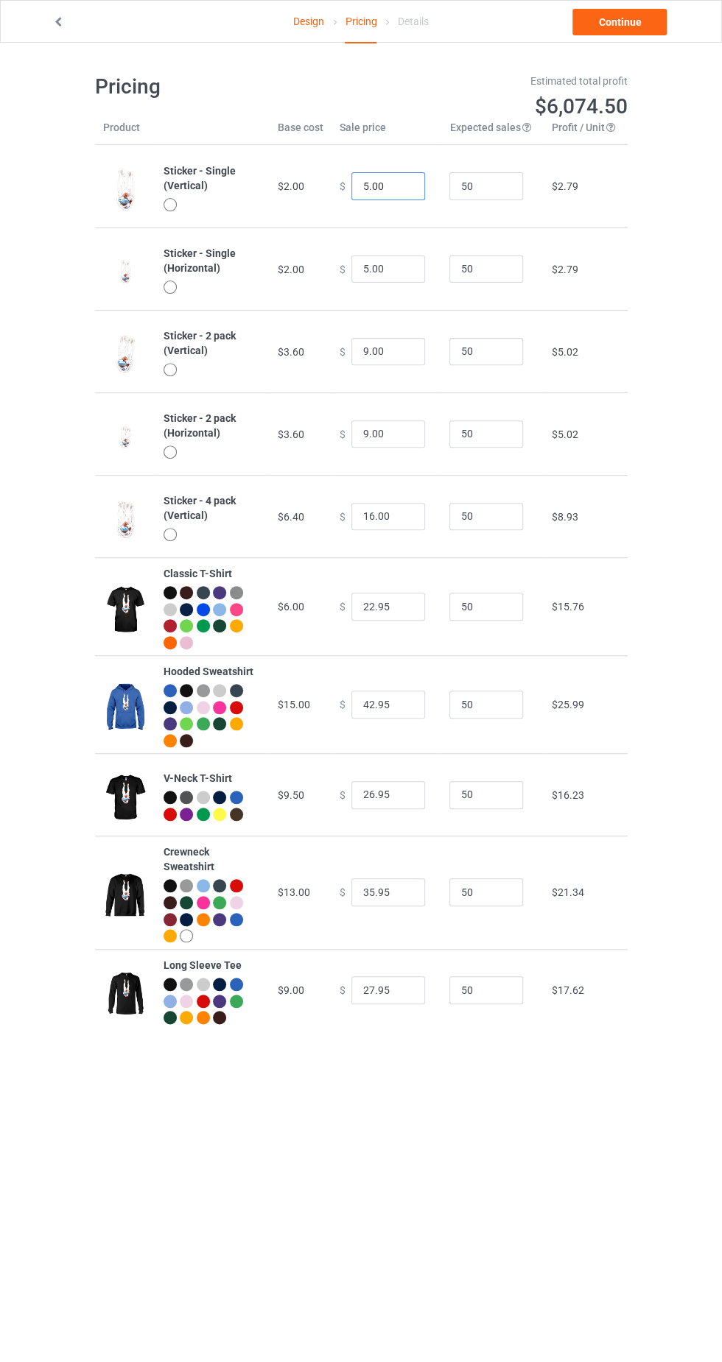
click at [364, 186] on input "5.00" at bounding box center [388, 186] width 74 height 28
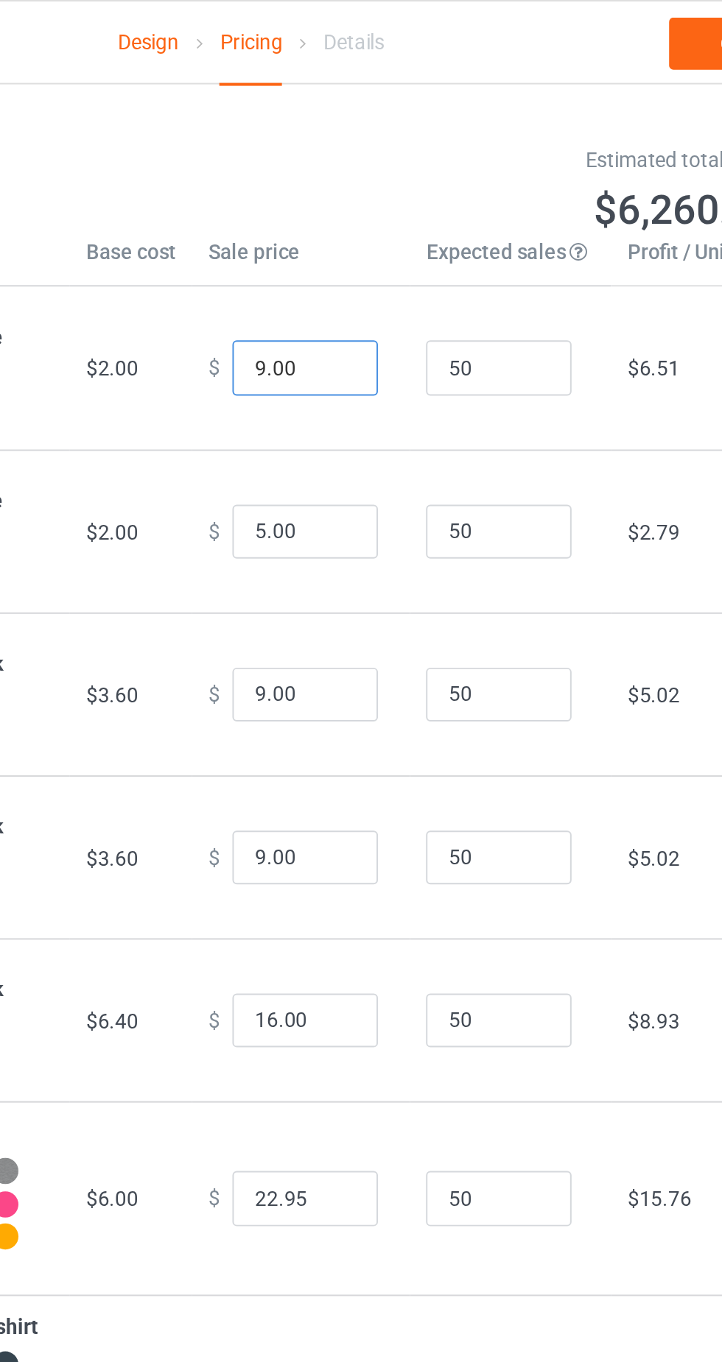
type input "9.00"
click at [354, 271] on input "5.00" at bounding box center [388, 269] width 74 height 28
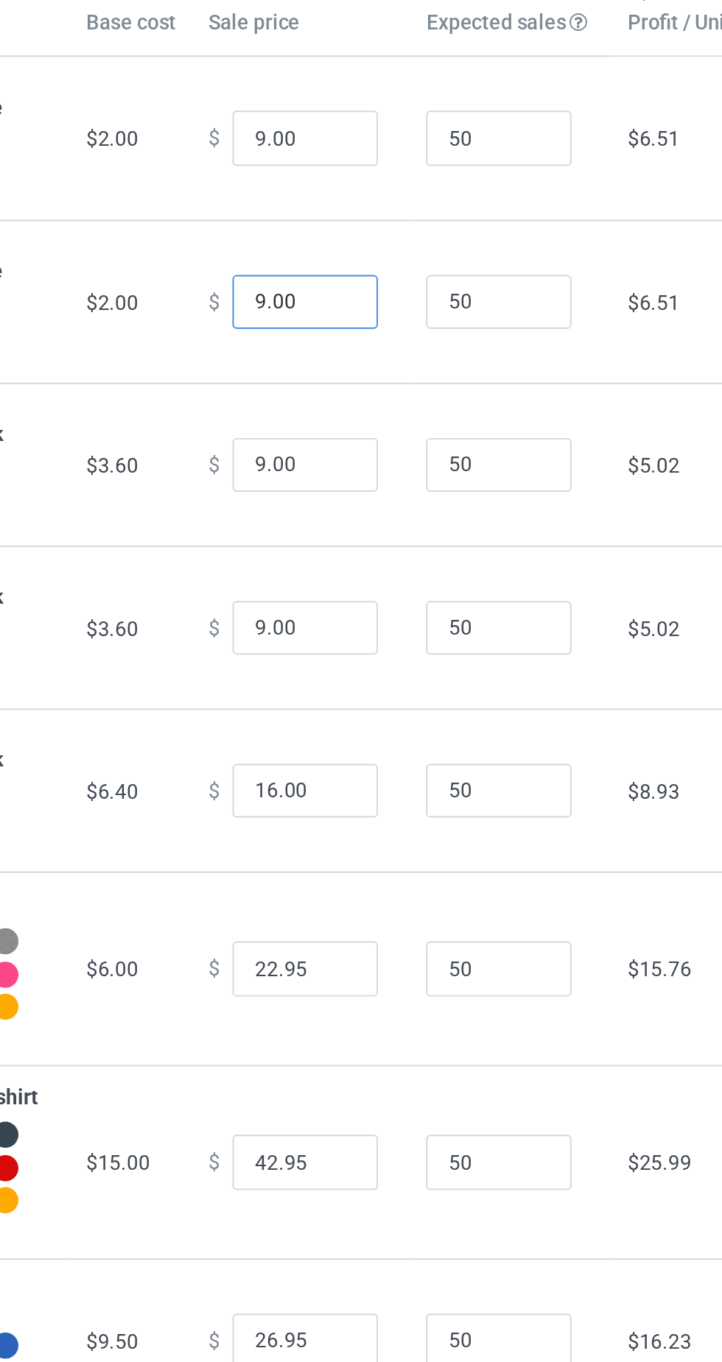
type input "9.00"
click at [362, 356] on input "9.00" at bounding box center [388, 352] width 74 height 28
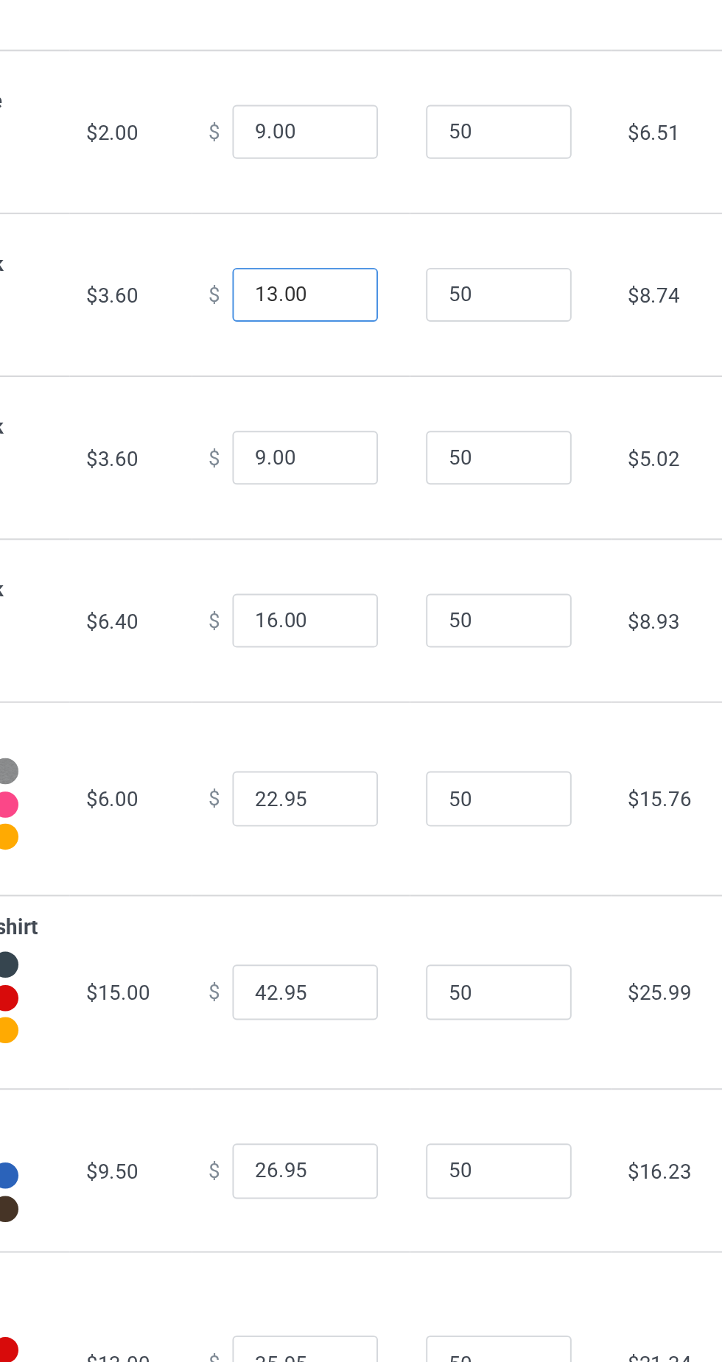
type input "13.00"
click at [357, 437] on input "9.00" at bounding box center [388, 434] width 74 height 28
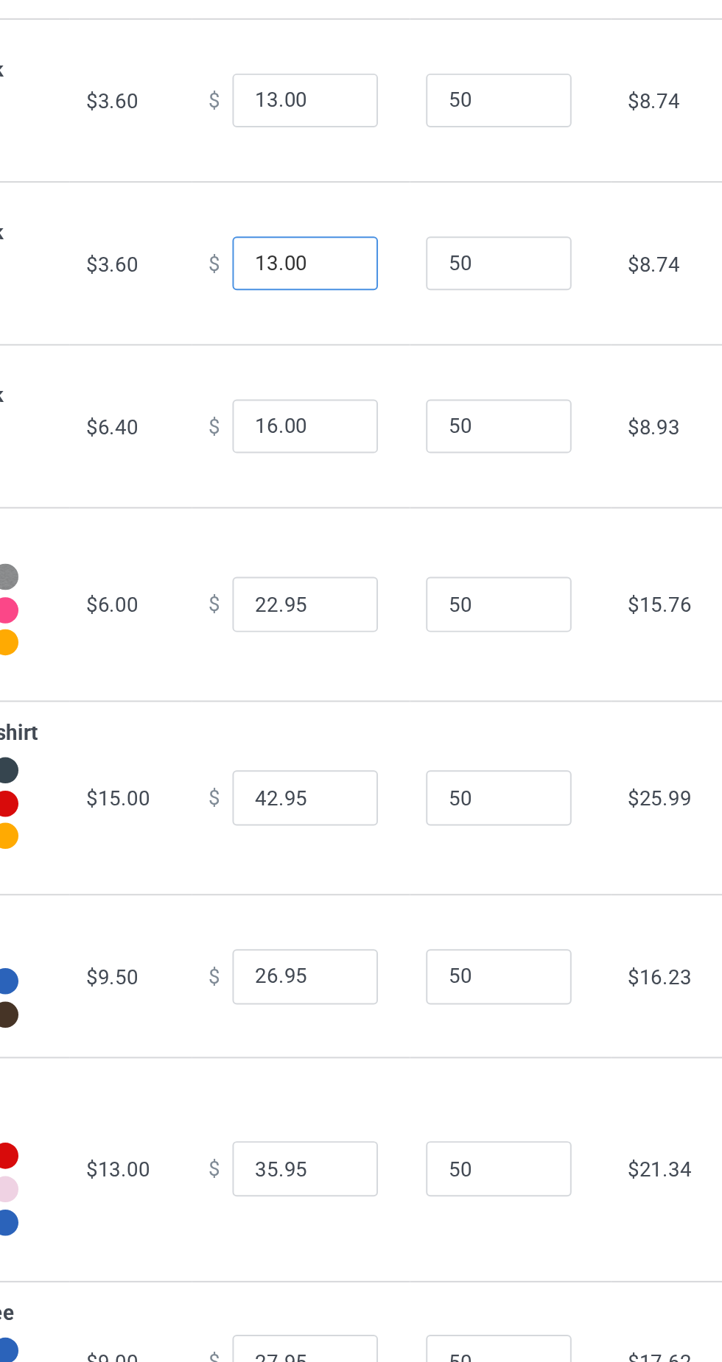
type input "13.00"
click at [359, 520] on input "16.00" at bounding box center [388, 517] width 74 height 28
type input "19.00"
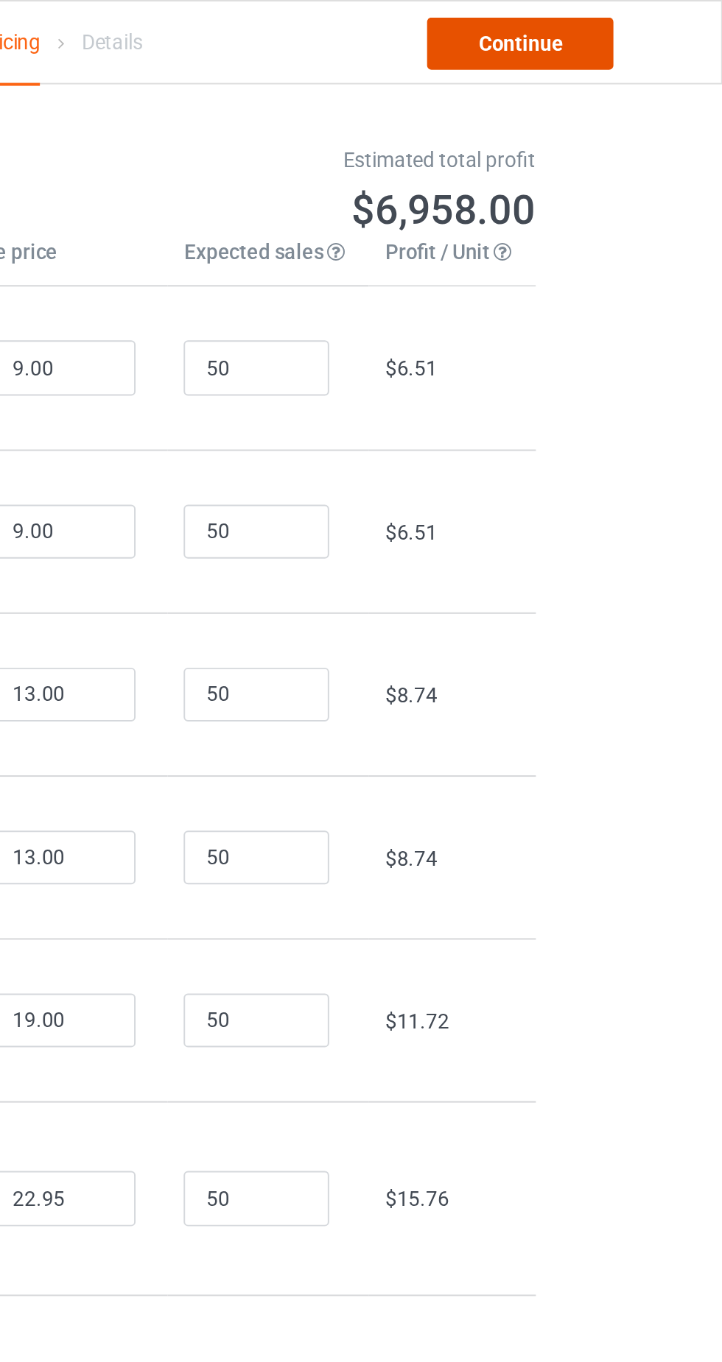
click at [627, 24] on link "Continue" at bounding box center [619, 22] width 94 height 27
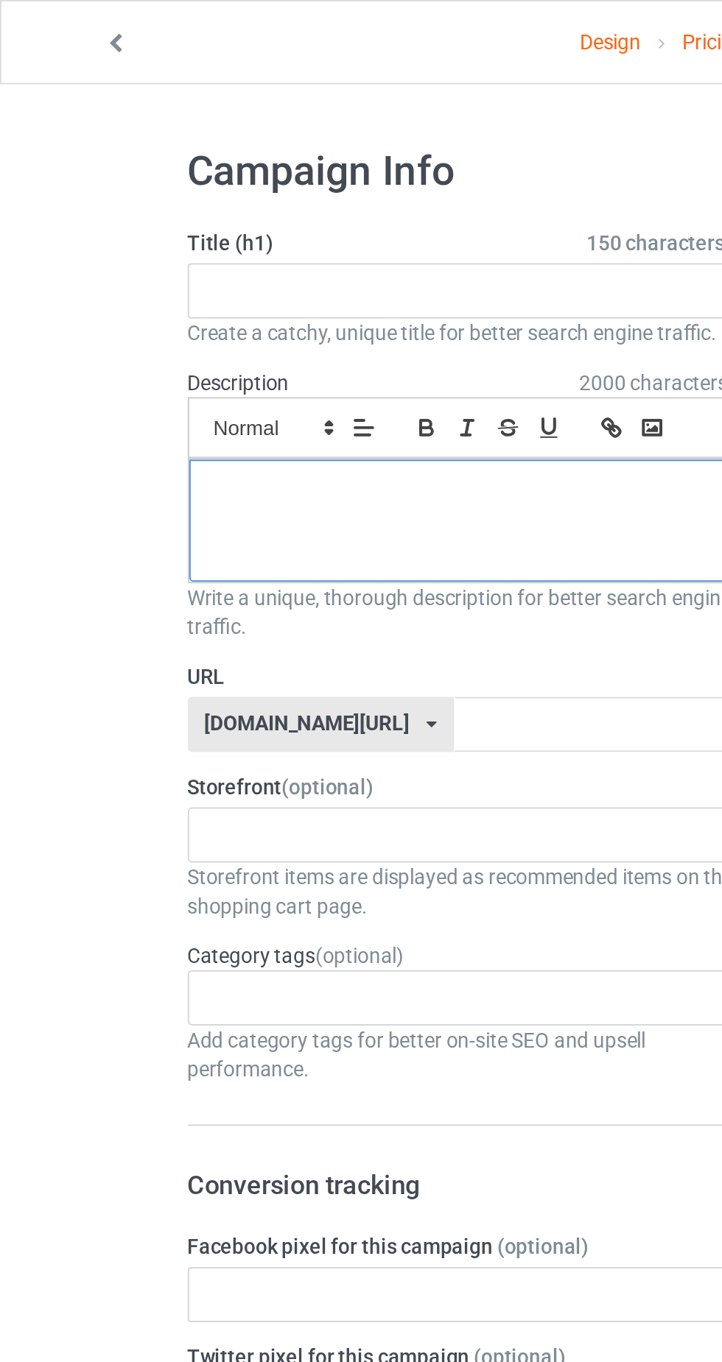
click at [175, 254] on div at bounding box center [240, 264] width 289 height 62
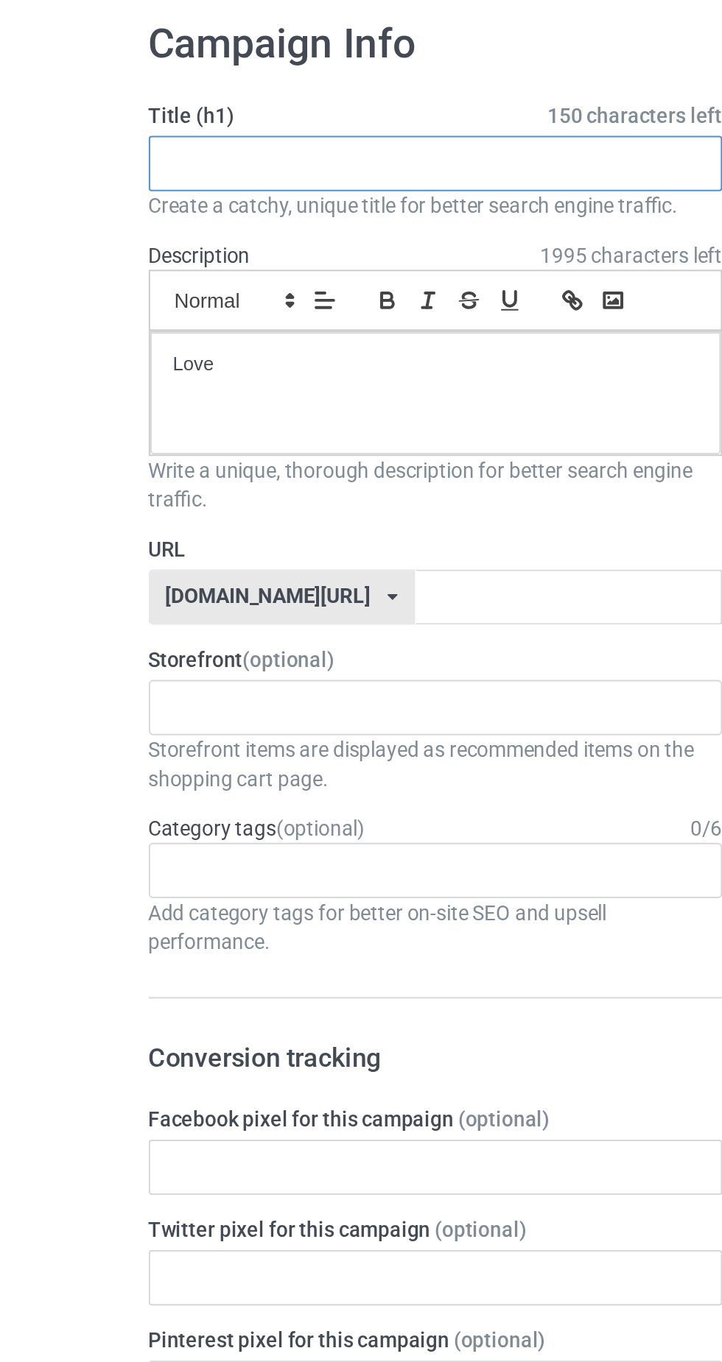
click at [175, 146] on input "text" at bounding box center [240, 147] width 290 height 28
type input "Limited edition"
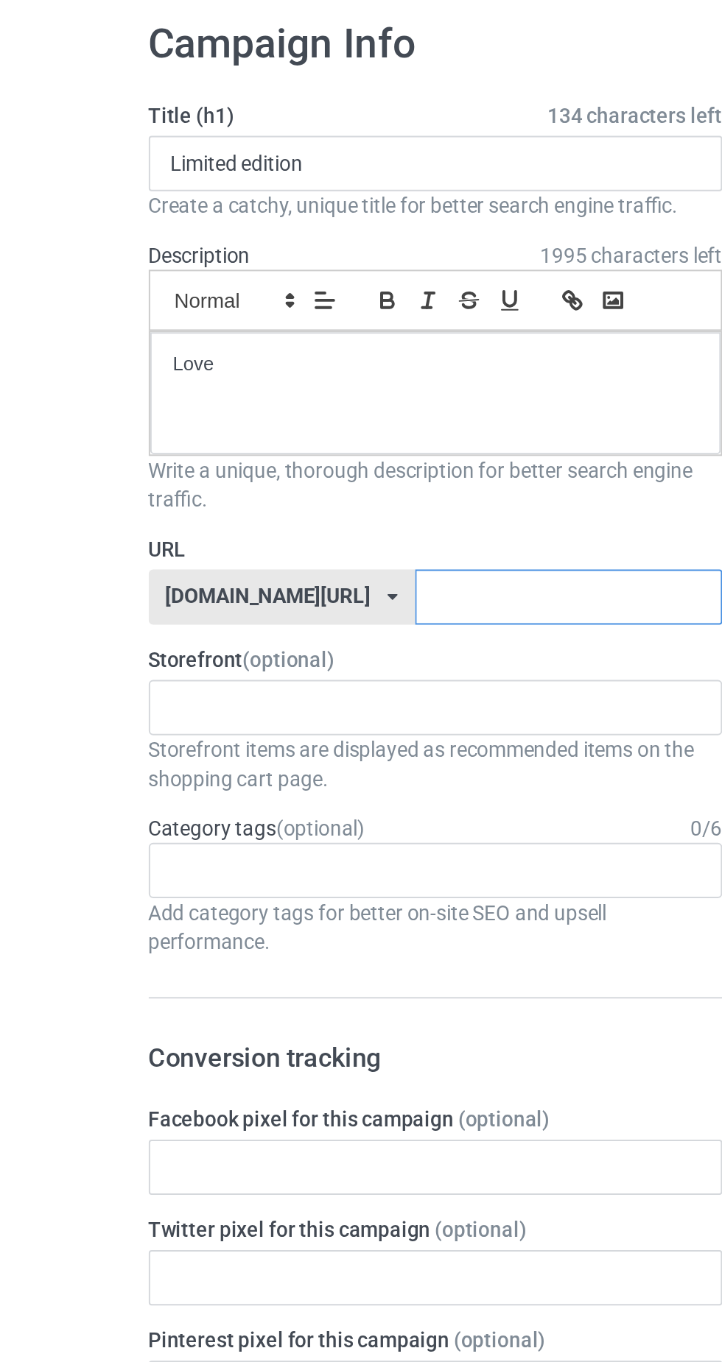
click at [252, 369] on input "text" at bounding box center [307, 367] width 155 height 28
type input "Limitededitionlions87"
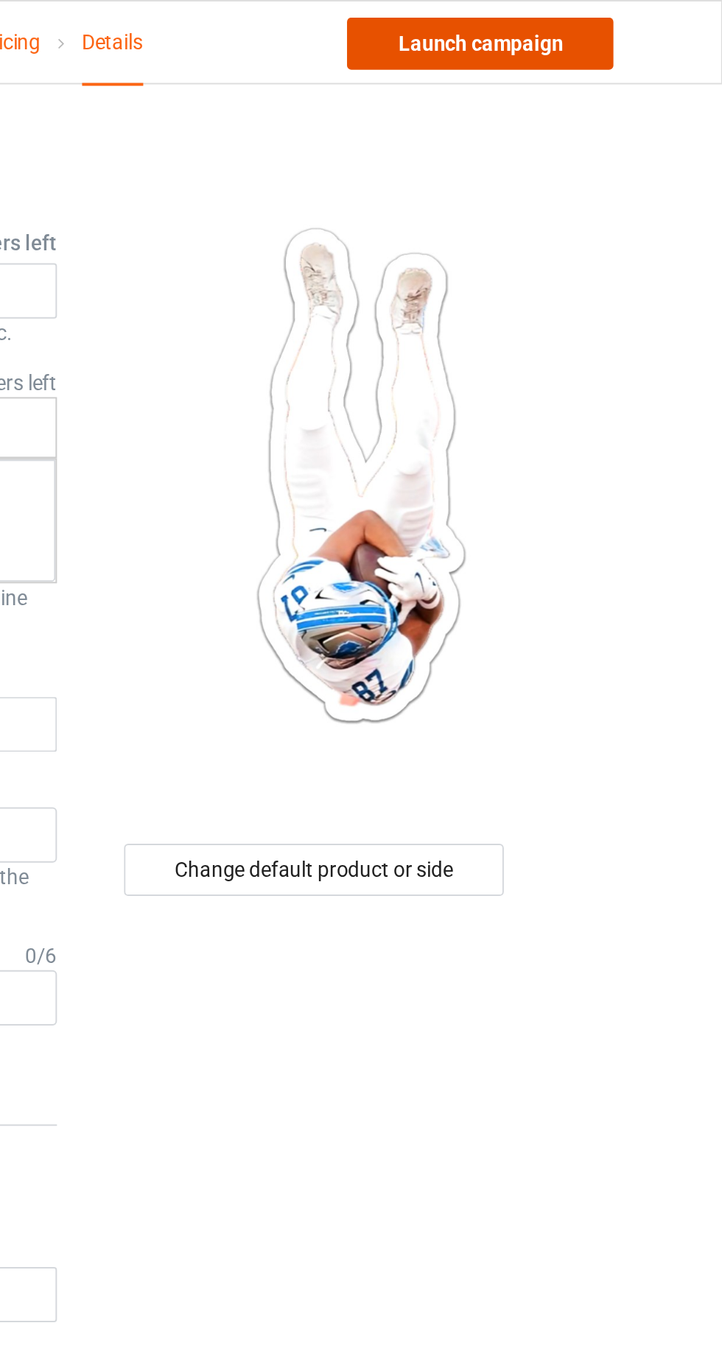
click at [613, 24] on link "Launch campaign" at bounding box center [599, 22] width 135 height 27
